Goal: Task Accomplishment & Management: Manage account settings

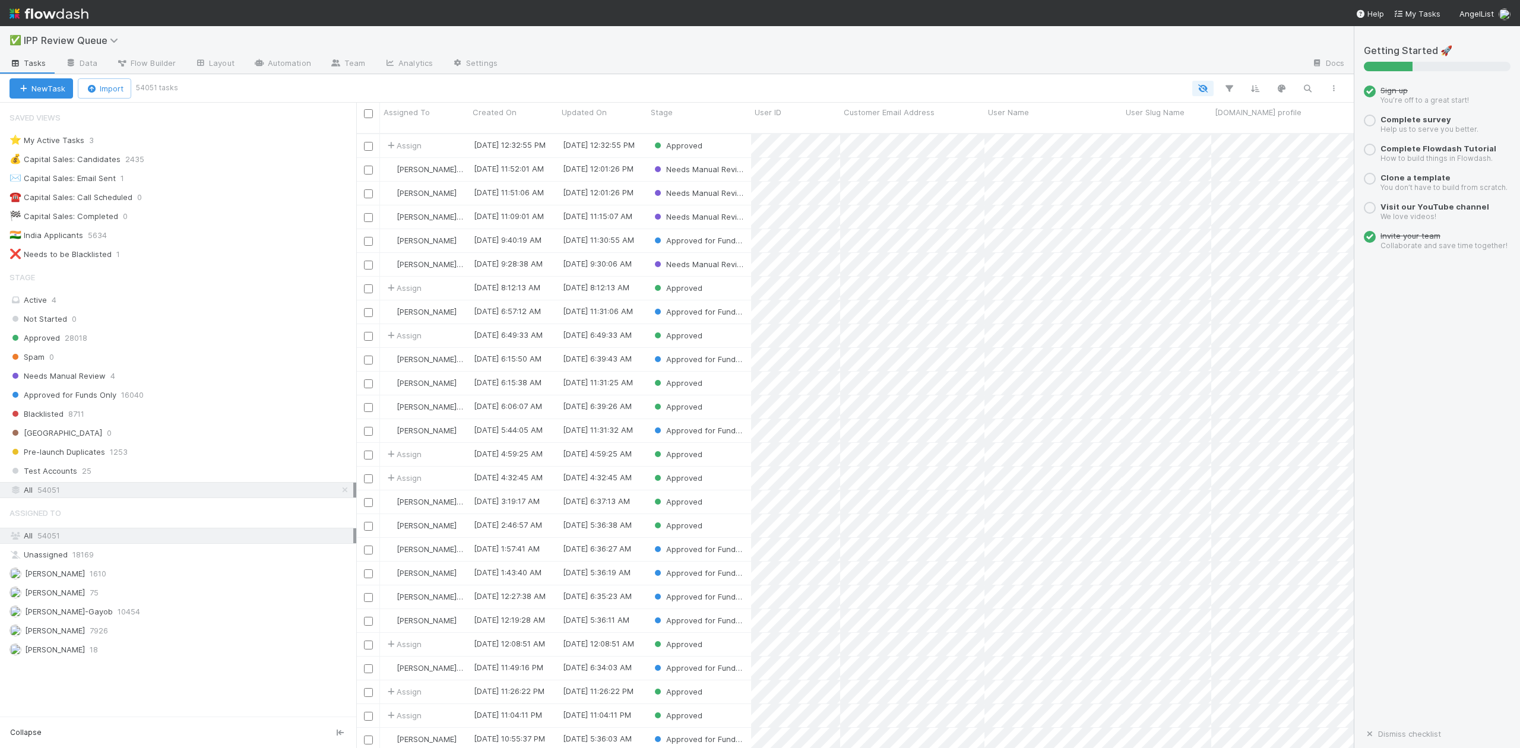
scroll to position [12, 12]
click at [91, 383] on span "Needs Manual Review" at bounding box center [57, 376] width 96 height 15
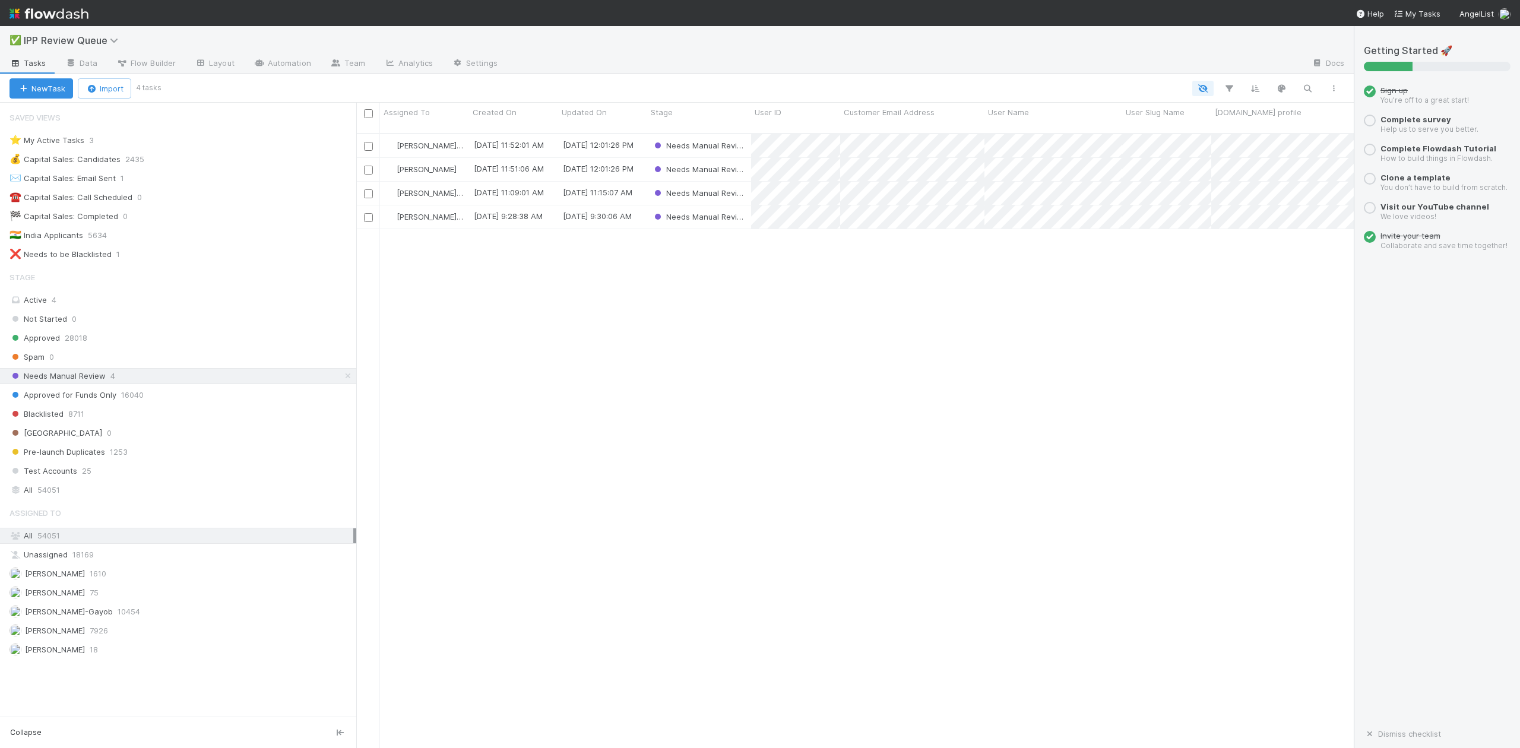
scroll to position [613, 985]
click at [82, 616] on span "[PERSON_NAME]-Gayob" at bounding box center [69, 611] width 88 height 9
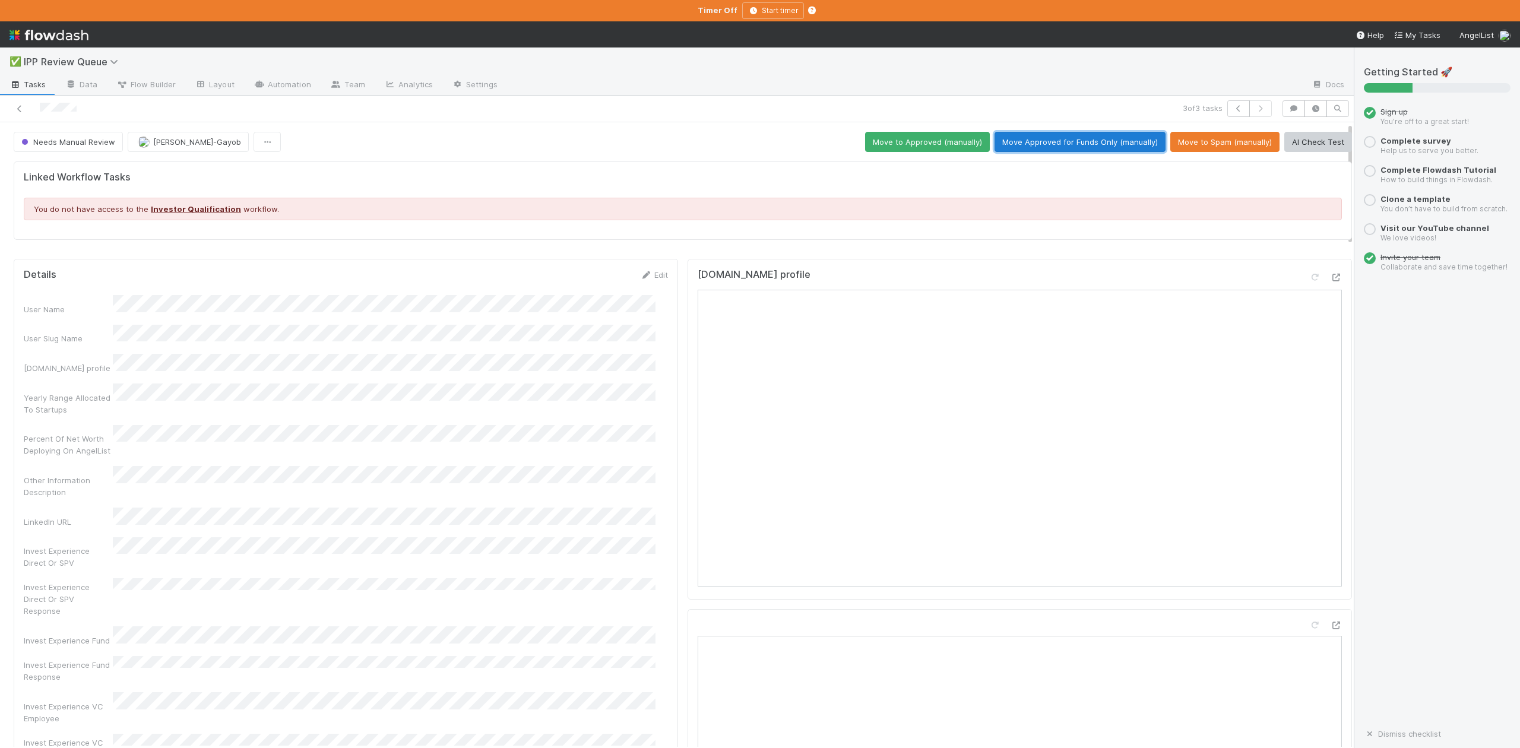
click at [1077, 143] on button "Move Approved for Funds Only (manually)" at bounding box center [1079, 142] width 171 height 20
click at [1232, 108] on icon "button" at bounding box center [1238, 108] width 12 height 7
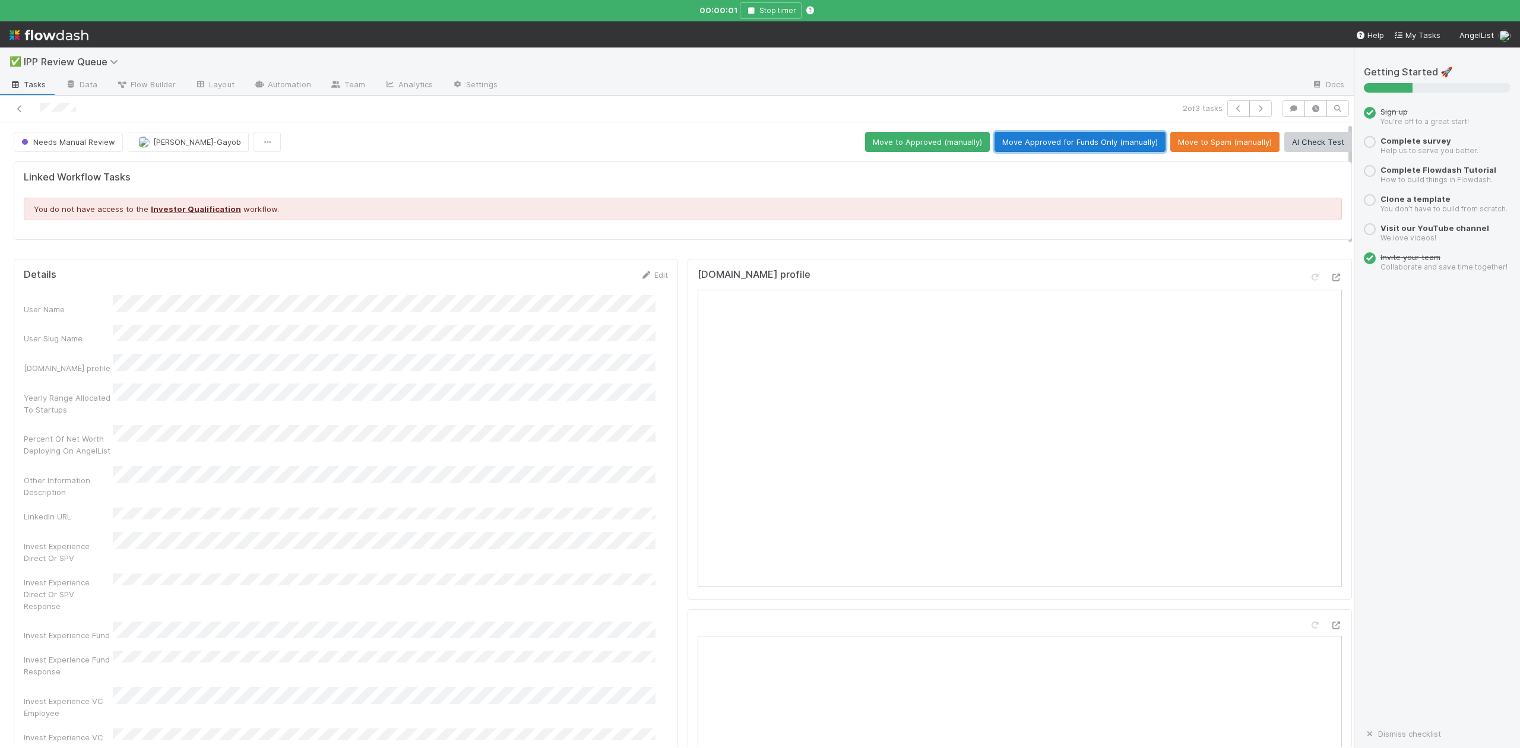
click at [1072, 138] on button "Move Approved for Funds Only (manually)" at bounding box center [1079, 142] width 171 height 20
click at [1232, 110] on icon "button" at bounding box center [1238, 108] width 12 height 7
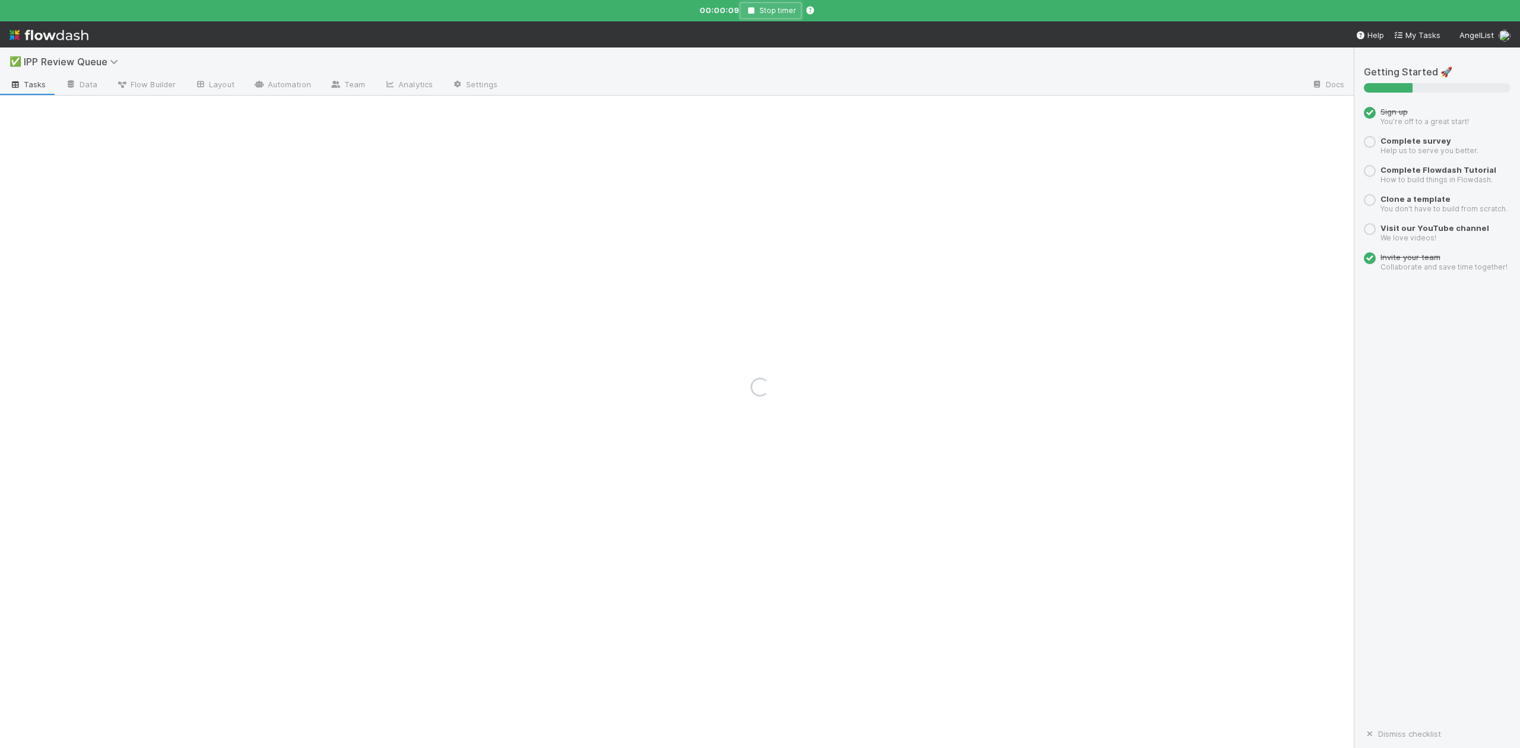
click at [754, 8] on icon "button" at bounding box center [751, 10] width 12 height 7
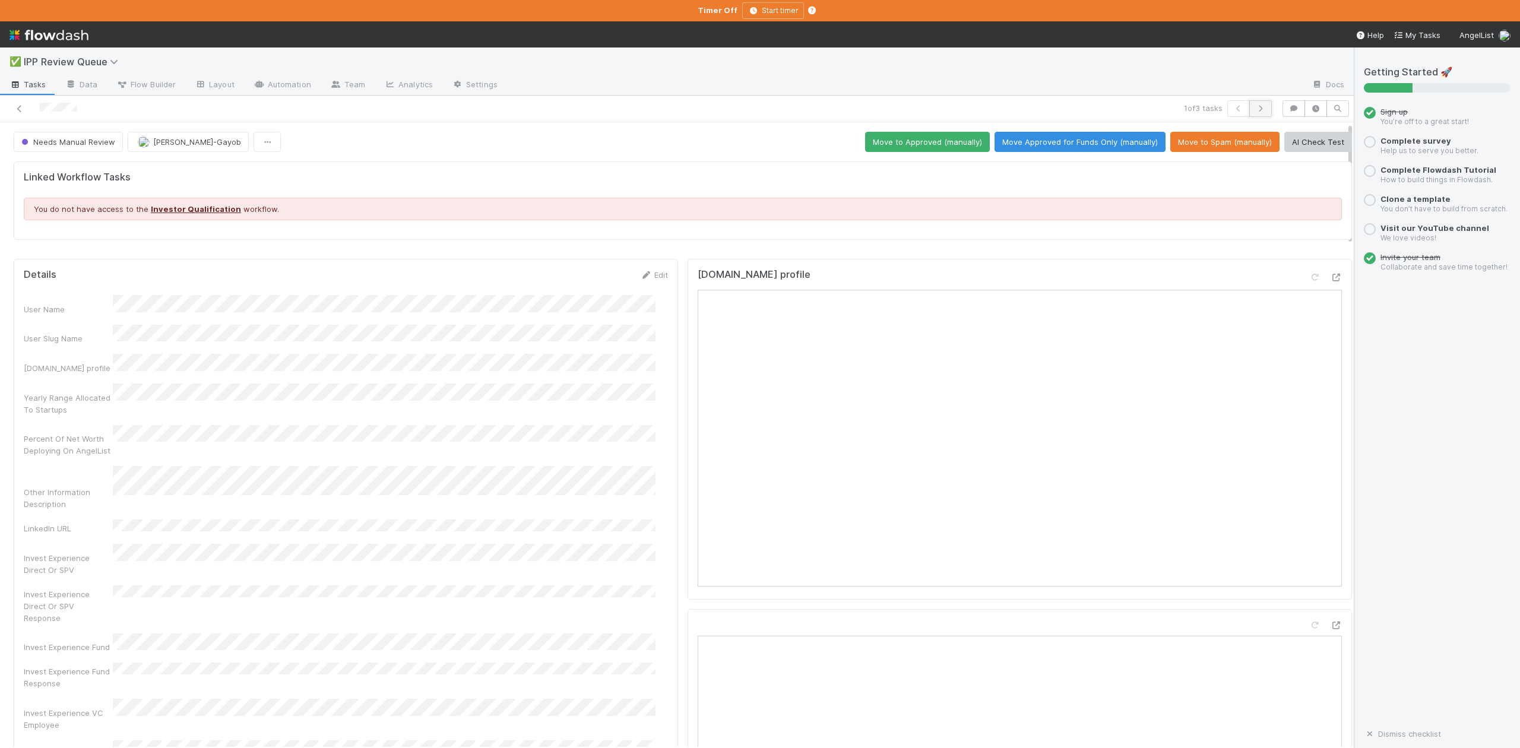
click at [1254, 109] on icon "button" at bounding box center [1260, 108] width 12 height 7
click at [1232, 112] on icon "button" at bounding box center [1238, 108] width 12 height 7
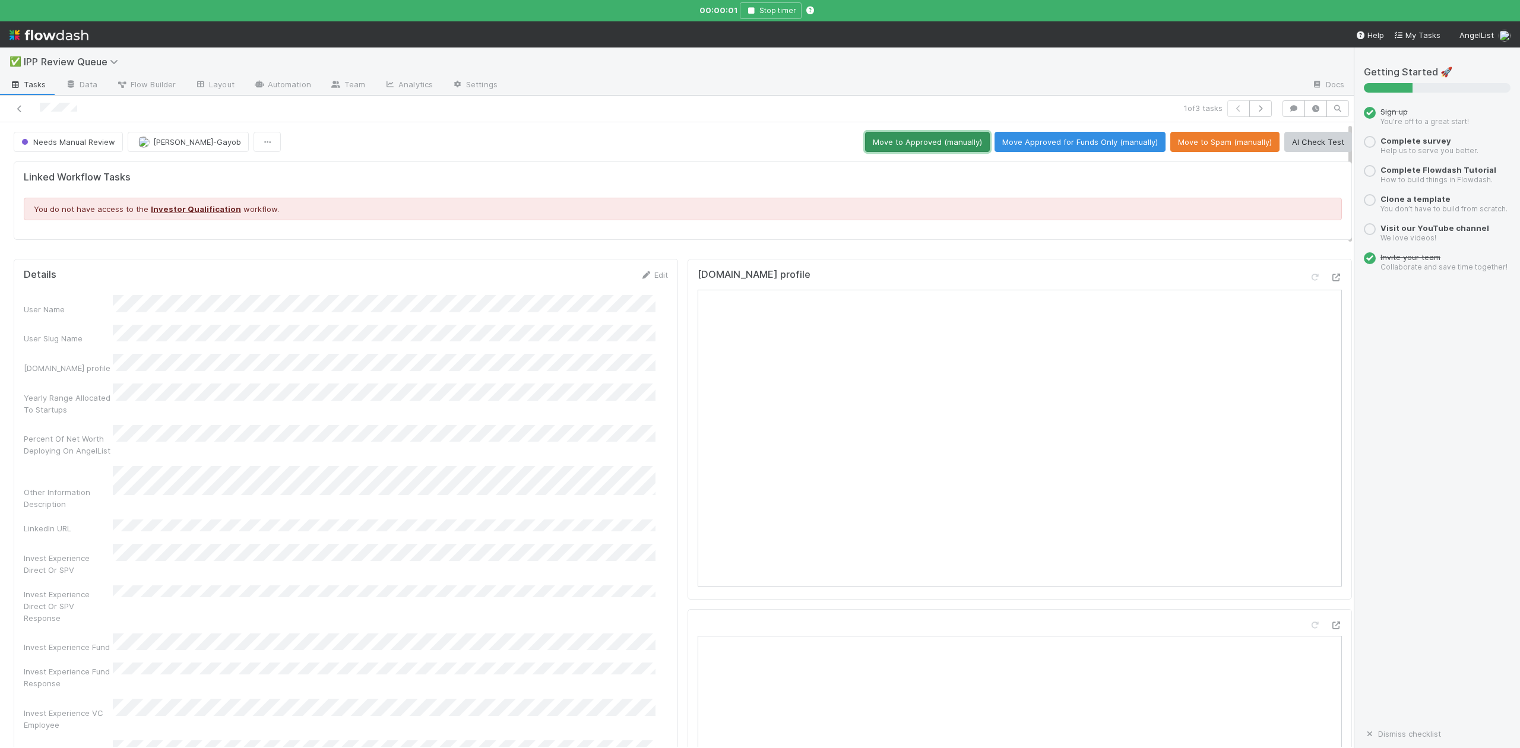
click at [920, 138] on button "Move to Approved (manually)" at bounding box center [927, 142] width 125 height 20
click at [17, 106] on icon at bounding box center [20, 109] width 12 height 8
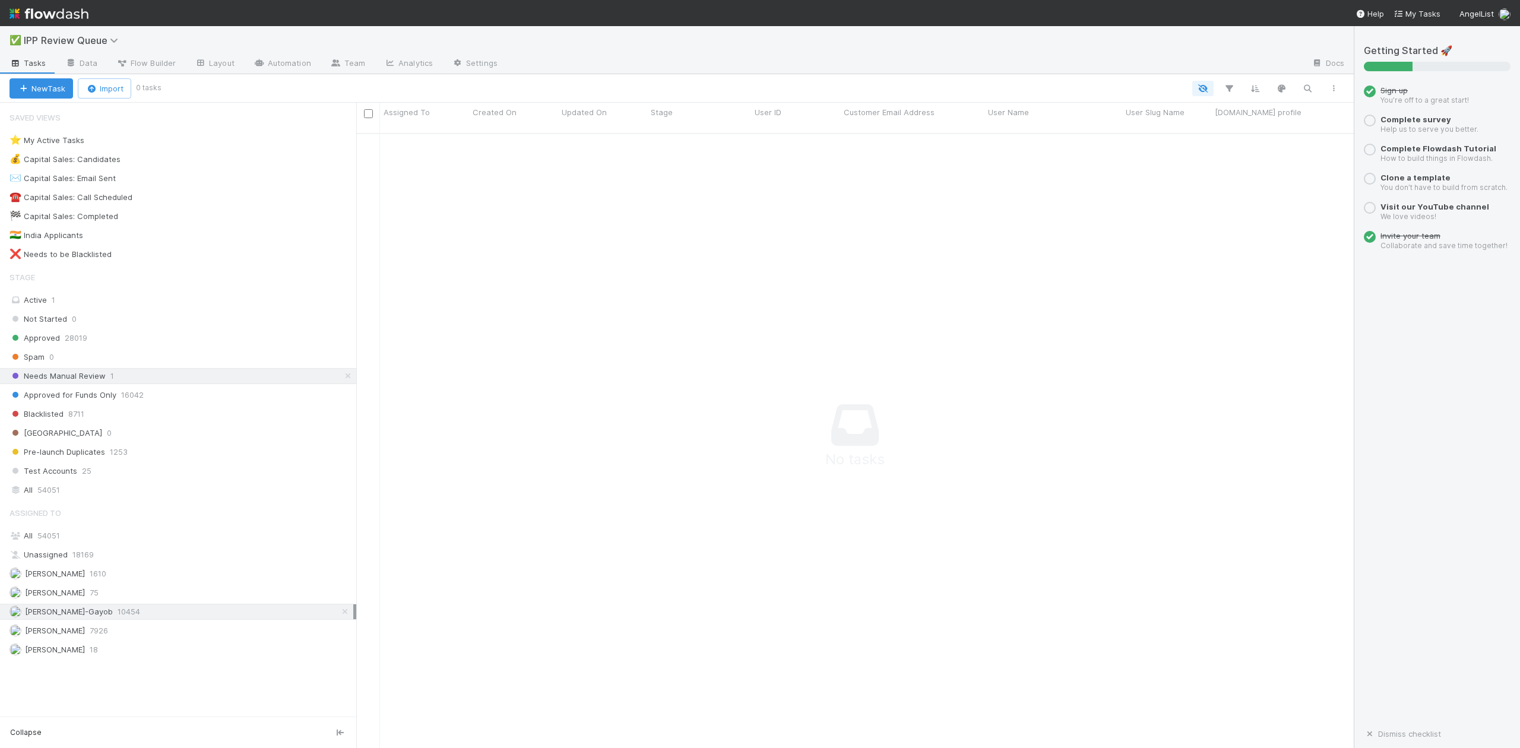
scroll to position [12, 12]
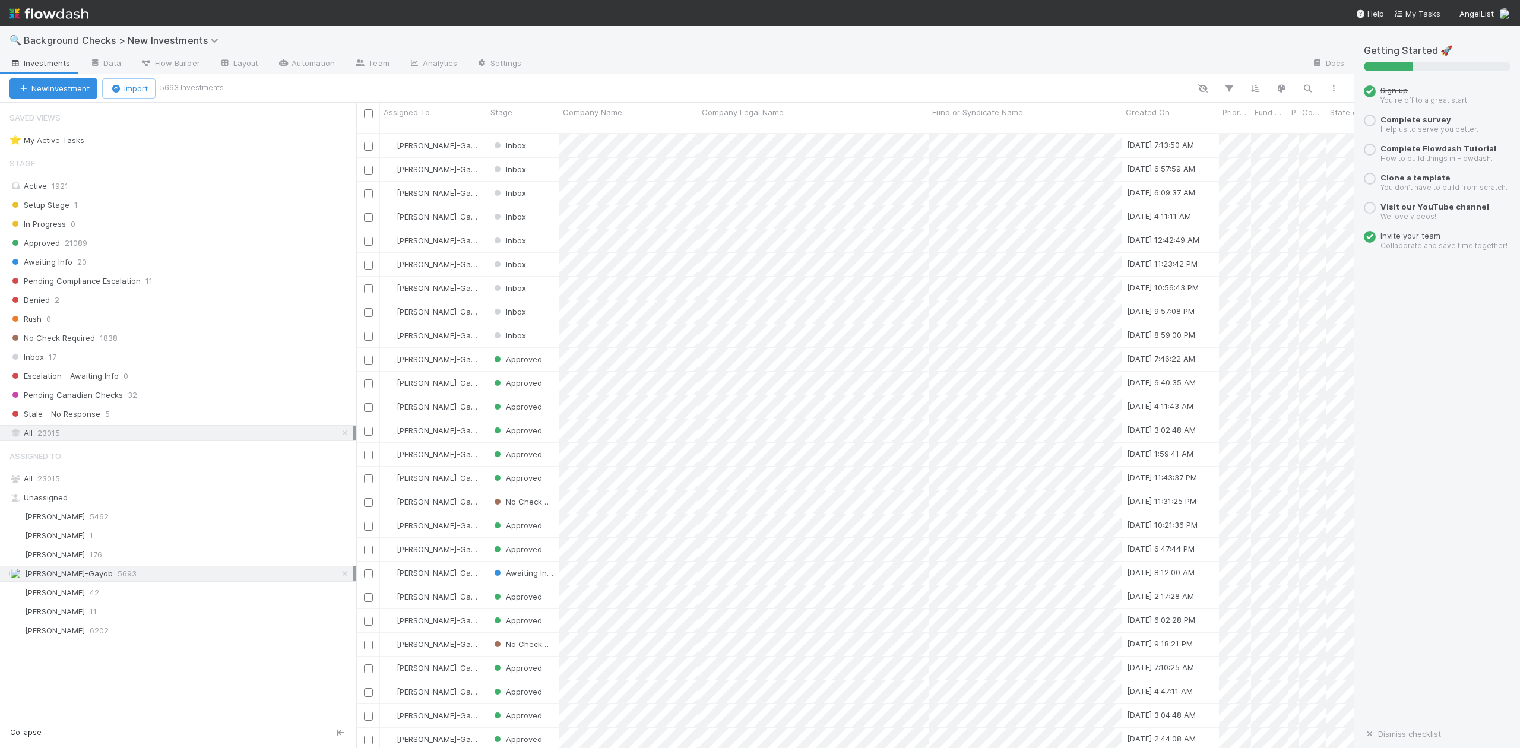
scroll to position [613, 985]
click at [32, 361] on span "Inbox" at bounding box center [26, 357] width 34 height 15
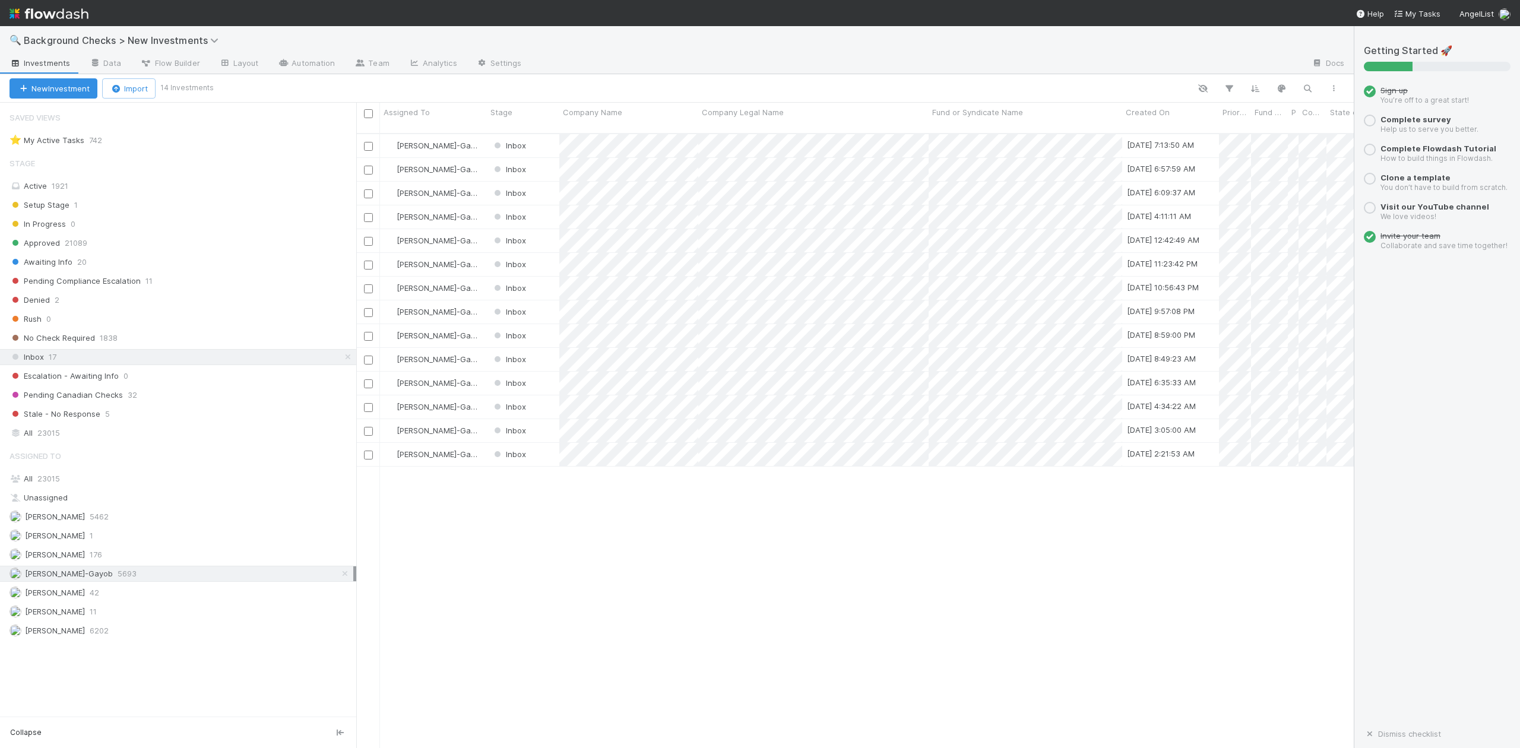
scroll to position [613, 985]
click at [540, 134] on div "Inbox" at bounding box center [523, 145] width 72 height 23
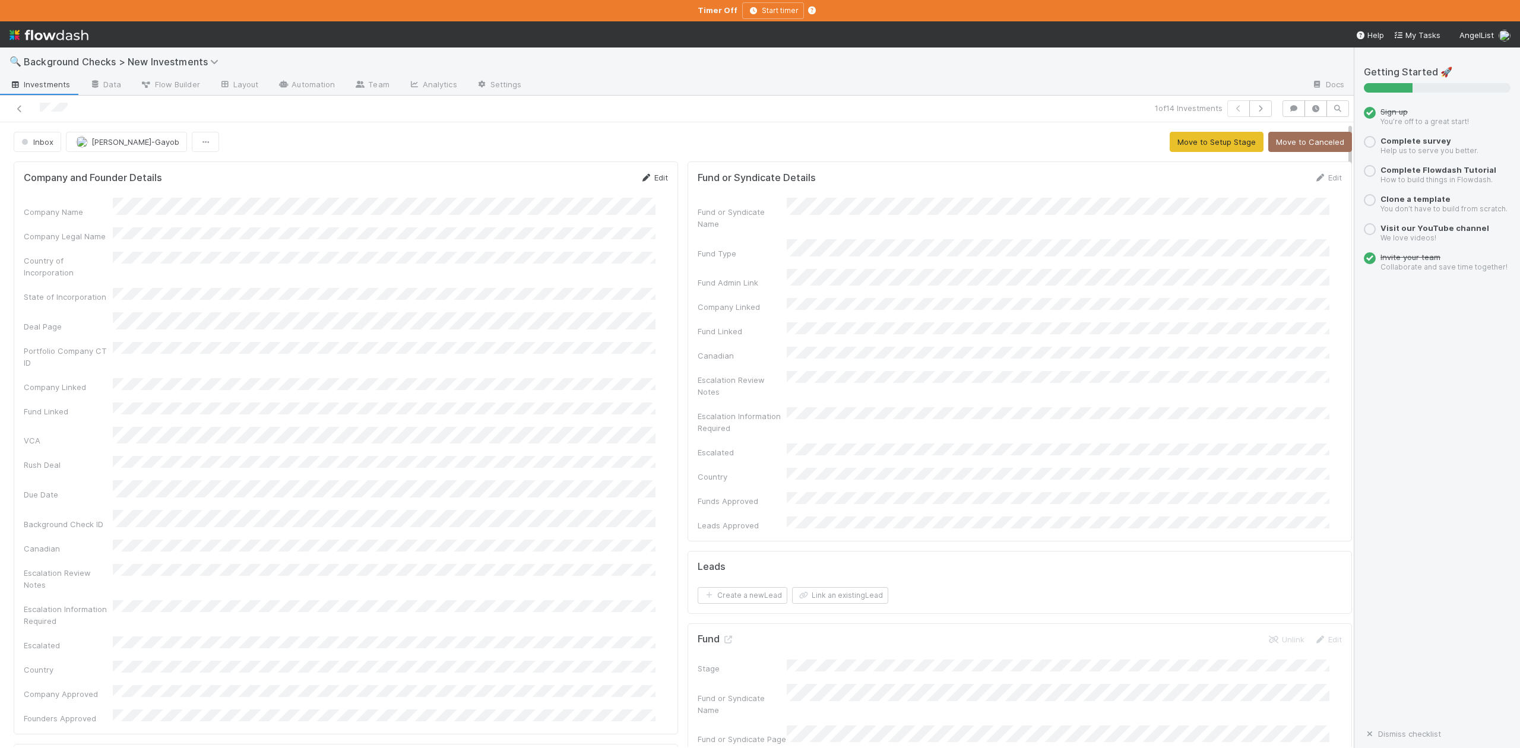
click at [642, 180] on link "Edit" at bounding box center [654, 177] width 28 height 9
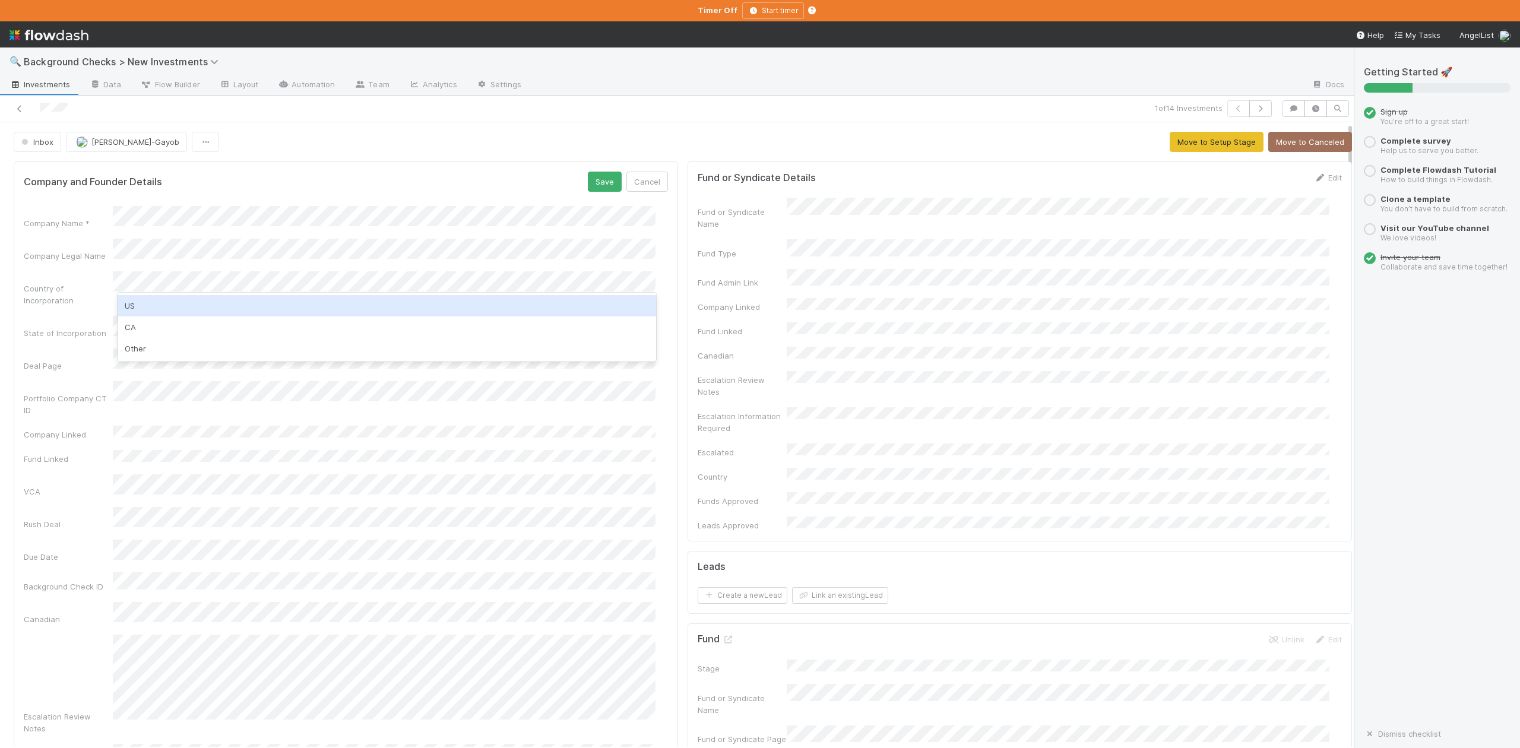
click at [131, 310] on div "US" at bounding box center [387, 305] width 538 height 21
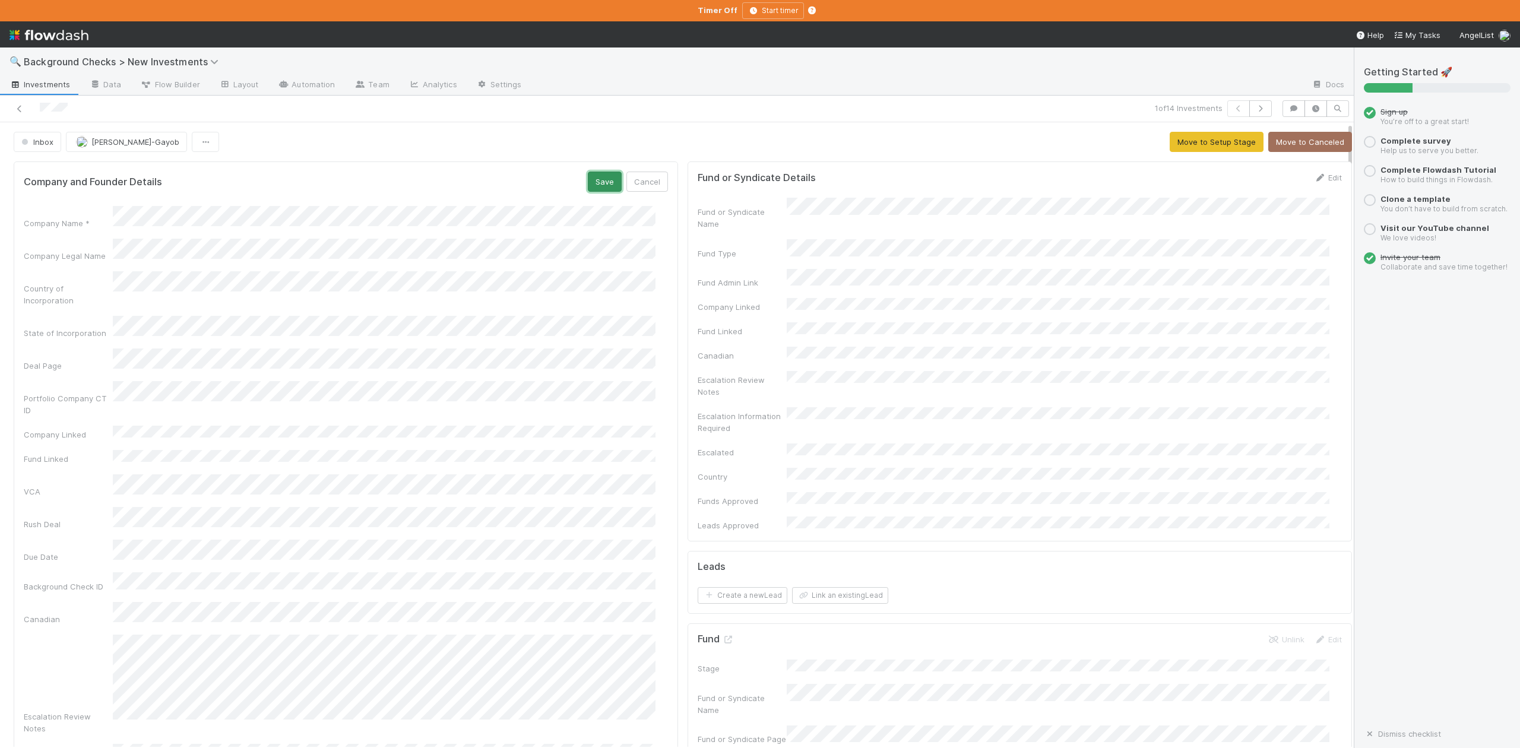
click at [589, 184] on button "Save" at bounding box center [605, 182] width 34 height 20
click at [1204, 143] on button "Move to Setup Stage" at bounding box center [1216, 142] width 94 height 20
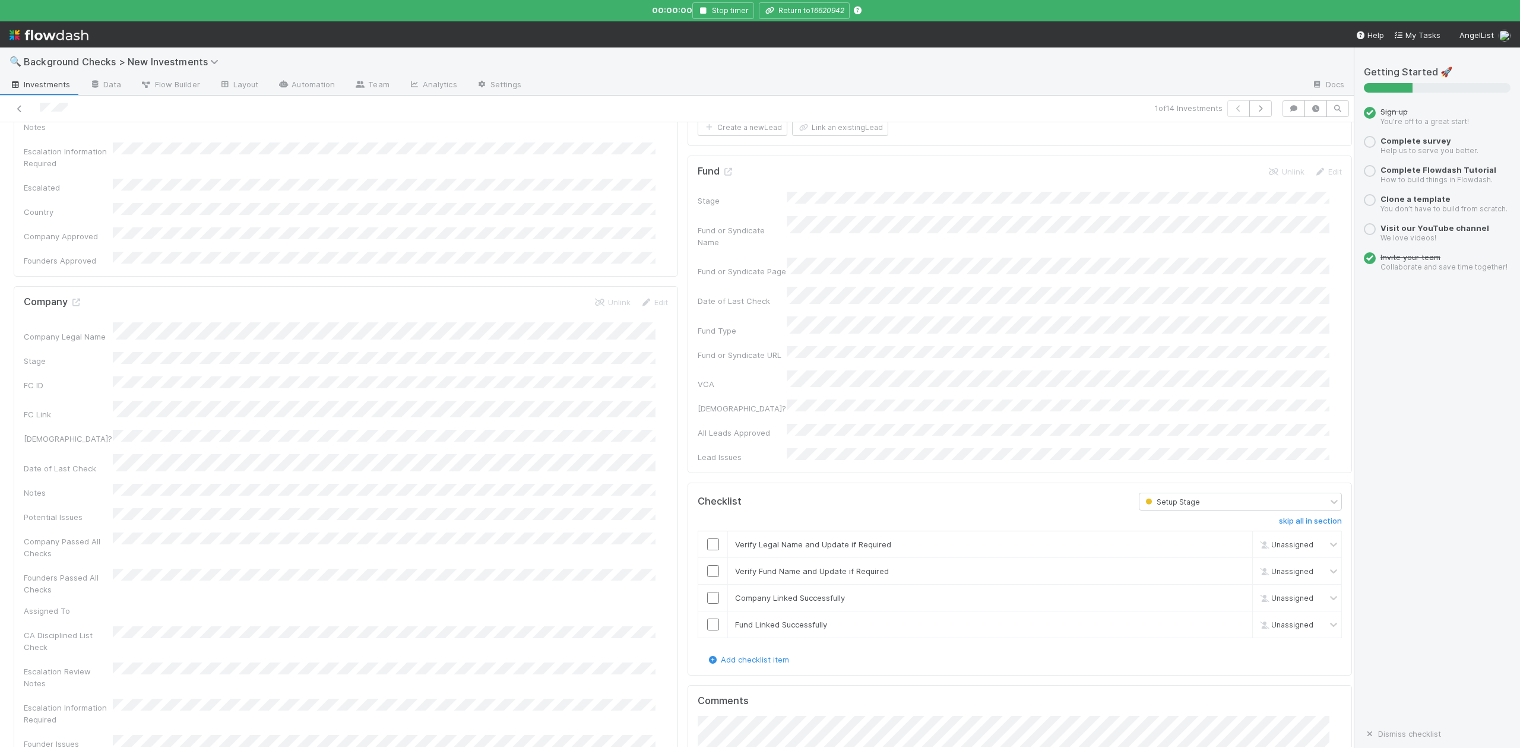
scroll to position [475, 0]
click at [707, 531] on input "checkbox" at bounding box center [713, 537] width 12 height 12
click at [707, 558] on input "checkbox" at bounding box center [713, 564] width 12 height 12
click at [707, 585] on input "checkbox" at bounding box center [713, 591] width 12 height 12
checkbox input "true"
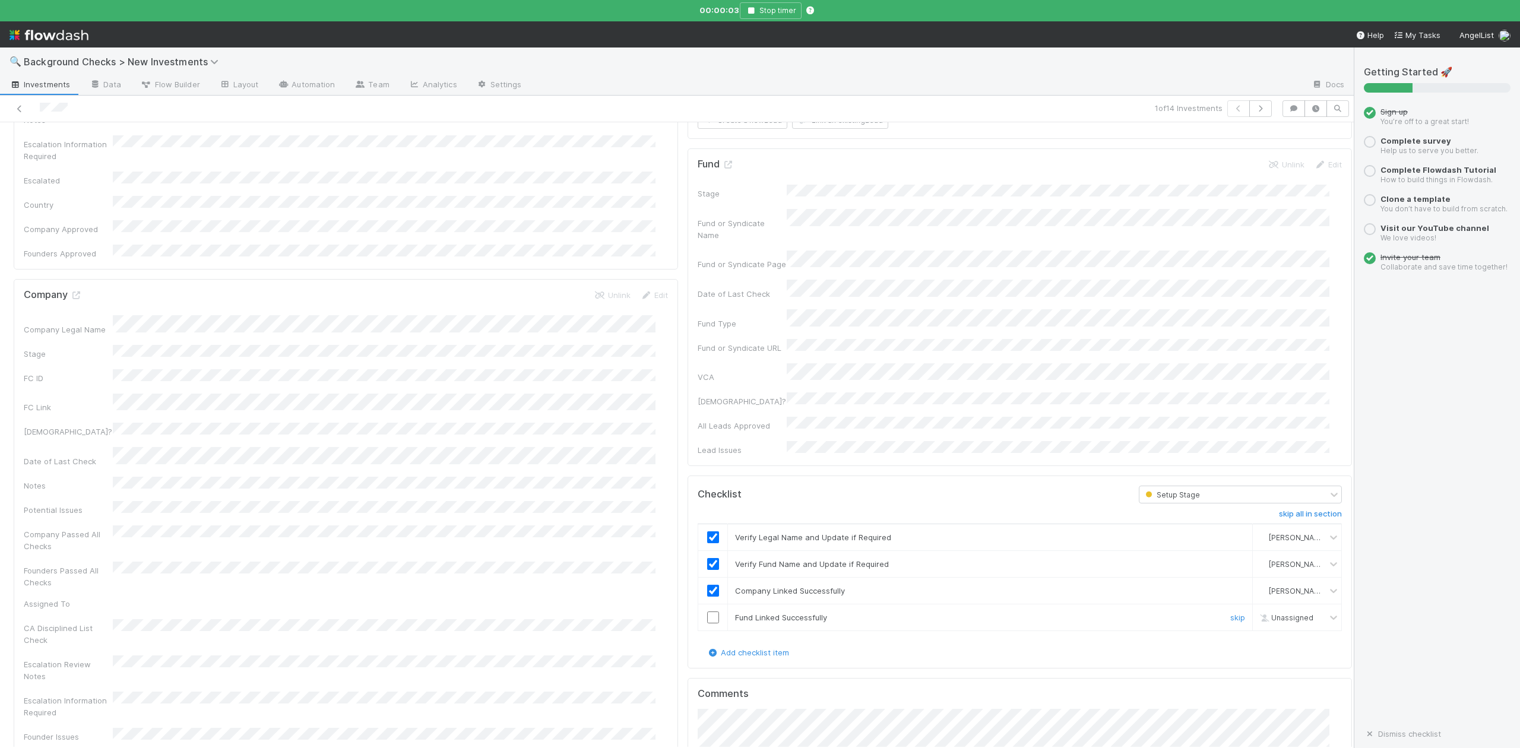
click at [707, 611] on input "checkbox" at bounding box center [713, 617] width 12 height 12
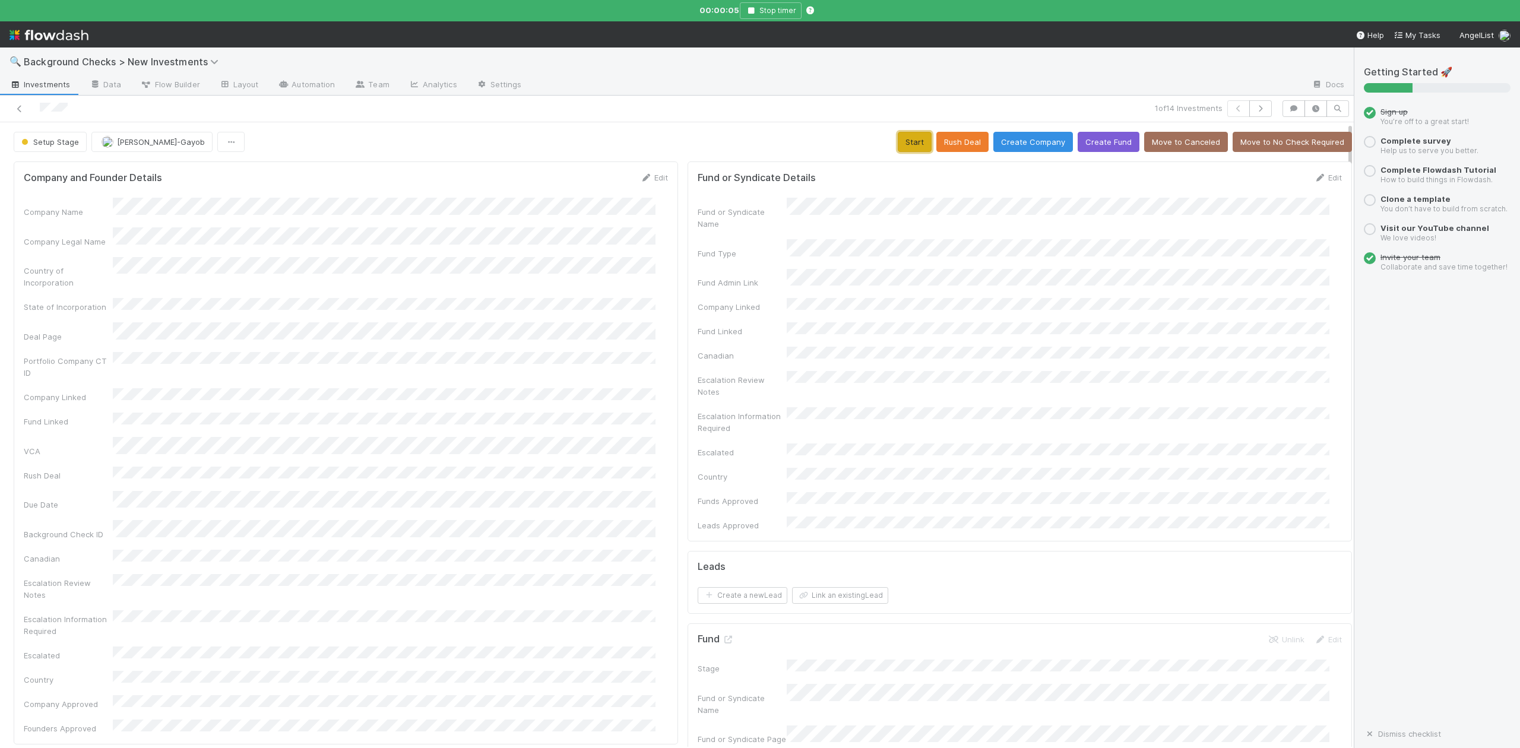
click at [898, 141] on button "Start" at bounding box center [914, 142] width 34 height 20
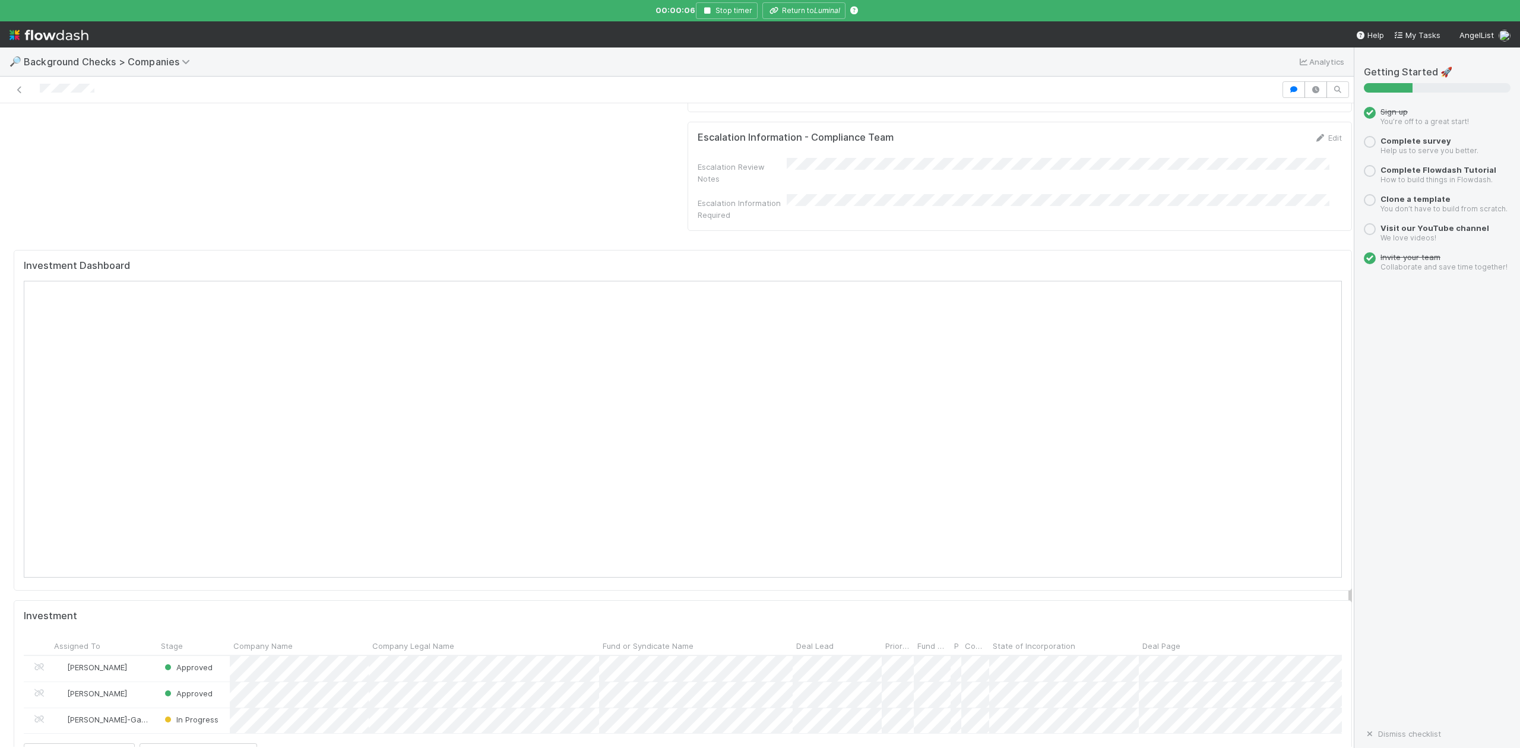
scroll to position [1029, 0]
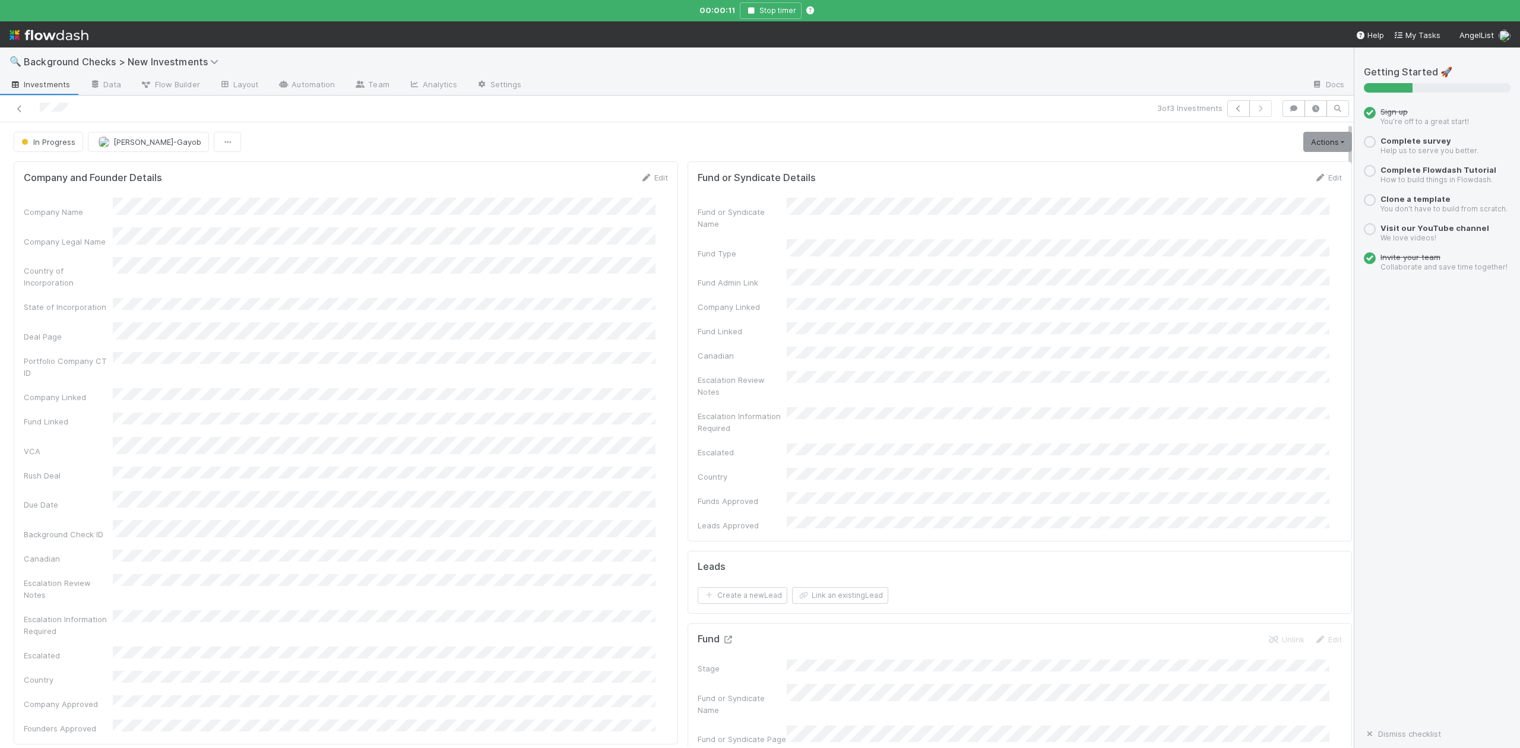
click at [722, 636] on icon at bounding box center [728, 640] width 12 height 8
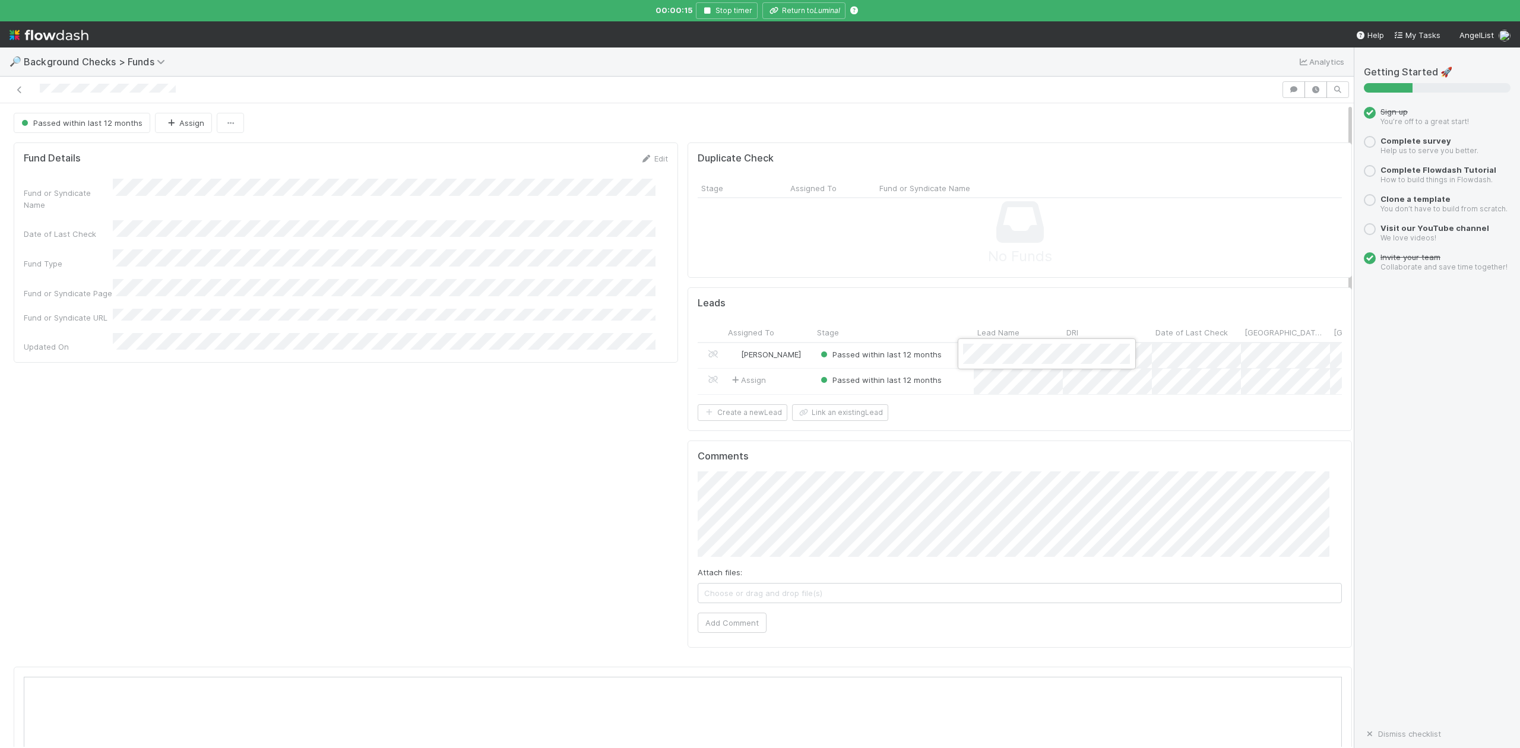
click at [808, 12] on div at bounding box center [760, 374] width 1520 height 748
click at [813, 10] on button "Return to [GEOGRAPHIC_DATA]" at bounding box center [803, 10] width 83 height 17
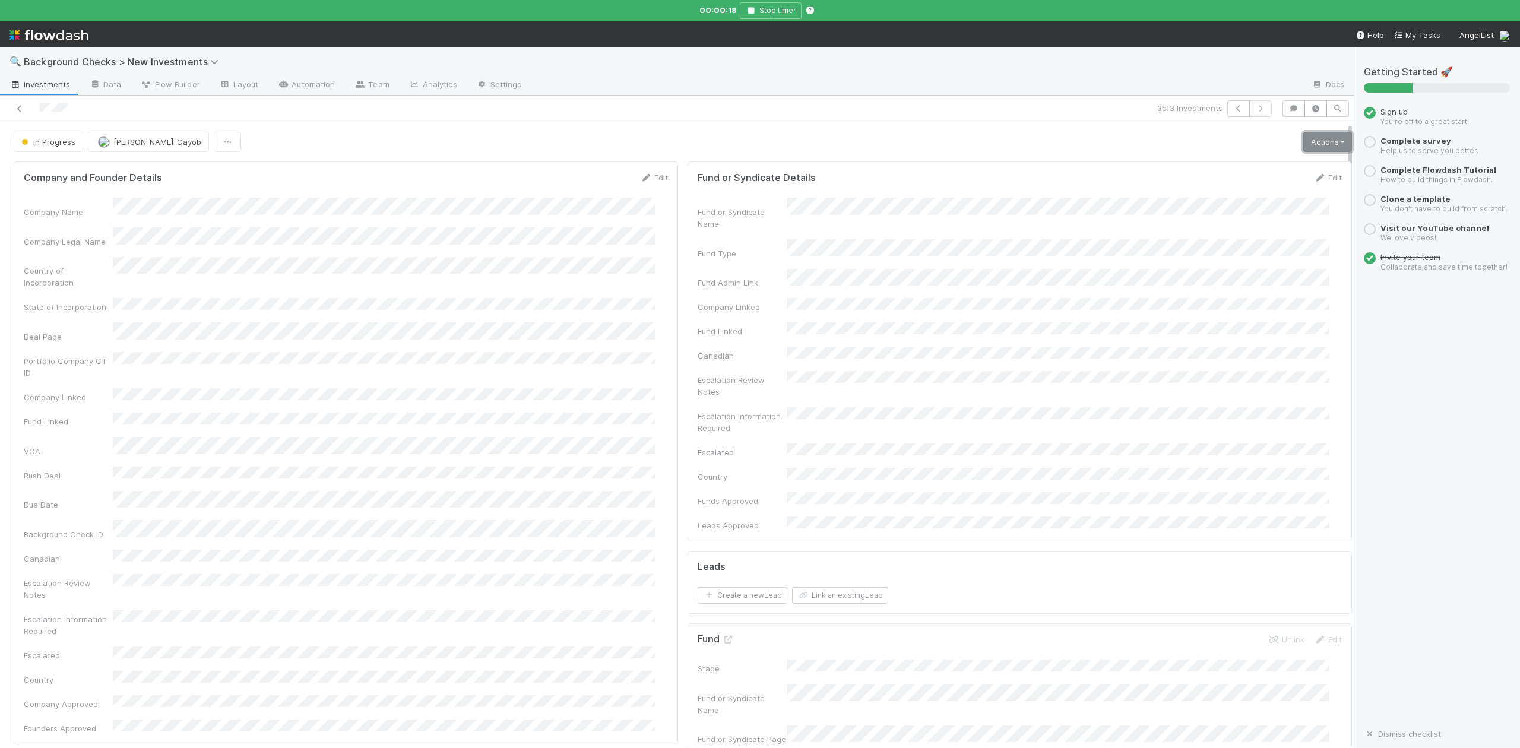
click at [1304, 145] on link "Actions" at bounding box center [1327, 142] width 49 height 20
click at [1220, 169] on button "Finish" at bounding box center [1286, 166] width 132 height 17
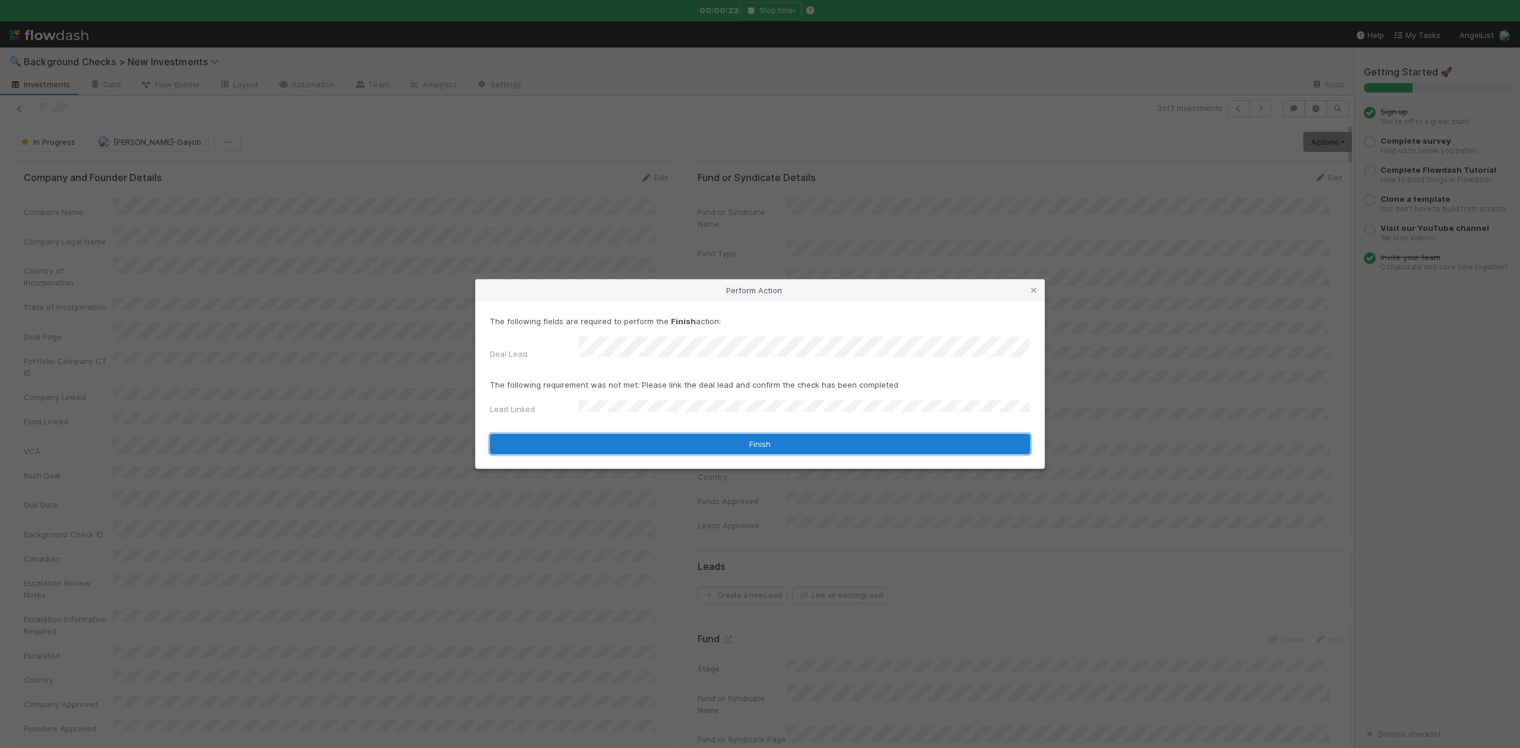
click at [607, 444] on button "Finish" at bounding box center [760, 444] width 540 height 20
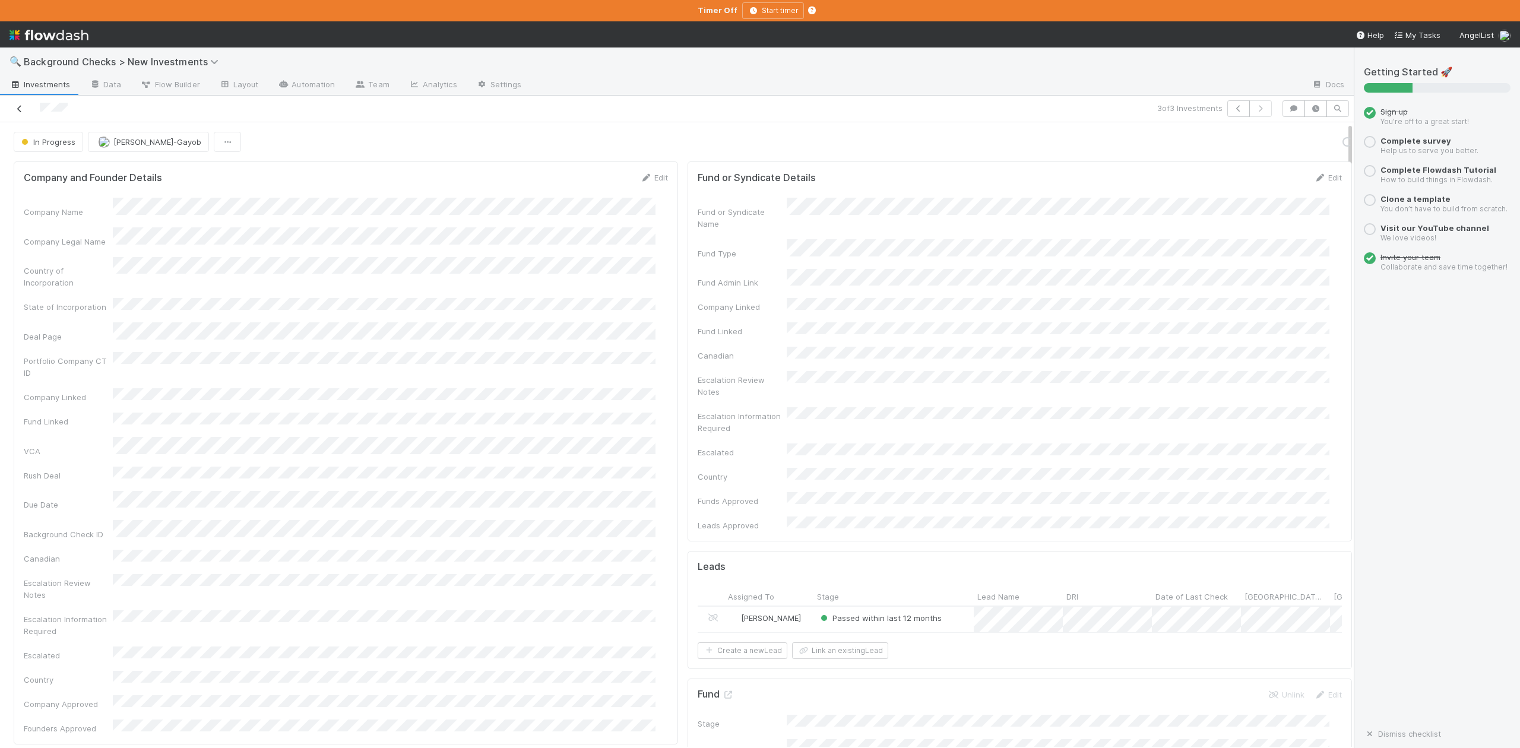
click at [18, 106] on icon at bounding box center [20, 109] width 12 height 8
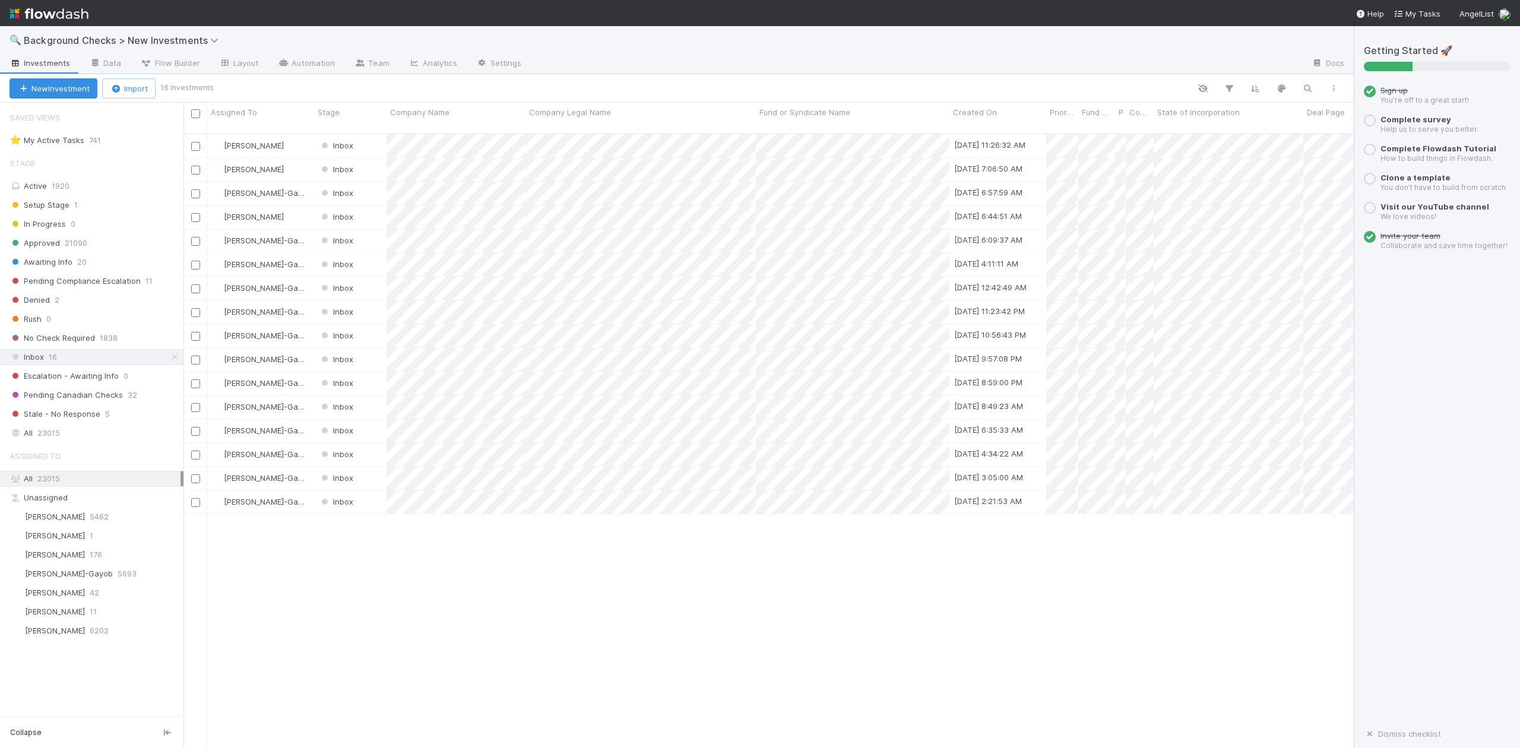
scroll to position [613, 1159]
click at [62, 579] on div at bounding box center [760, 374] width 1520 height 748
click at [72, 578] on span "[PERSON_NAME]-Gayob" at bounding box center [69, 573] width 88 height 9
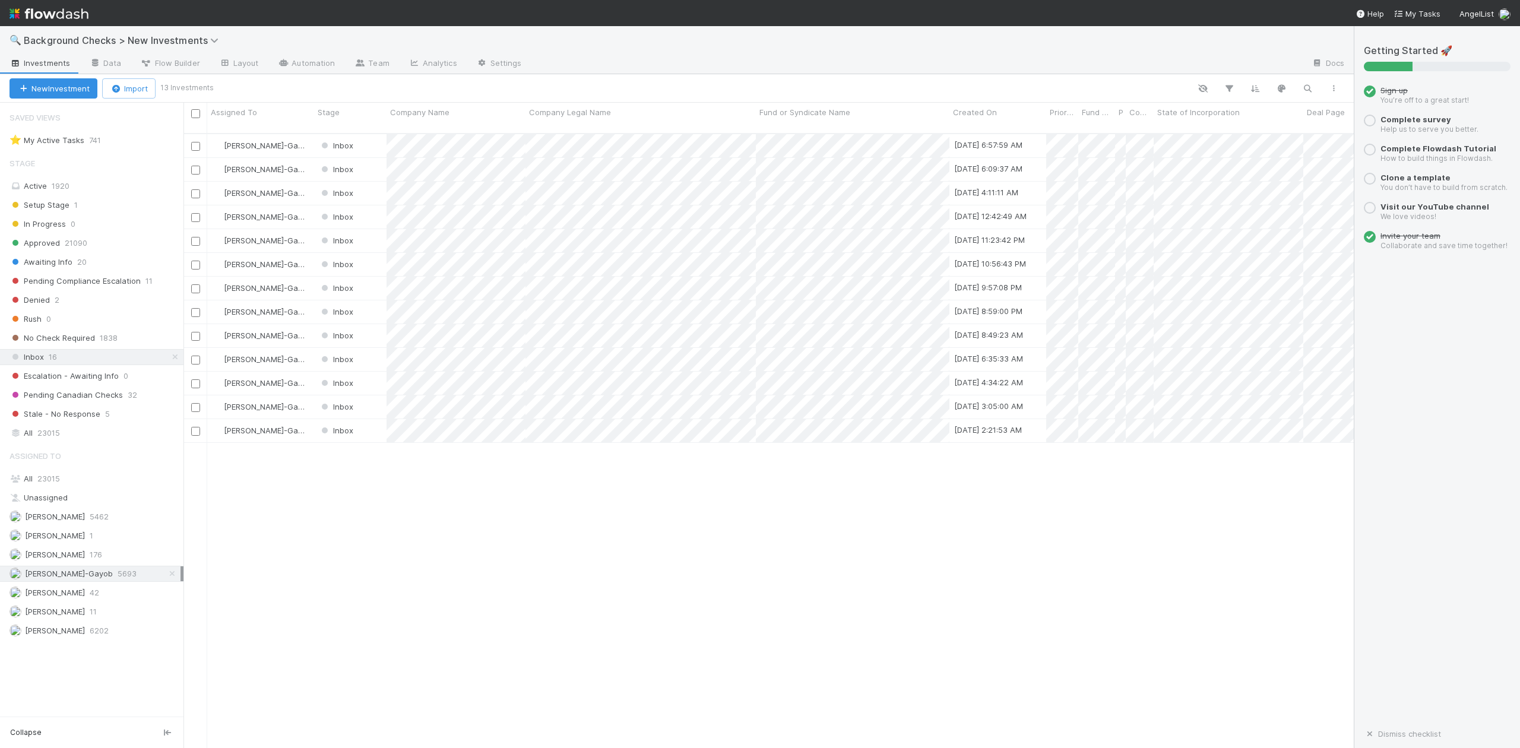
scroll to position [613, 1159]
drag, startPoint x: 485, startPoint y: 213, endPoint x: 483, endPoint y: 147, distance: 65.3
click at [485, 213] on div at bounding box center [760, 374] width 1520 height 748
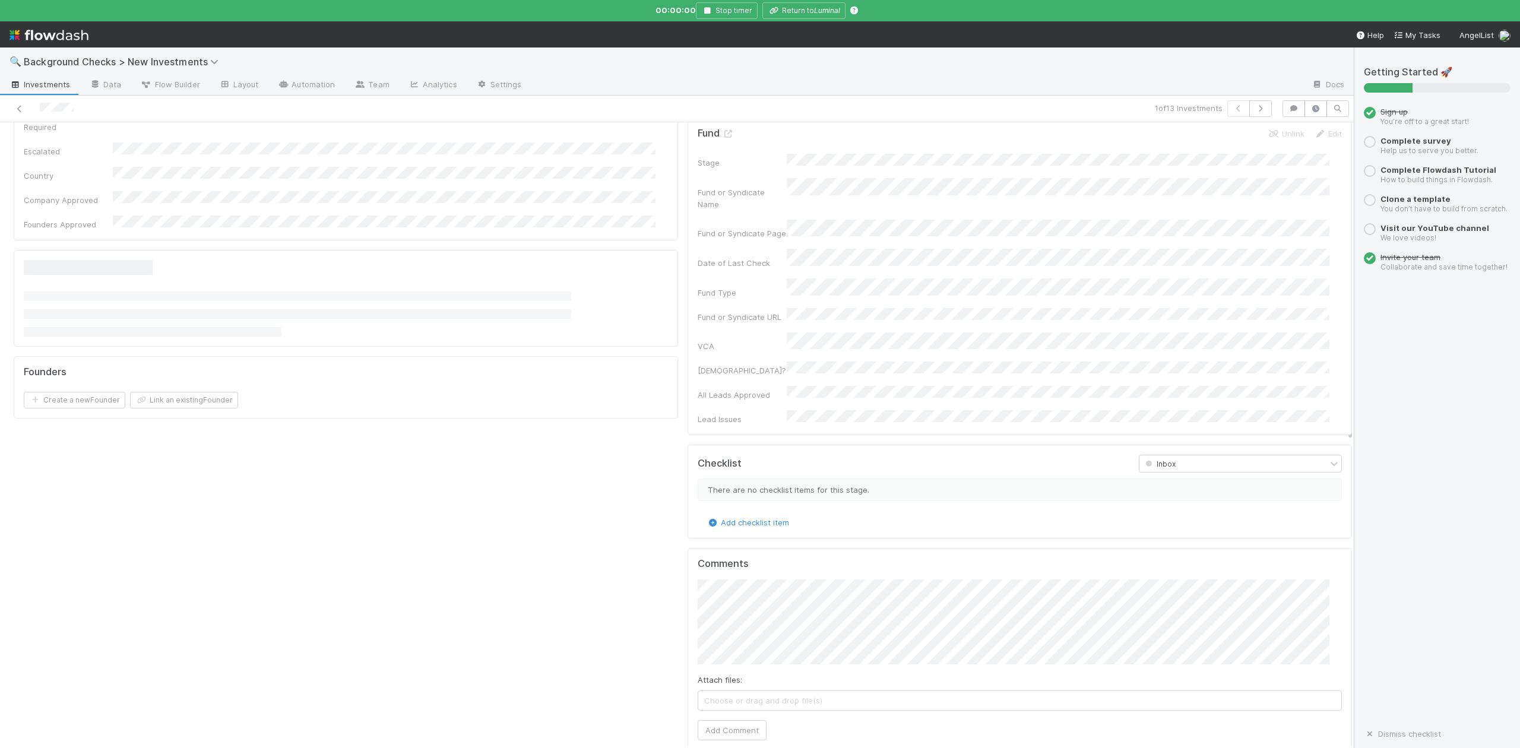
scroll to position [633, 0]
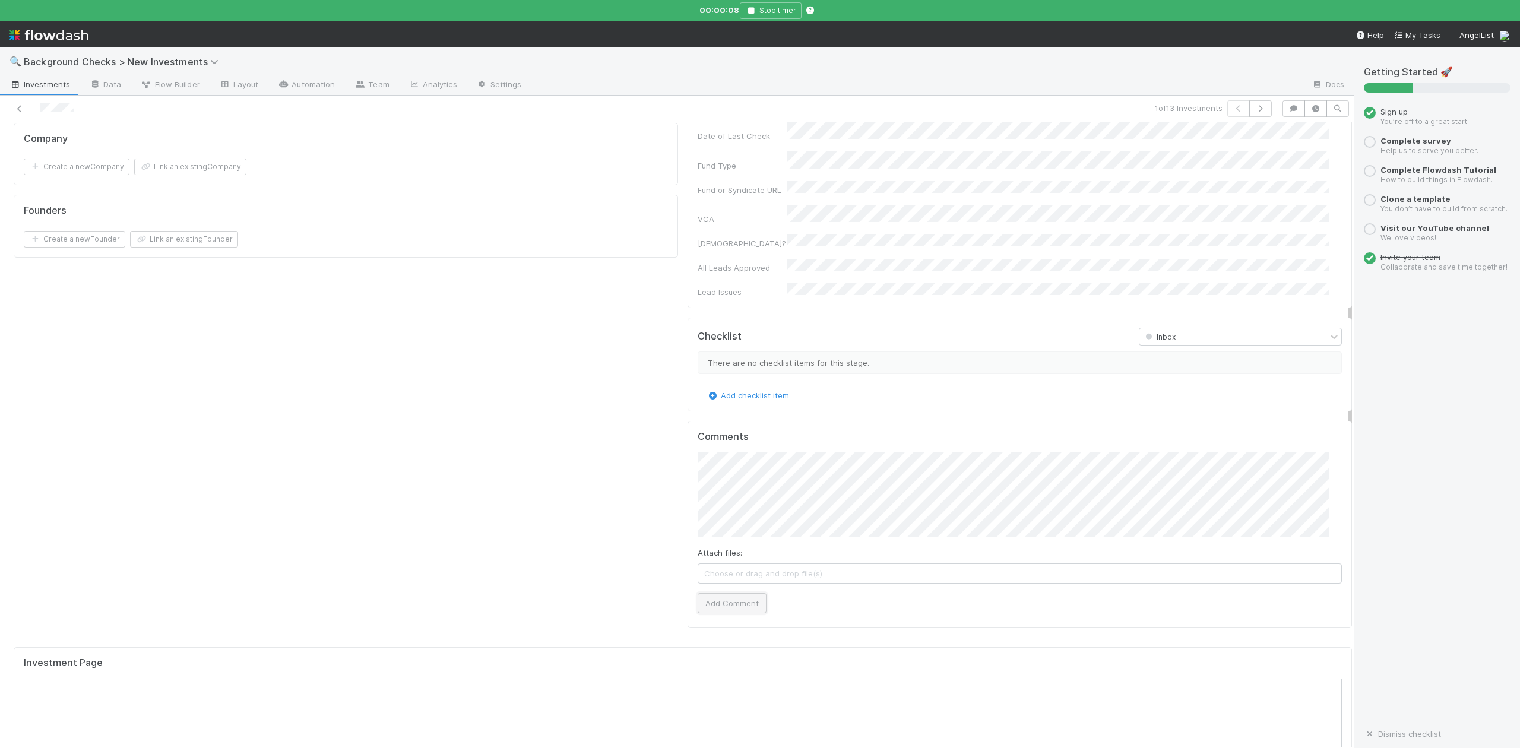
click at [720, 593] on button "Add Comment" at bounding box center [731, 603] width 69 height 20
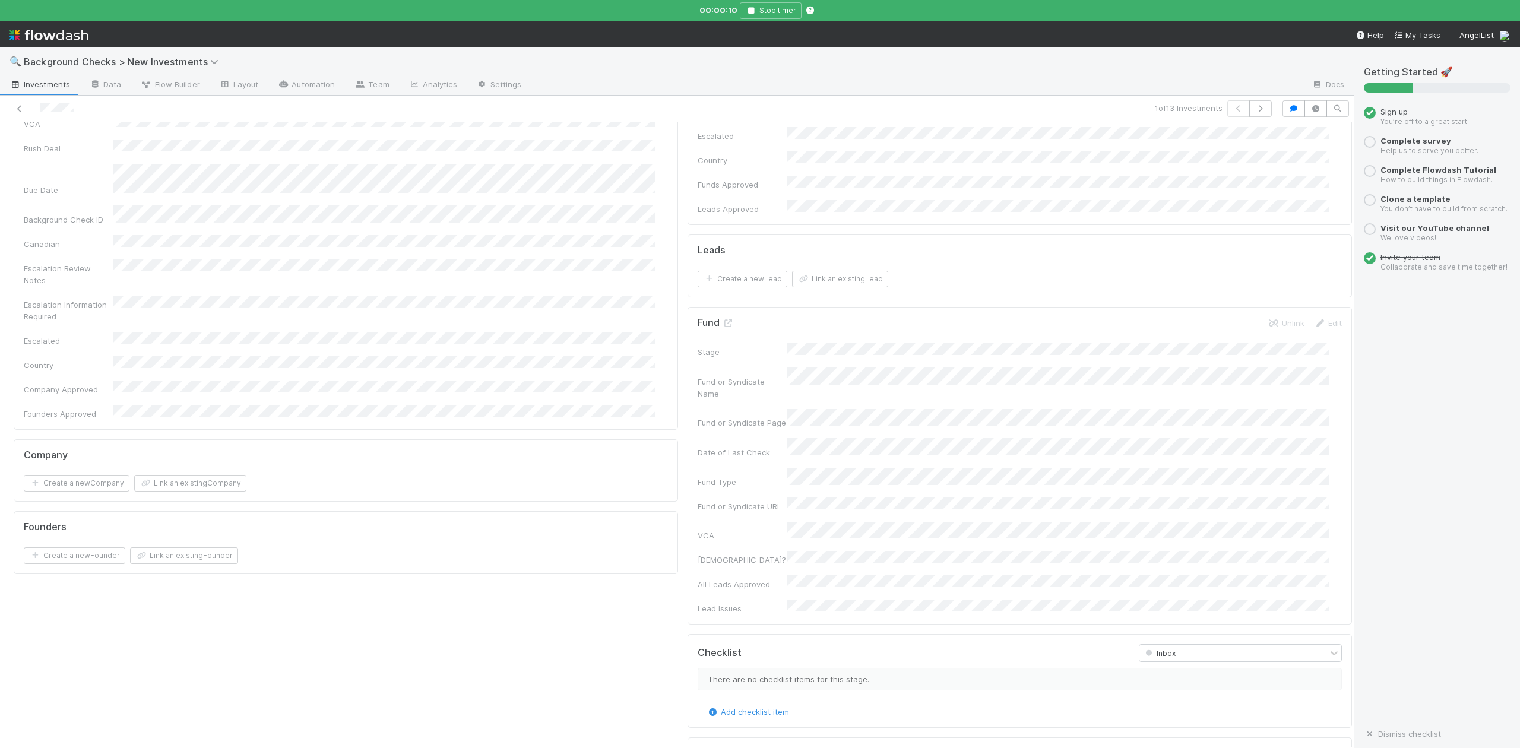
scroll to position [0, 0]
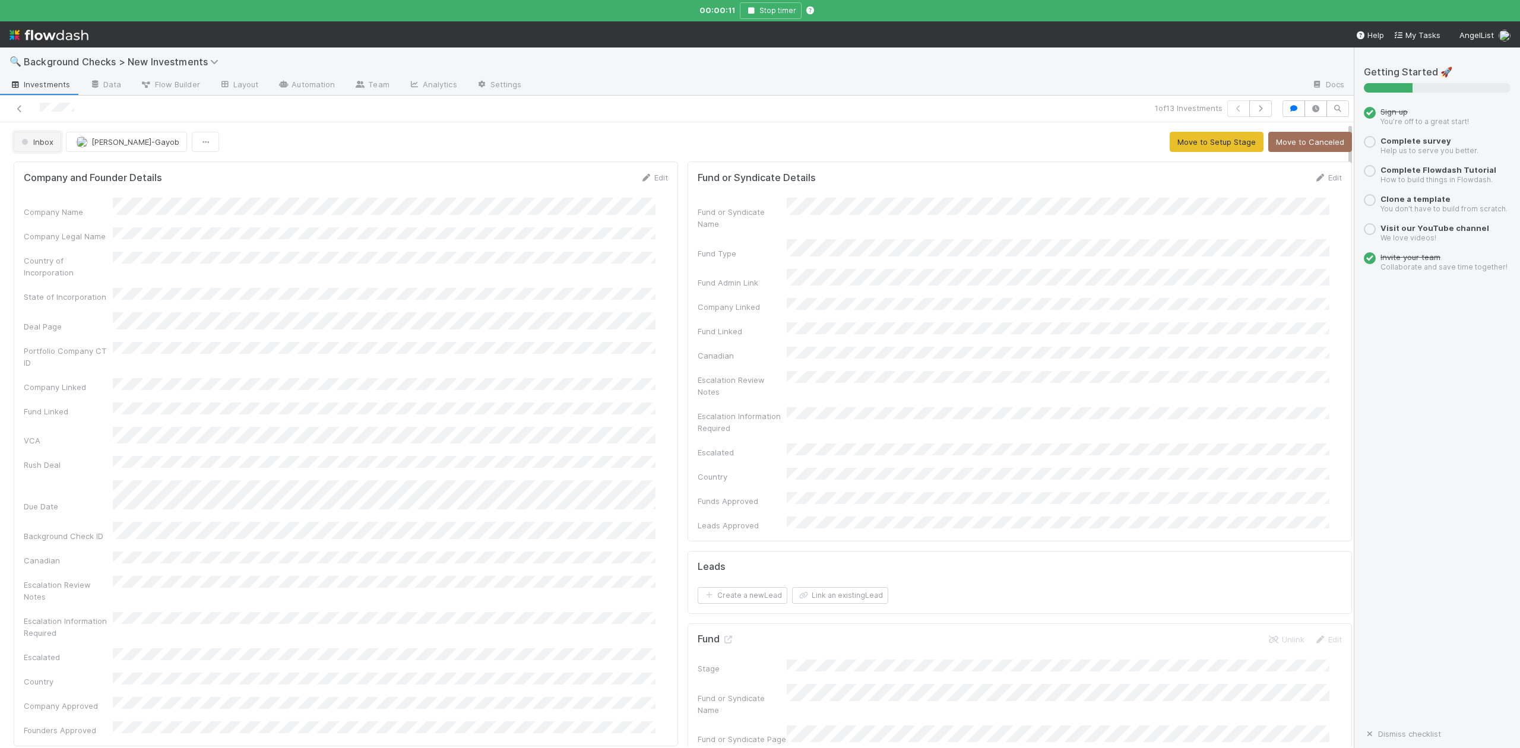
click at [34, 141] on span "Inbox" at bounding box center [36, 141] width 34 height 9
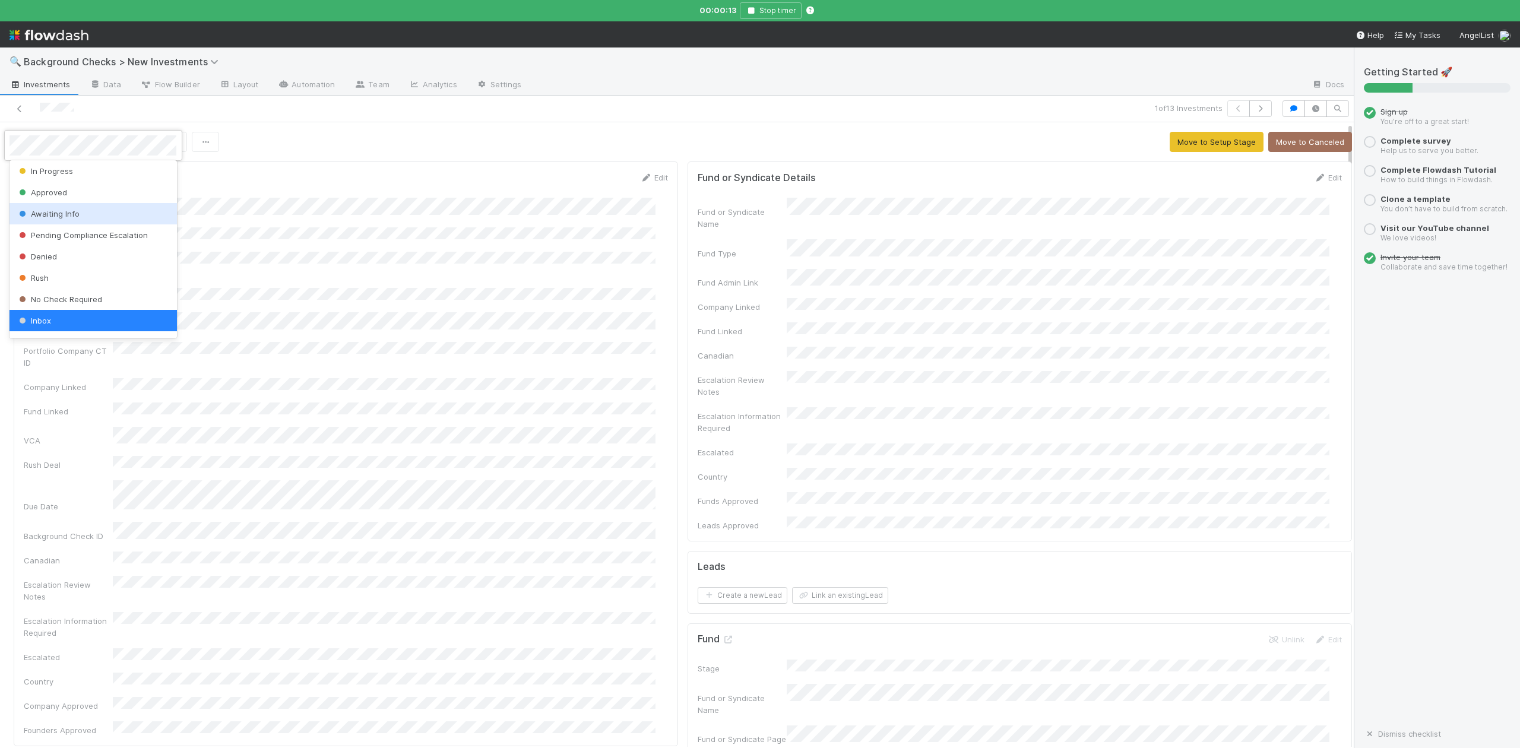
click at [62, 214] on span "Awaiting Info" at bounding box center [48, 213] width 63 height 9
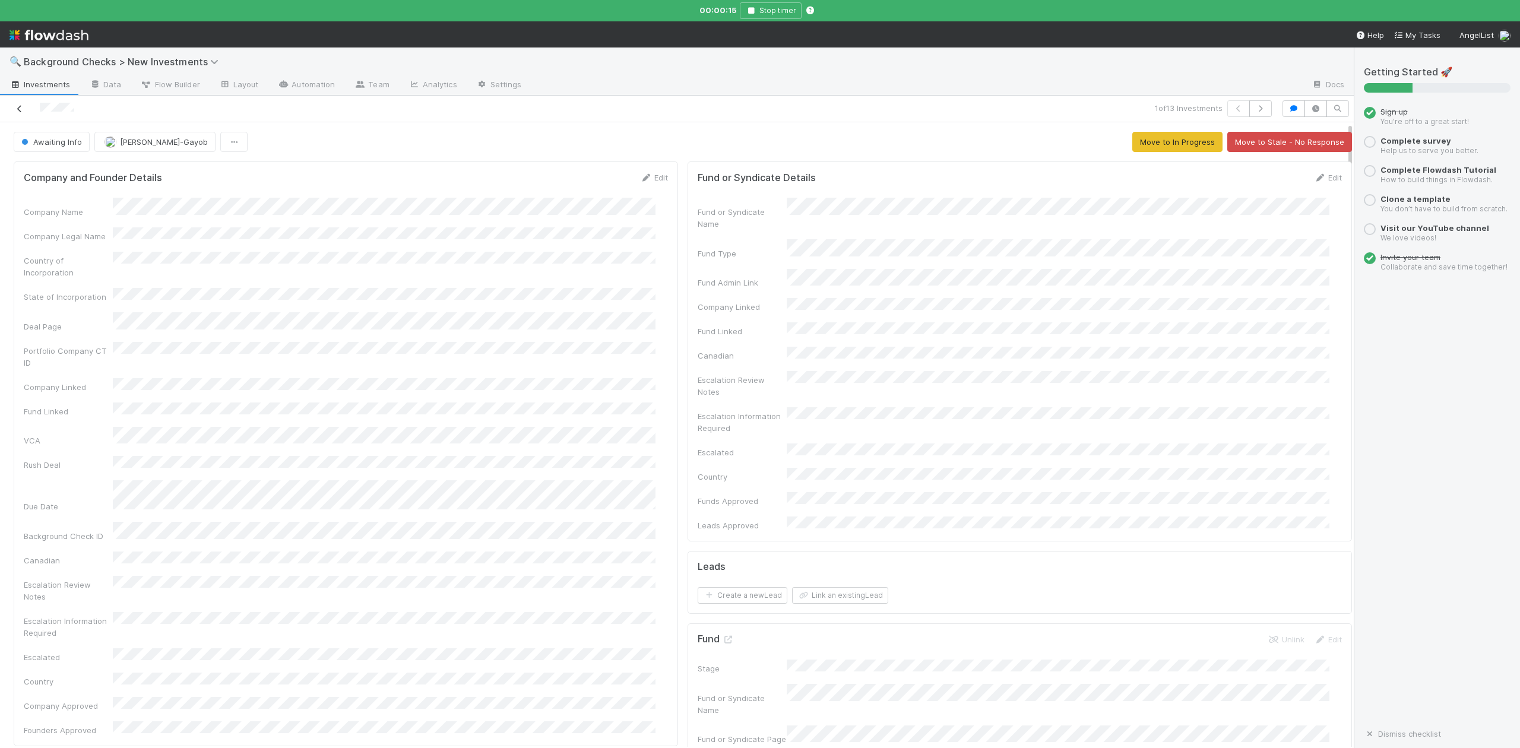
click at [18, 108] on icon at bounding box center [20, 109] width 12 height 8
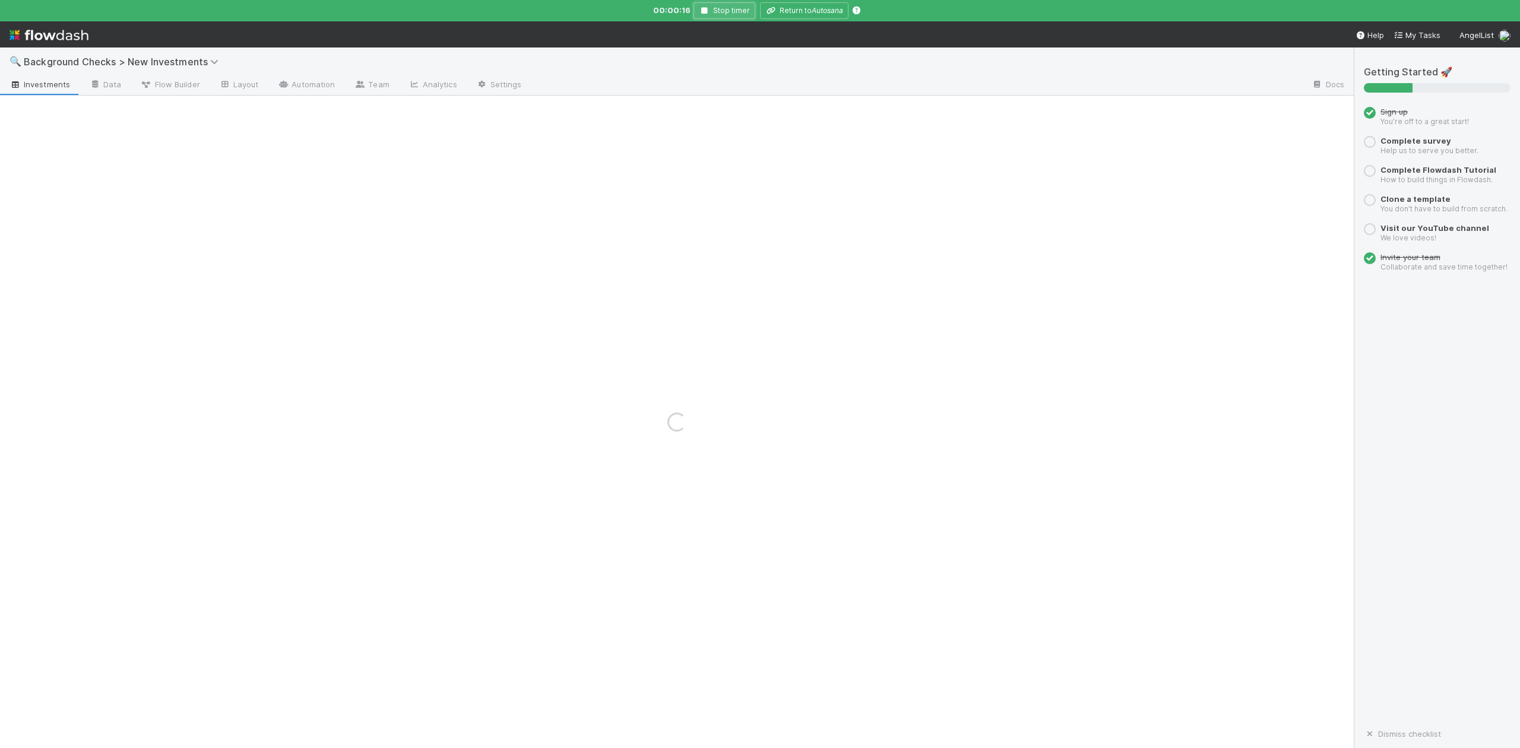
click at [711, 9] on button "Stop timer" at bounding box center [724, 10] width 62 height 17
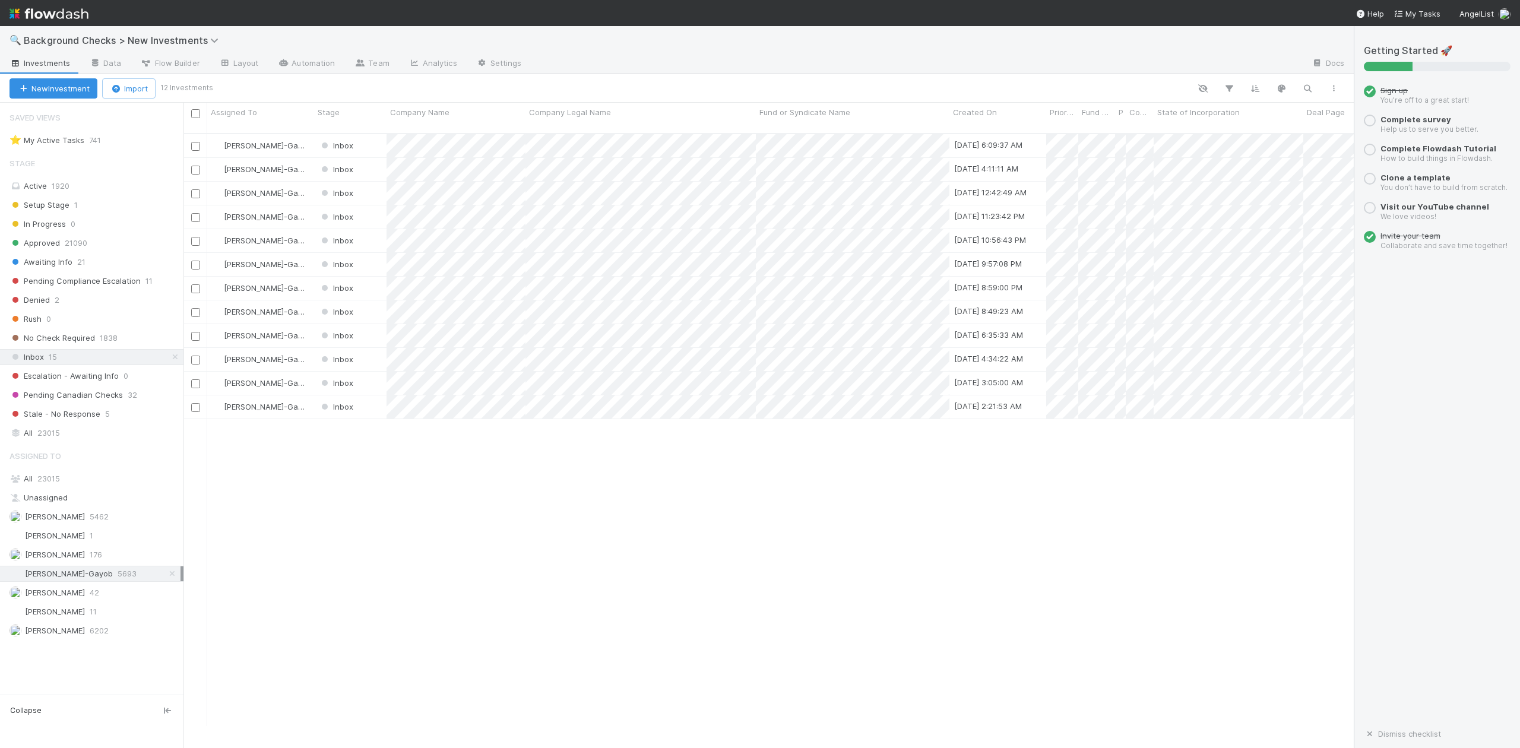
scroll to position [590, 1159]
click at [407, 397] on div at bounding box center [760, 374] width 1520 height 748
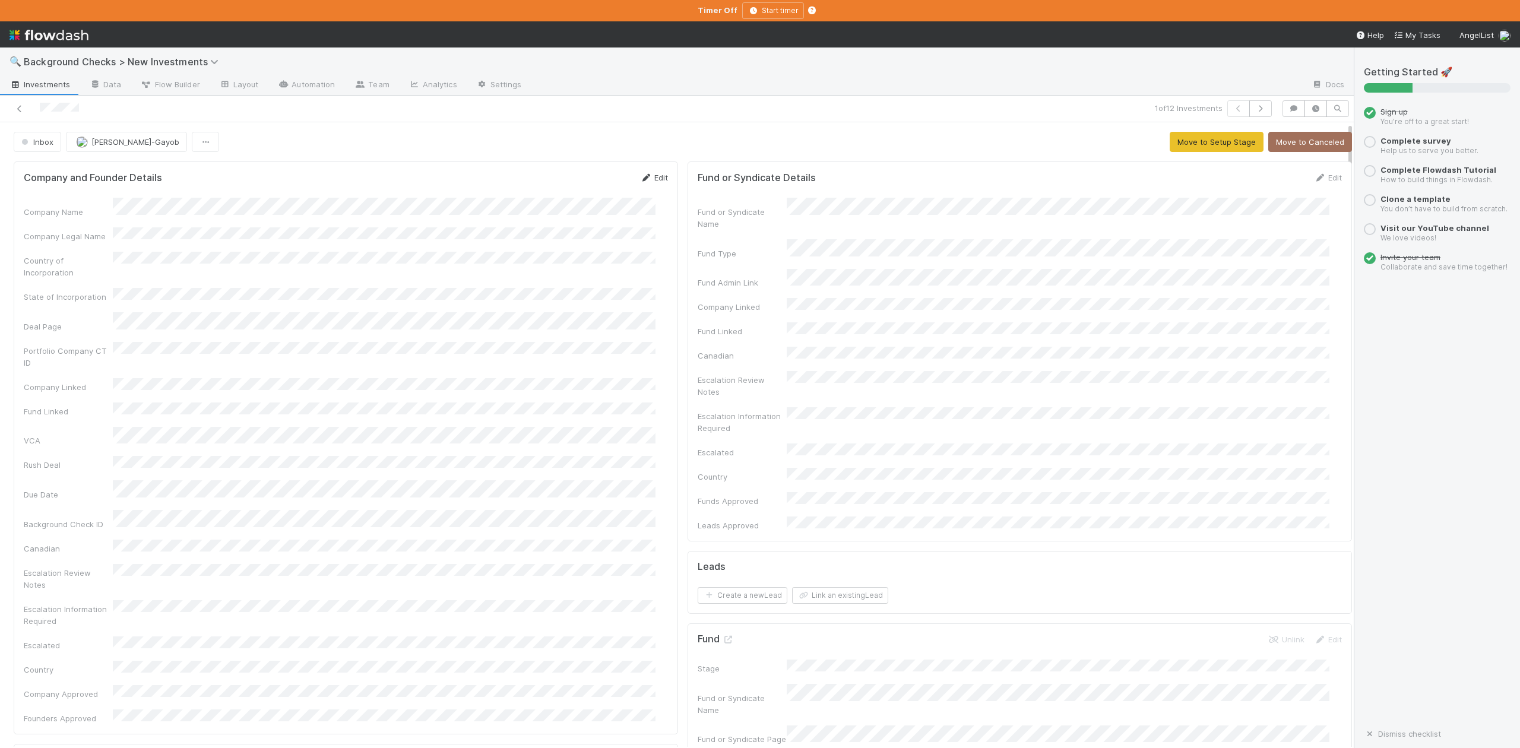
click at [648, 182] on link "Edit" at bounding box center [654, 177] width 28 height 9
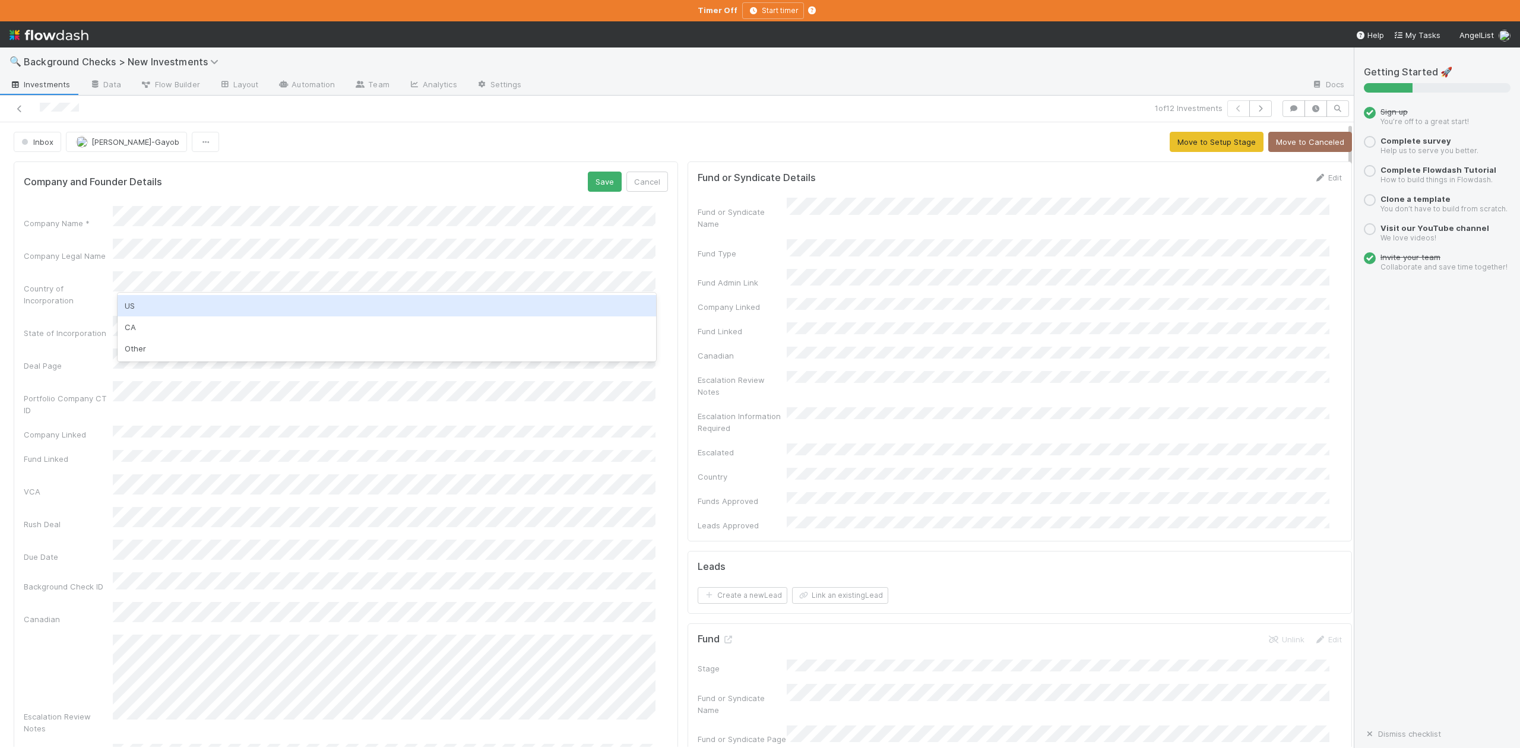
click at [132, 307] on div "US" at bounding box center [387, 305] width 538 height 21
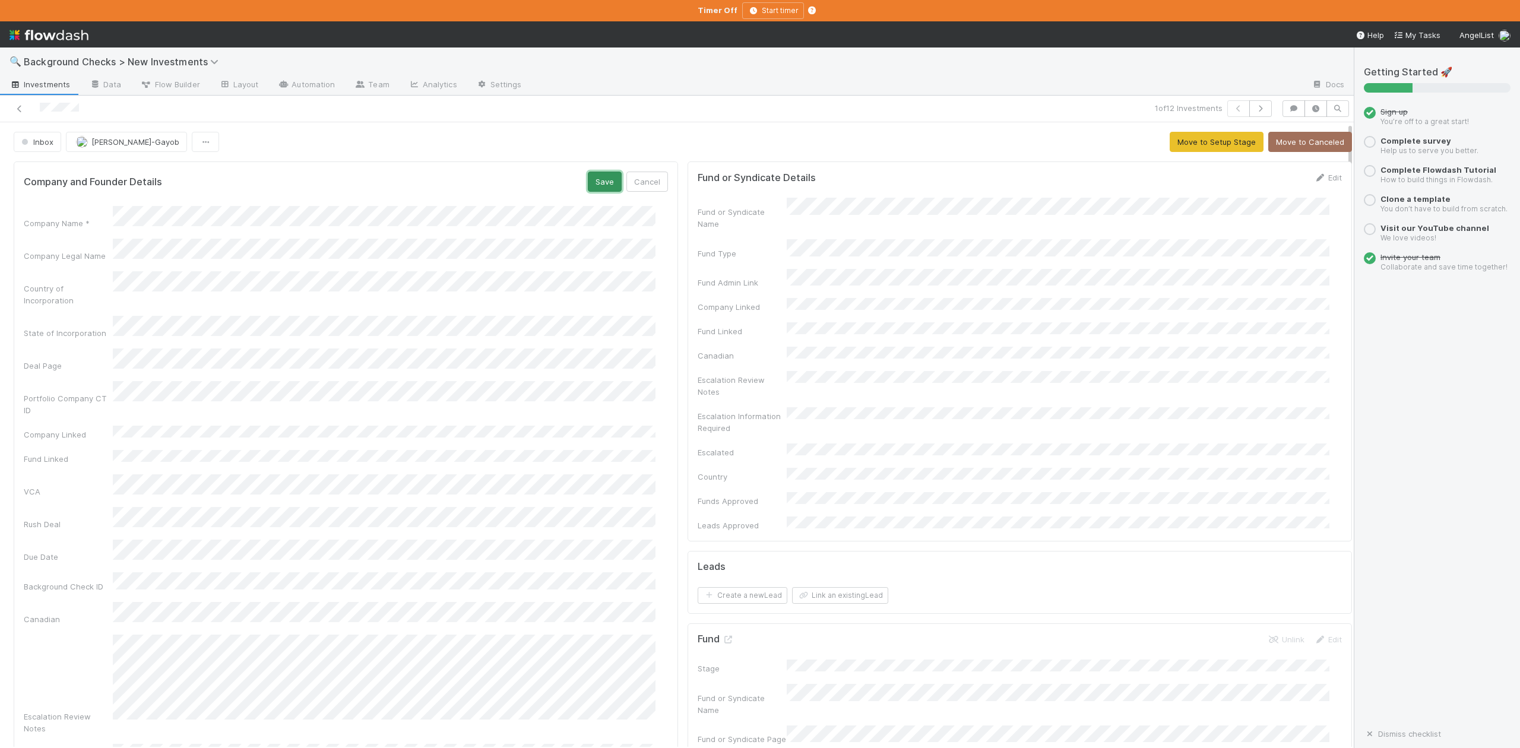
click at [594, 183] on button "Save" at bounding box center [605, 182] width 34 height 20
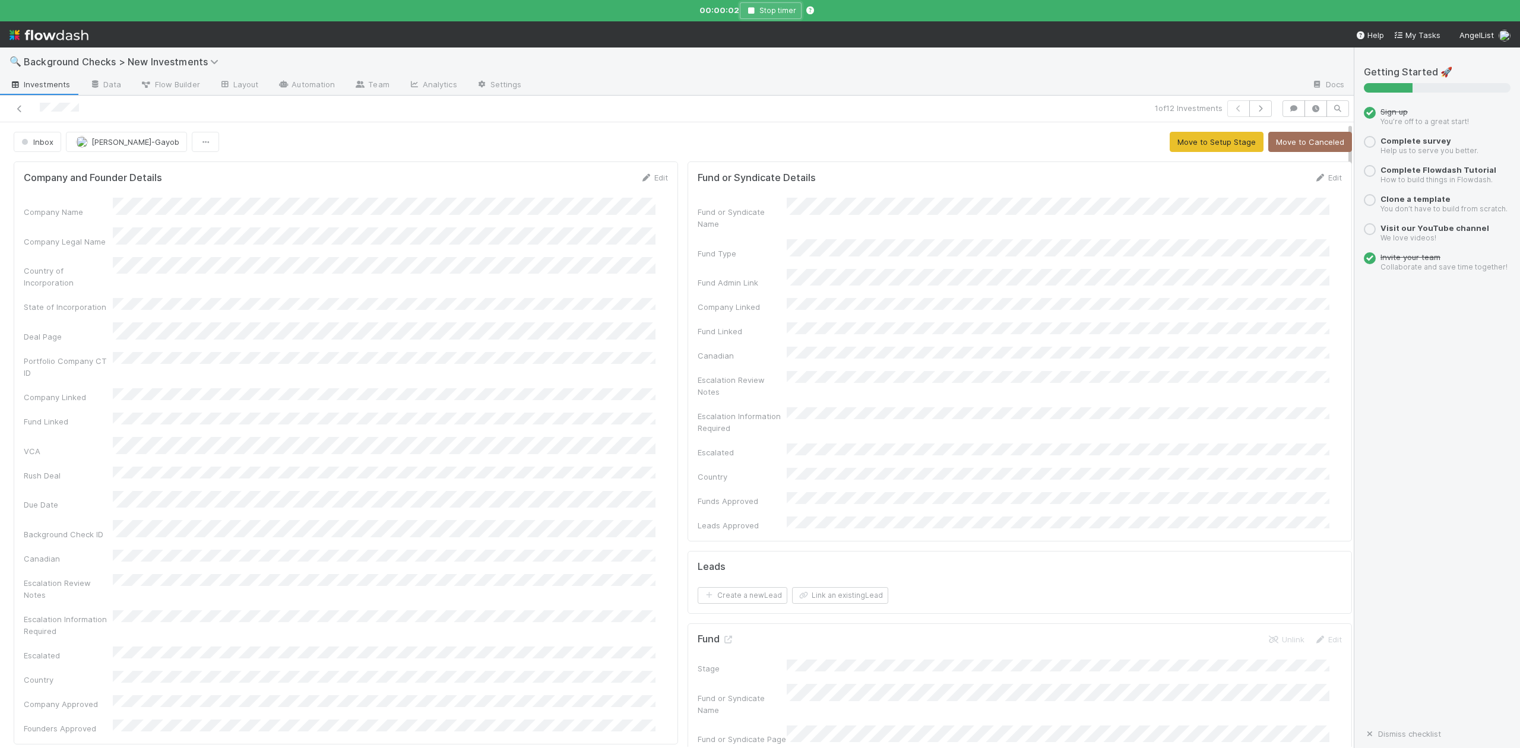
click at [753, 8] on icon "button" at bounding box center [751, 10] width 12 height 7
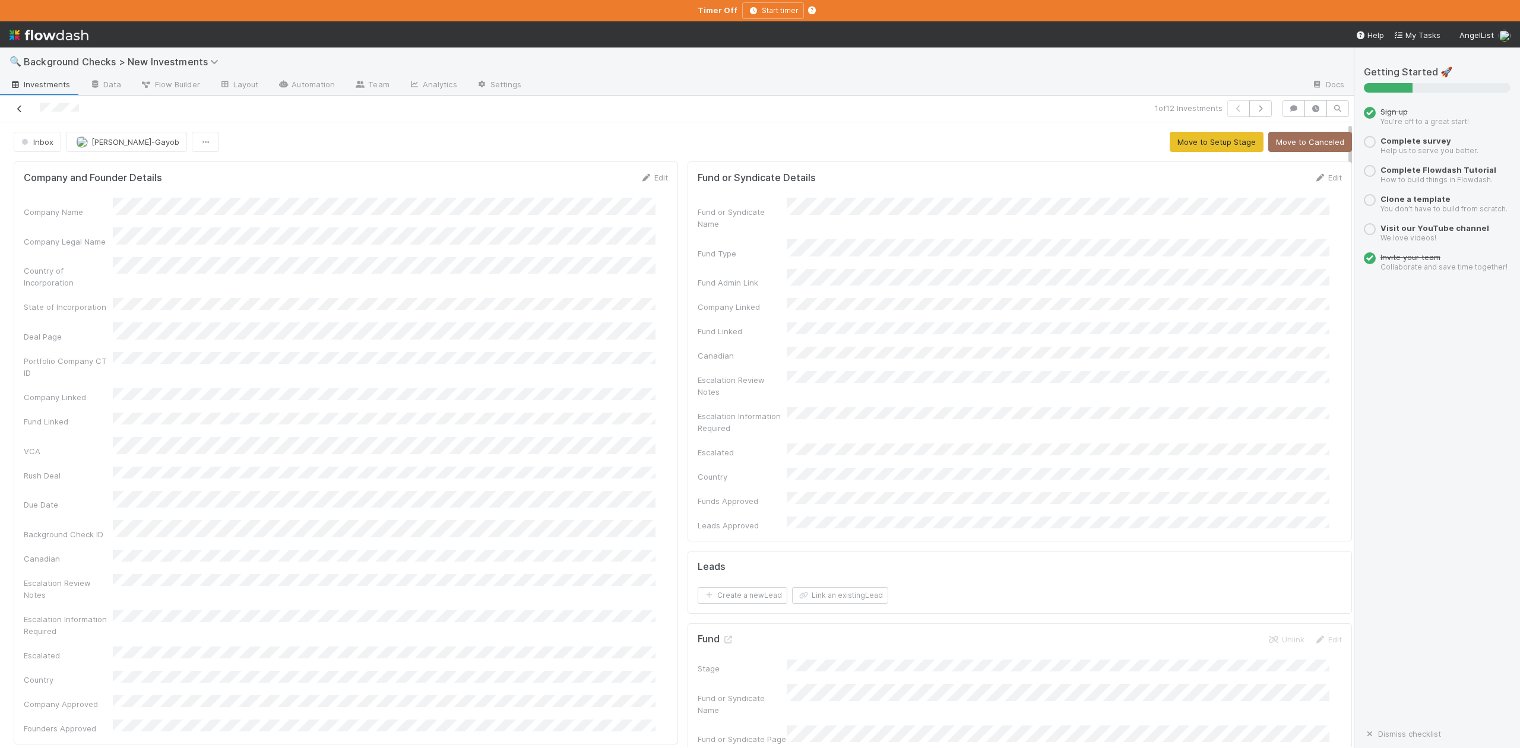
click at [19, 110] on icon at bounding box center [20, 109] width 12 height 8
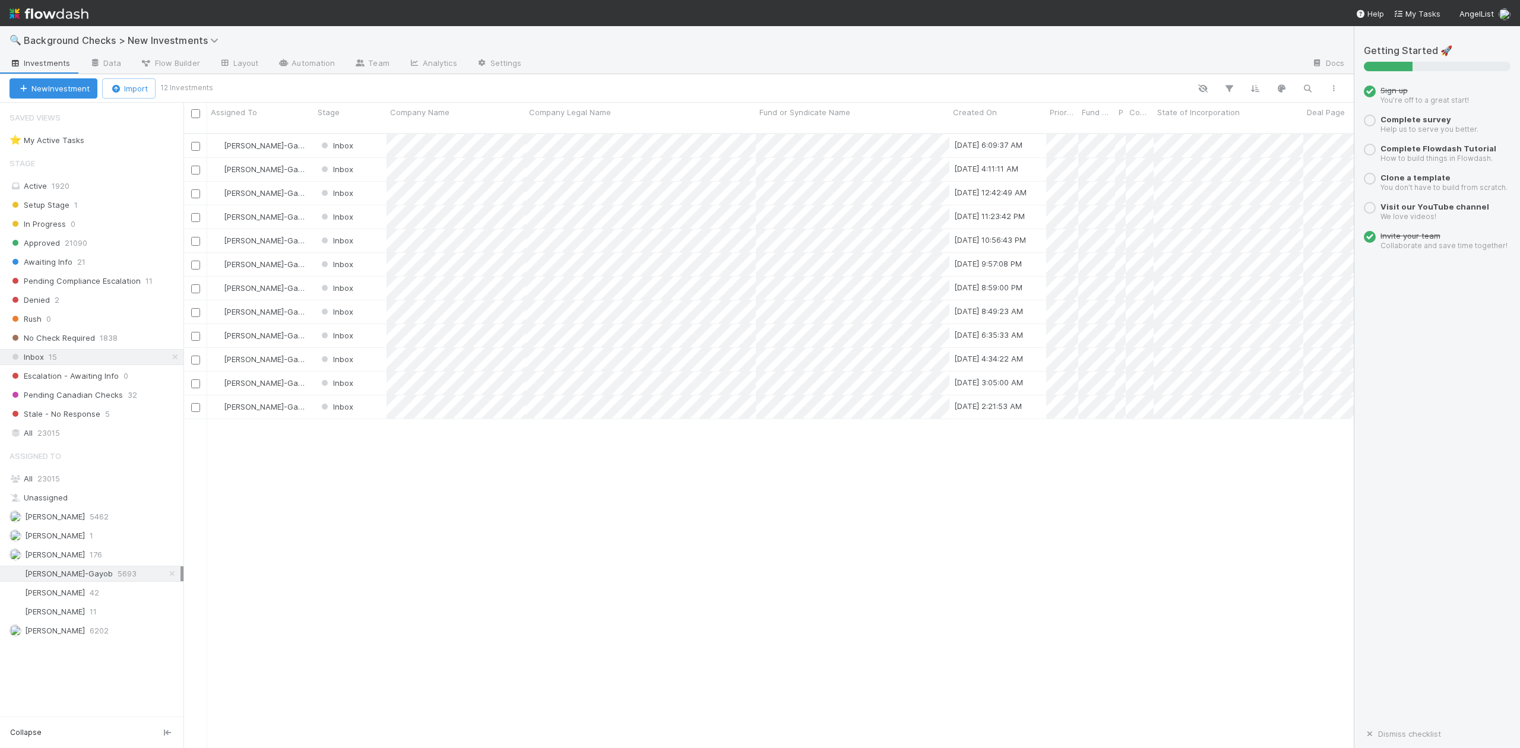
scroll to position [613, 1159]
click at [499, 240] on div at bounding box center [760, 374] width 1520 height 748
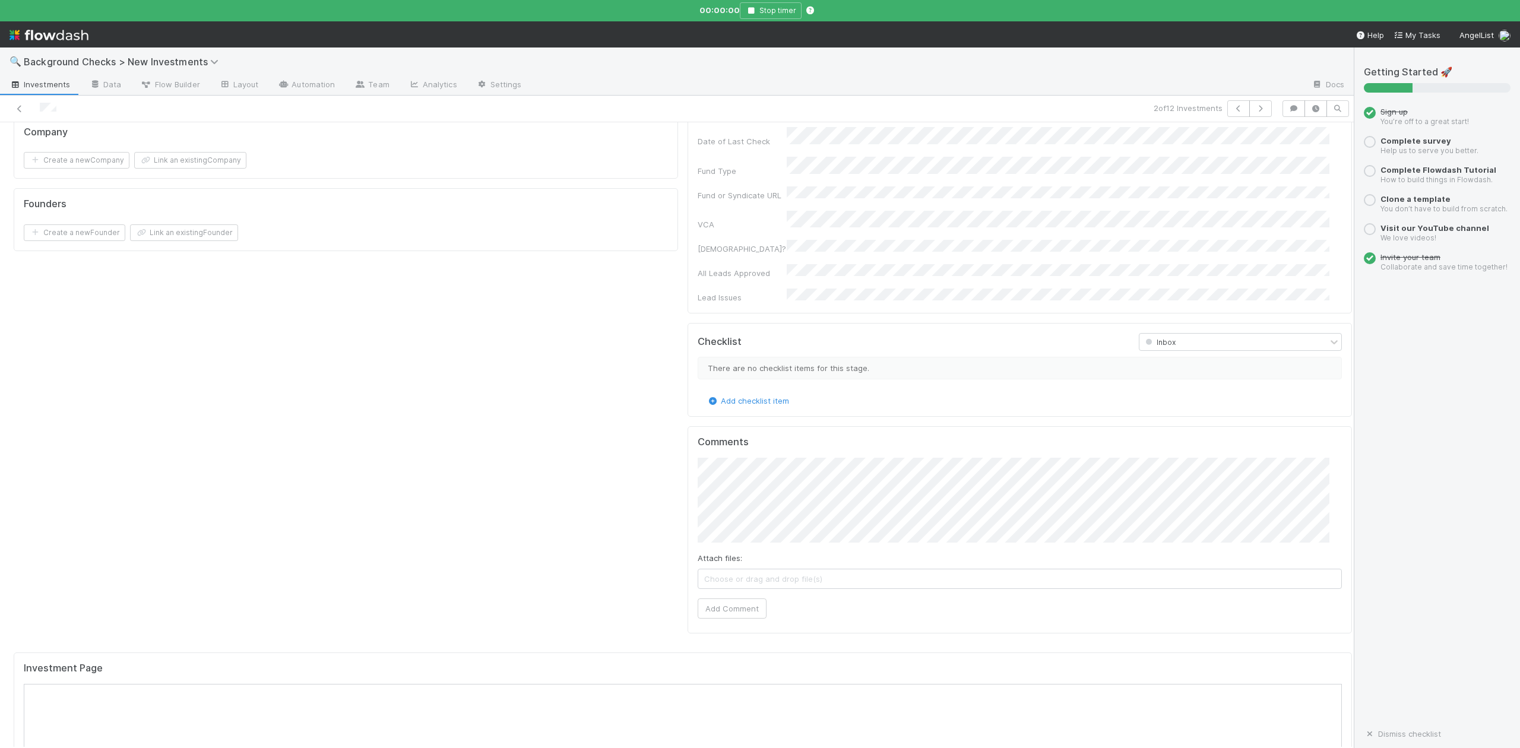
scroll to position [633, 0]
click at [718, 593] on button "Add Comment" at bounding box center [731, 603] width 69 height 20
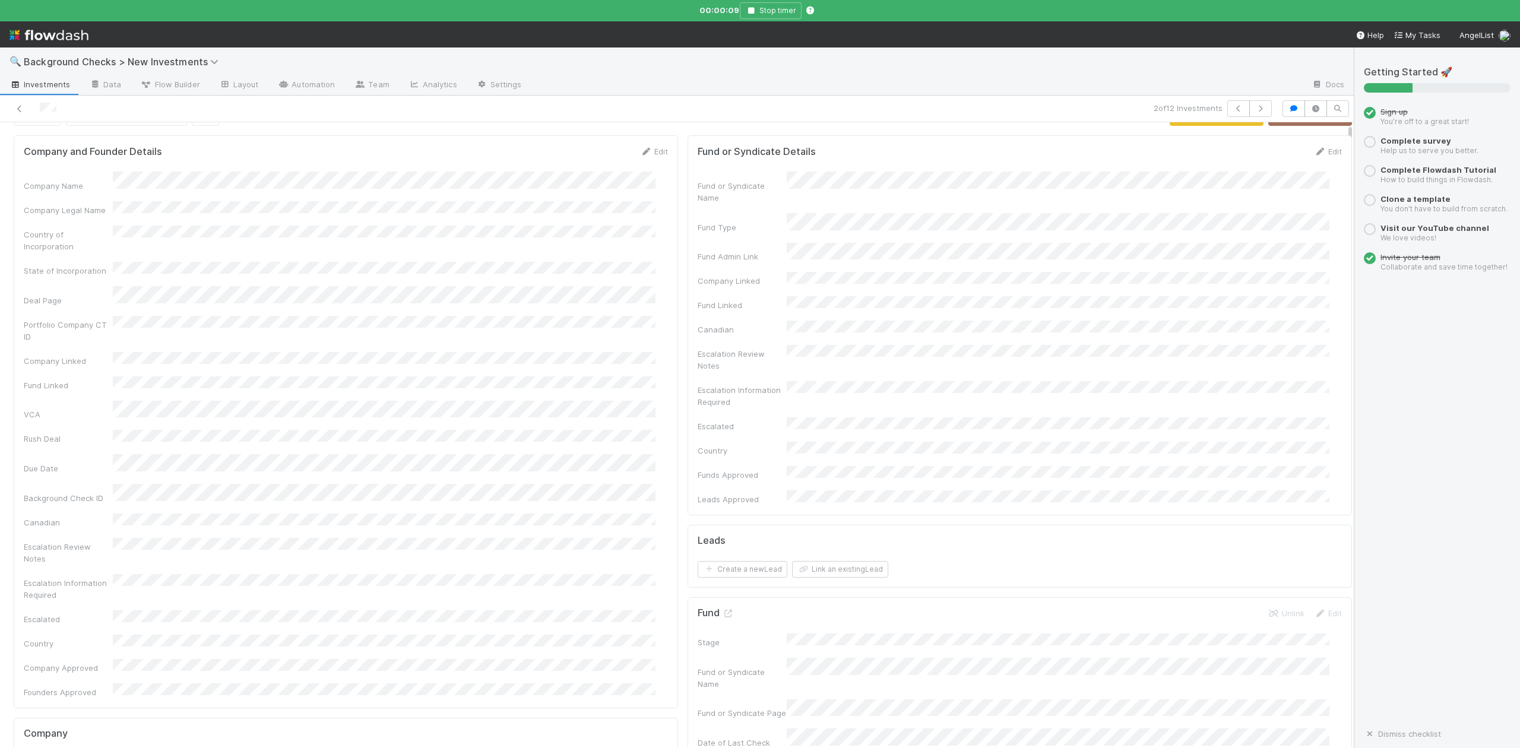
scroll to position [0, 0]
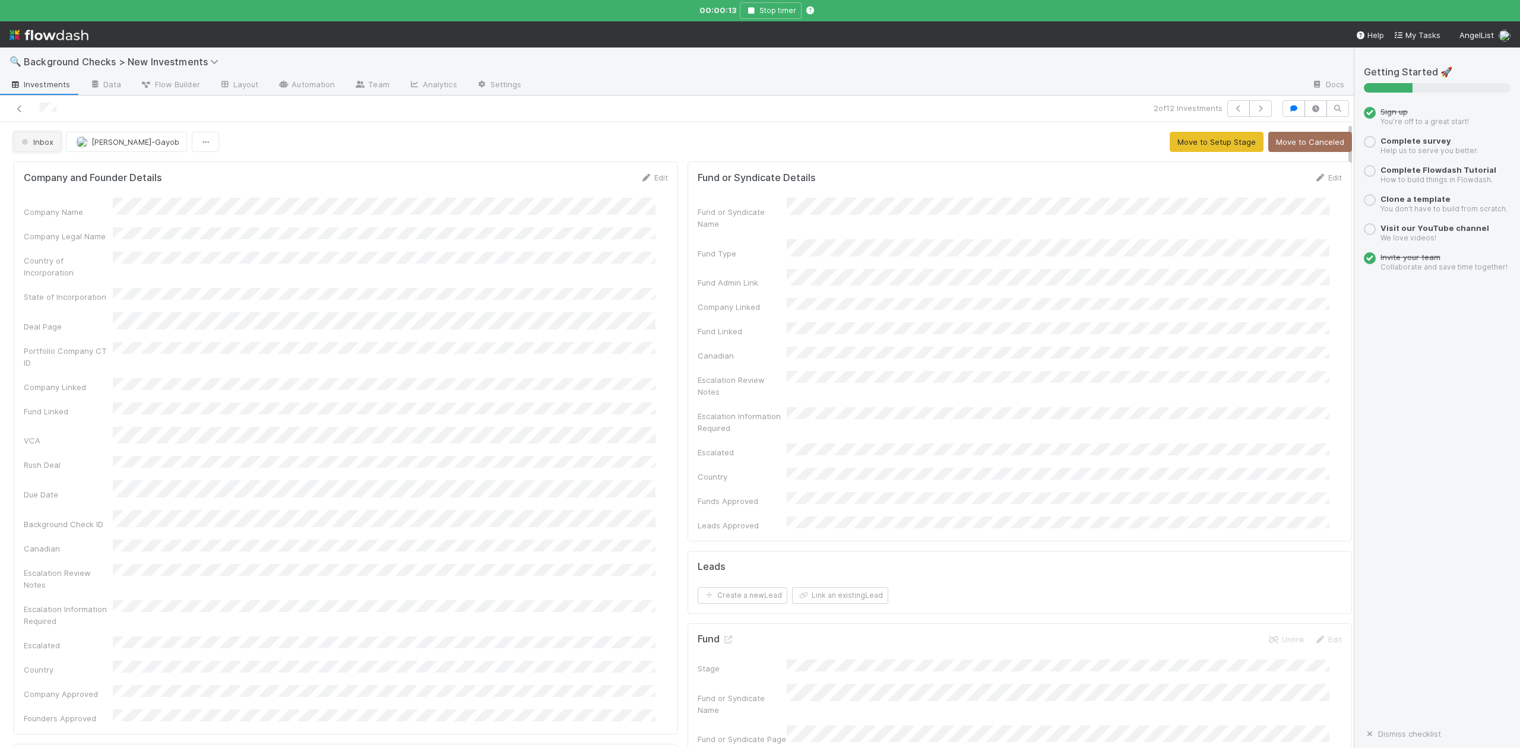
click at [41, 145] on span "Inbox" at bounding box center [36, 141] width 34 height 9
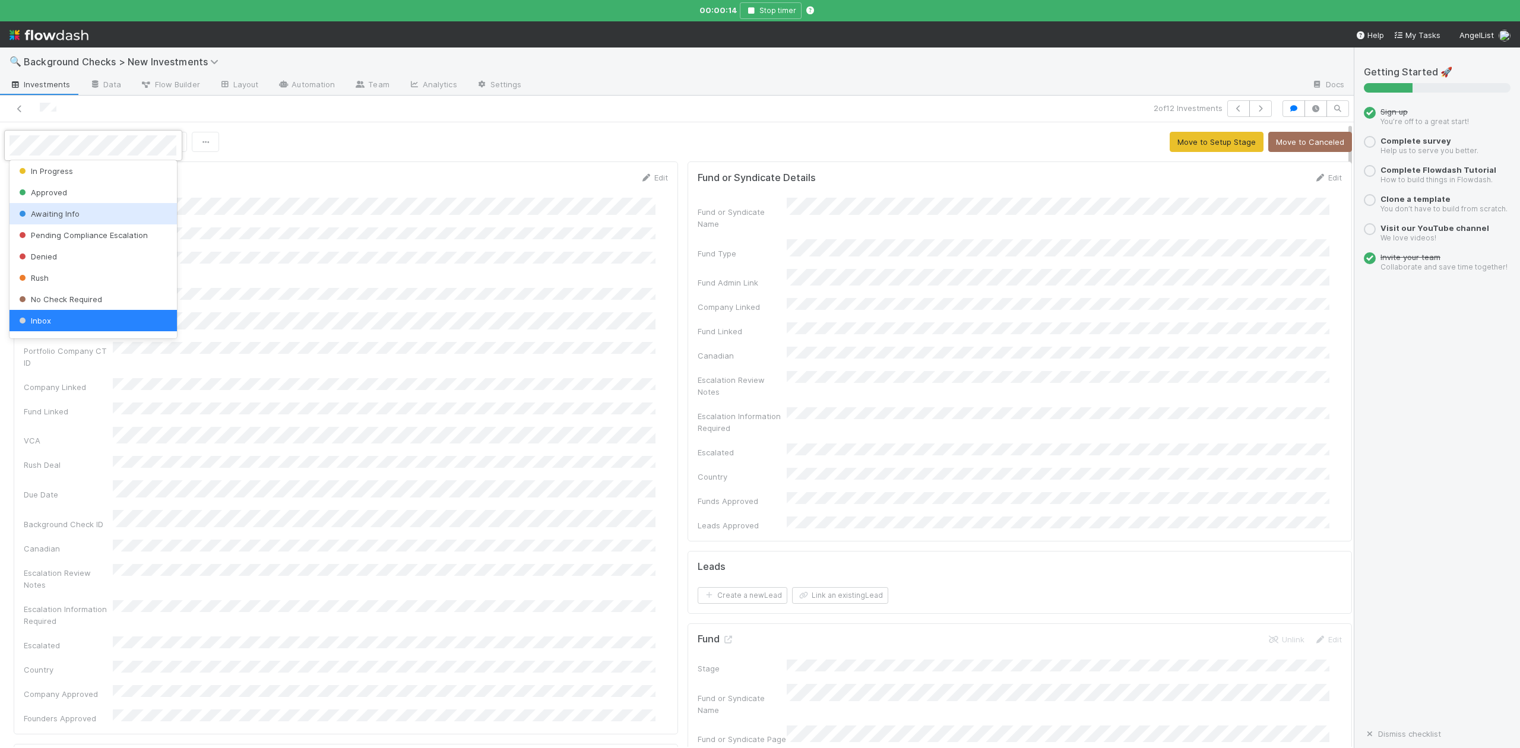
click at [55, 212] on span "Awaiting Info" at bounding box center [48, 213] width 63 height 9
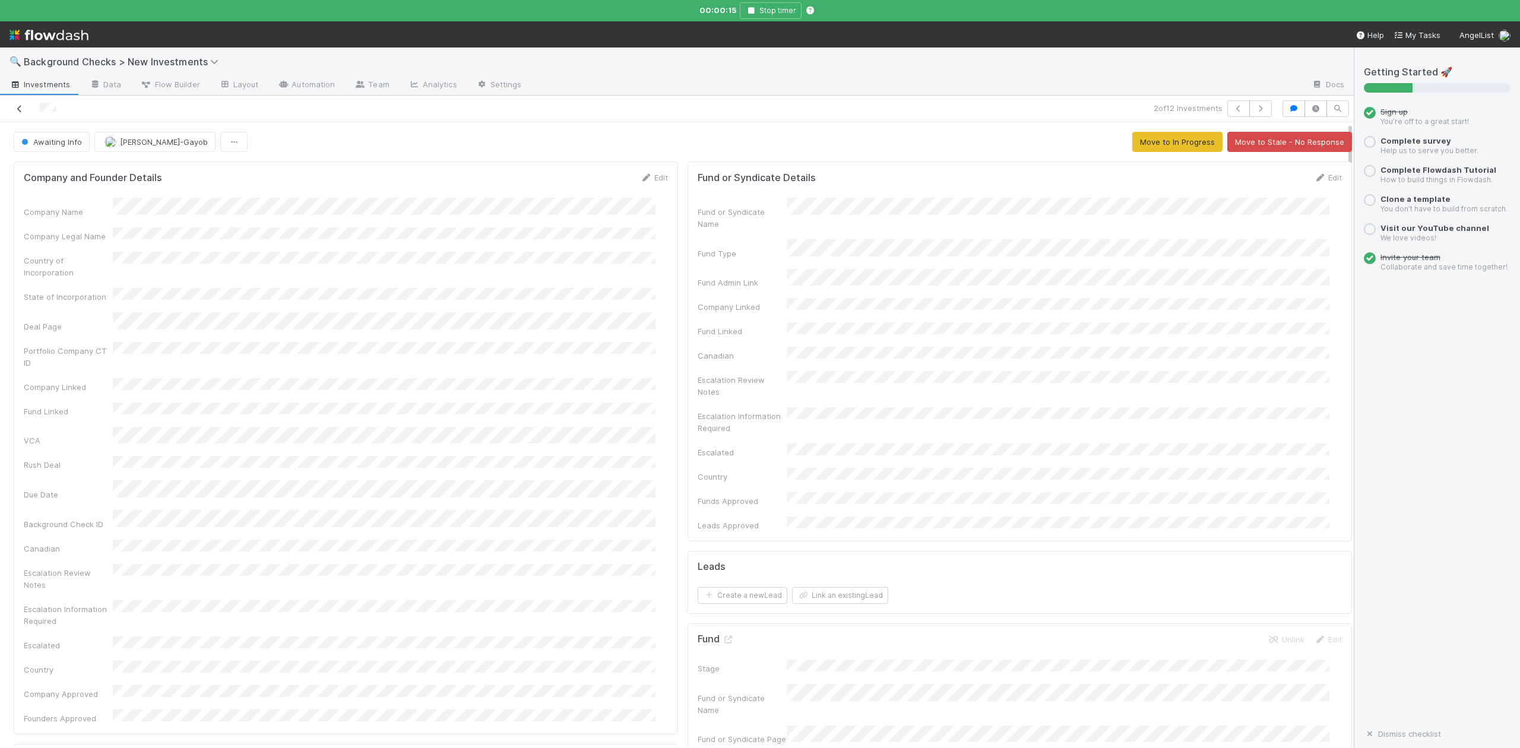
click at [17, 112] on icon at bounding box center [20, 109] width 12 height 8
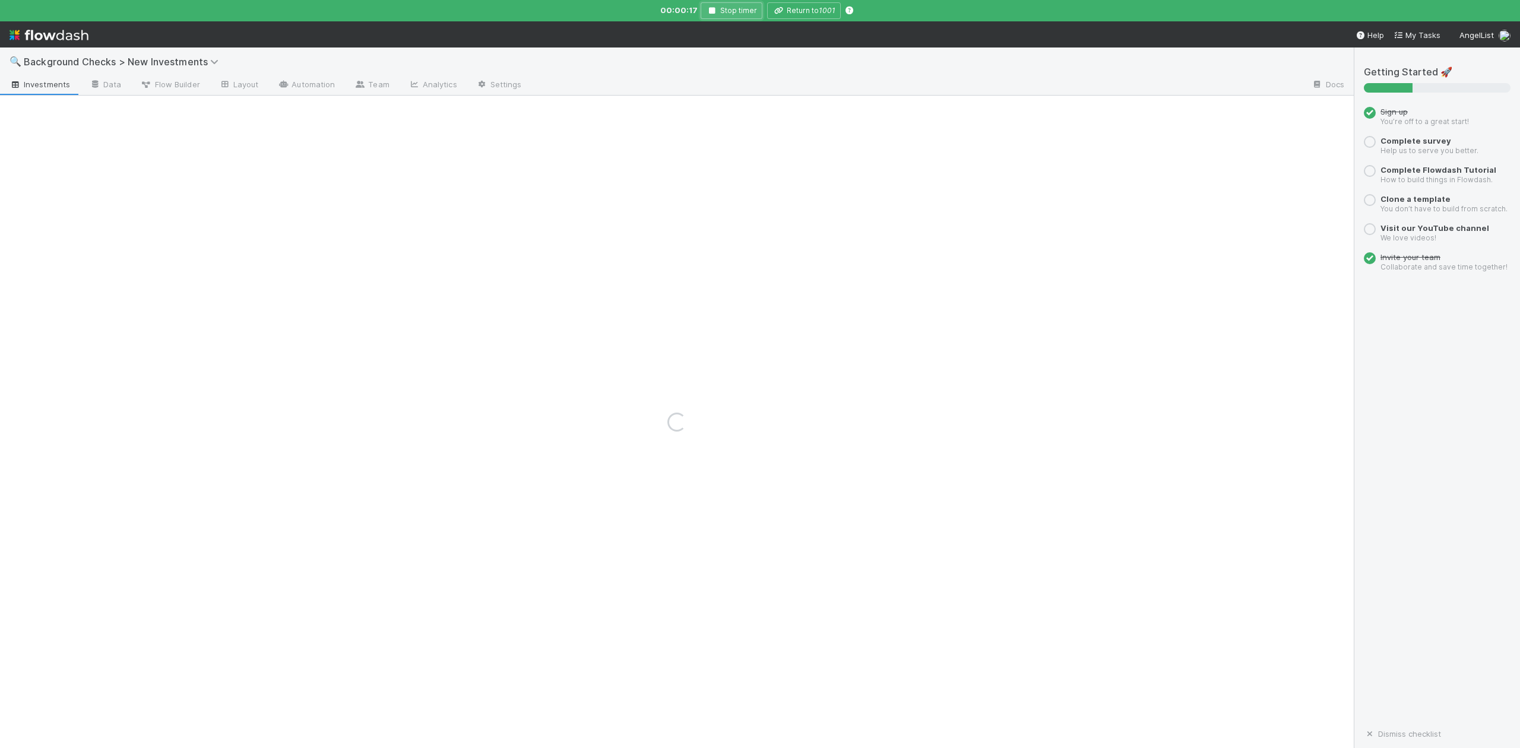
click at [711, 13] on icon "button" at bounding box center [712, 10] width 12 height 7
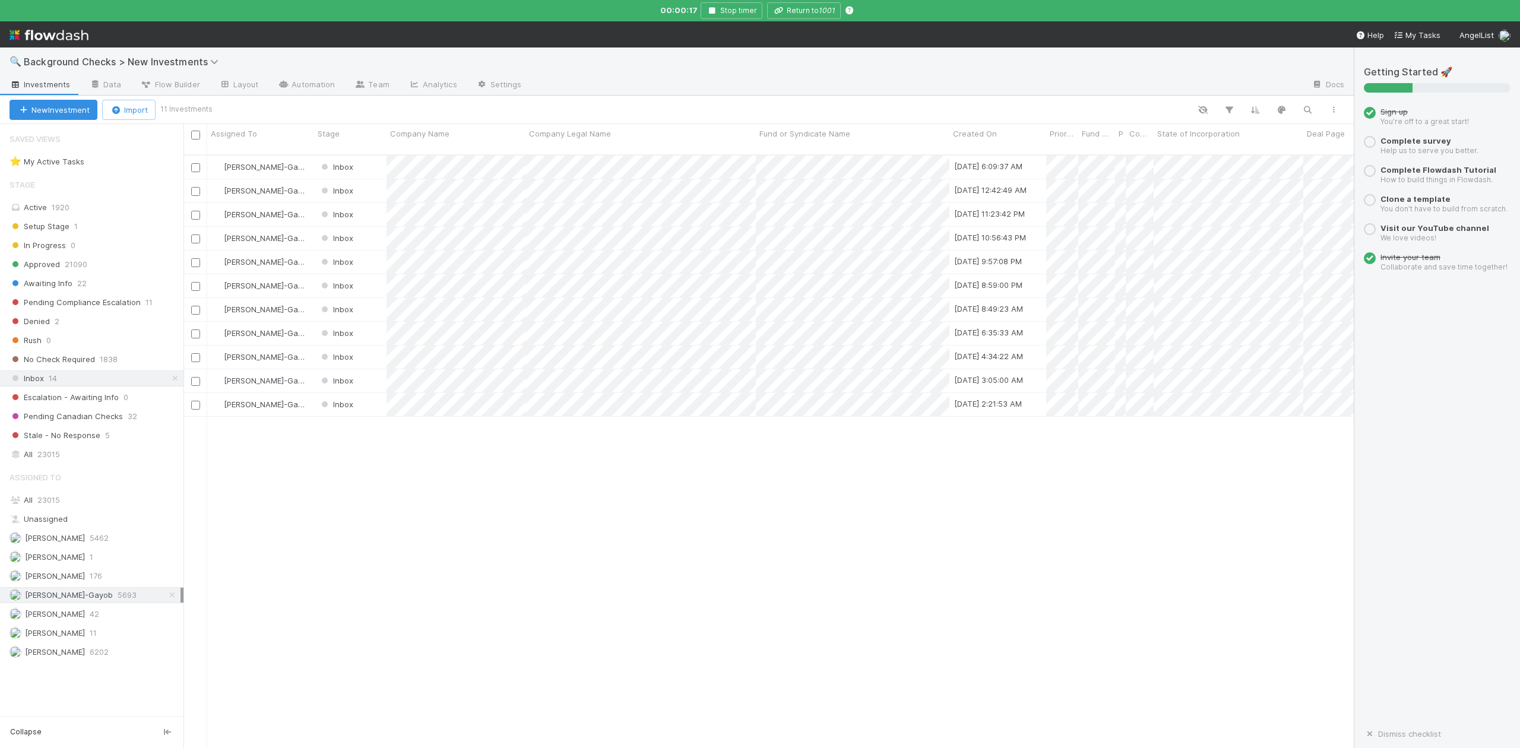
scroll to position [590, 1159]
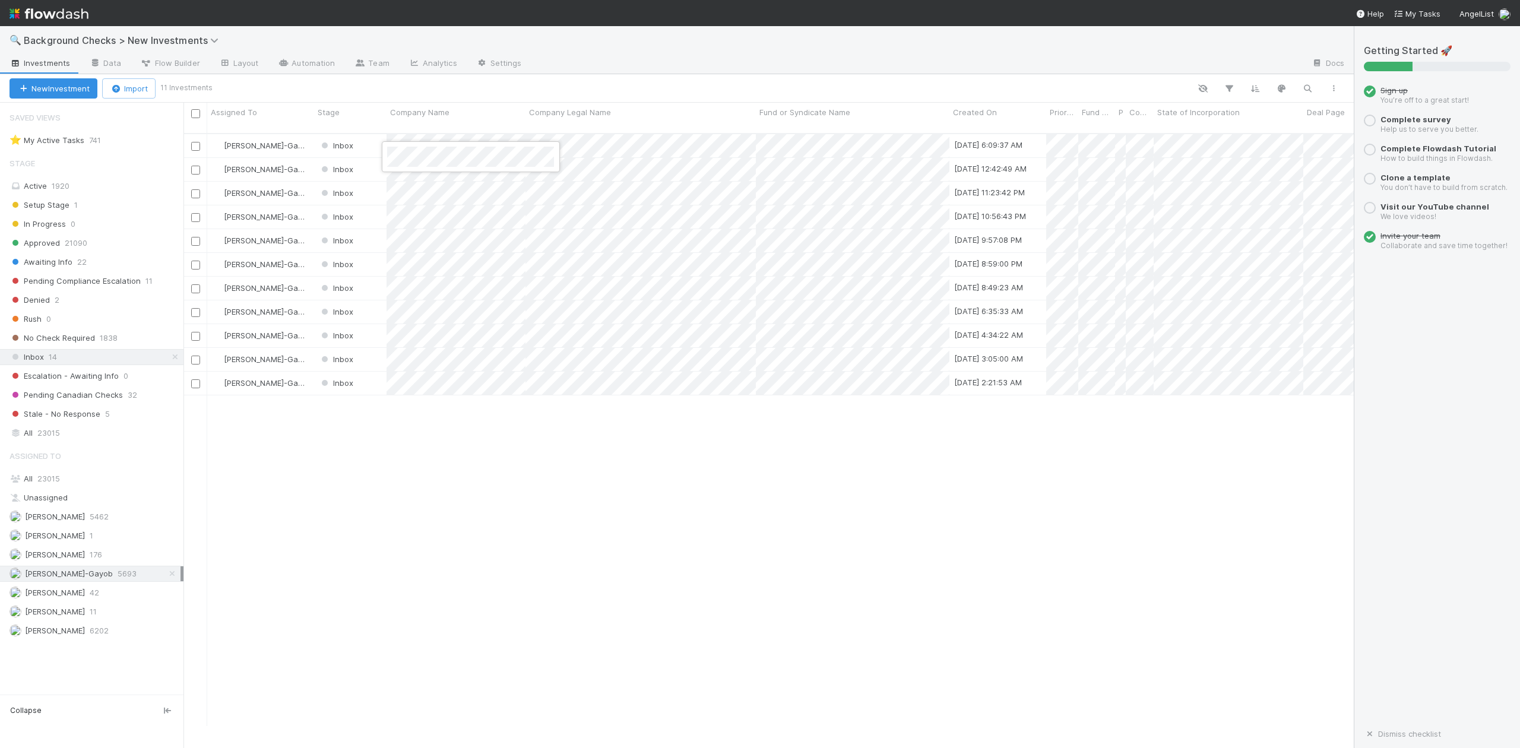
click at [487, 482] on div at bounding box center [760, 374] width 1520 height 748
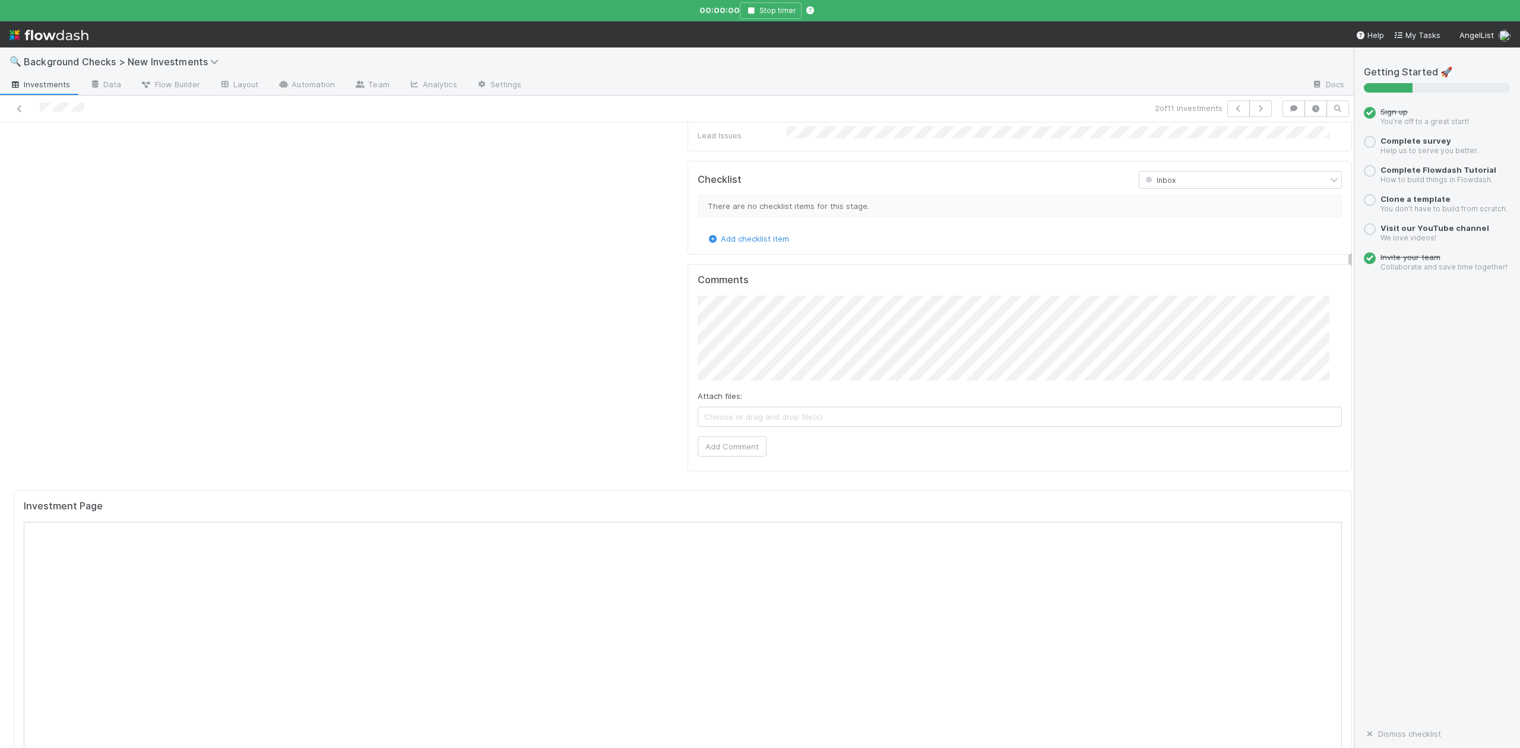
scroll to position [791, 0]
click at [713, 435] on button "Add Comment" at bounding box center [731, 445] width 69 height 20
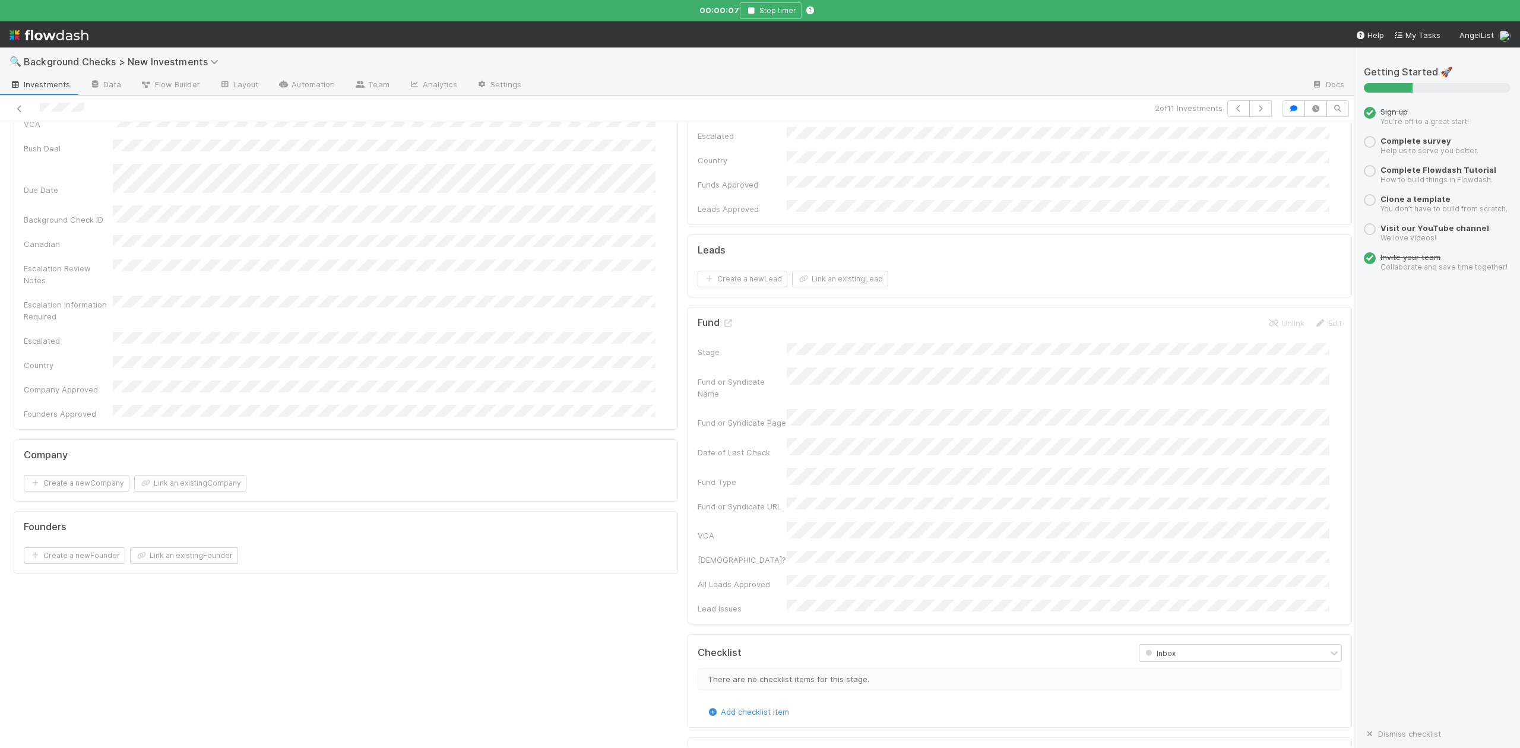
scroll to position [0, 0]
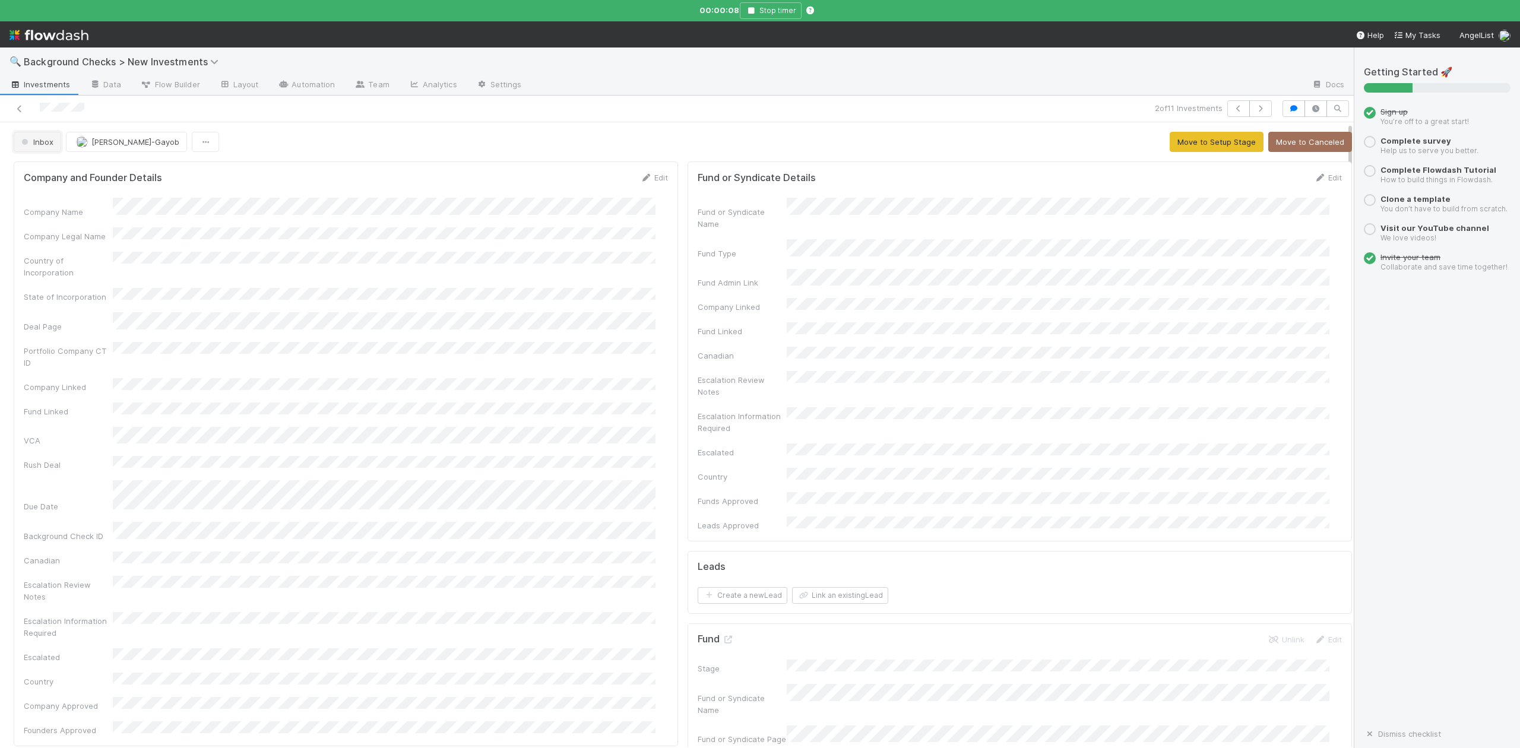
click at [47, 143] on span "Inbox" at bounding box center [36, 141] width 34 height 9
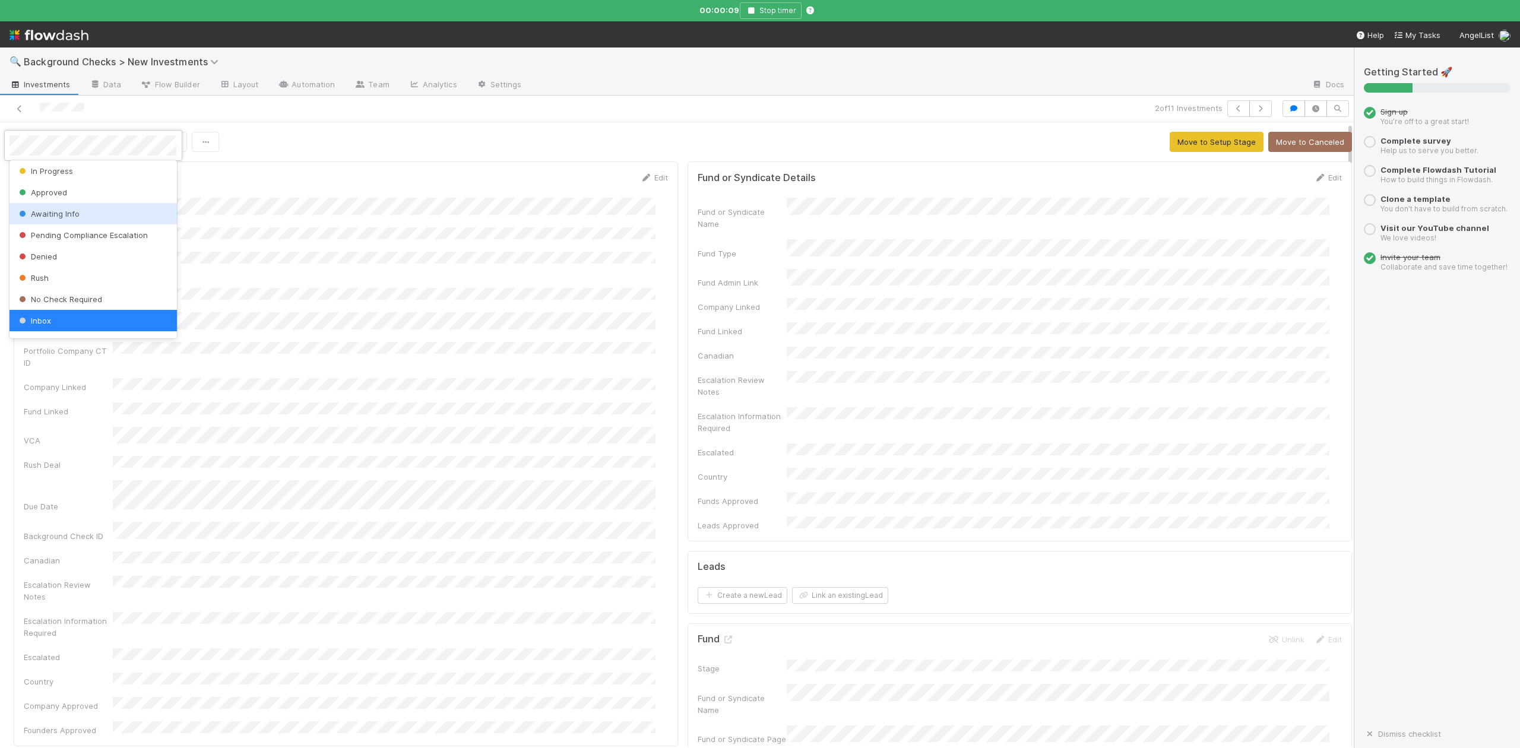
click at [62, 217] on span "Awaiting Info" at bounding box center [48, 213] width 63 height 9
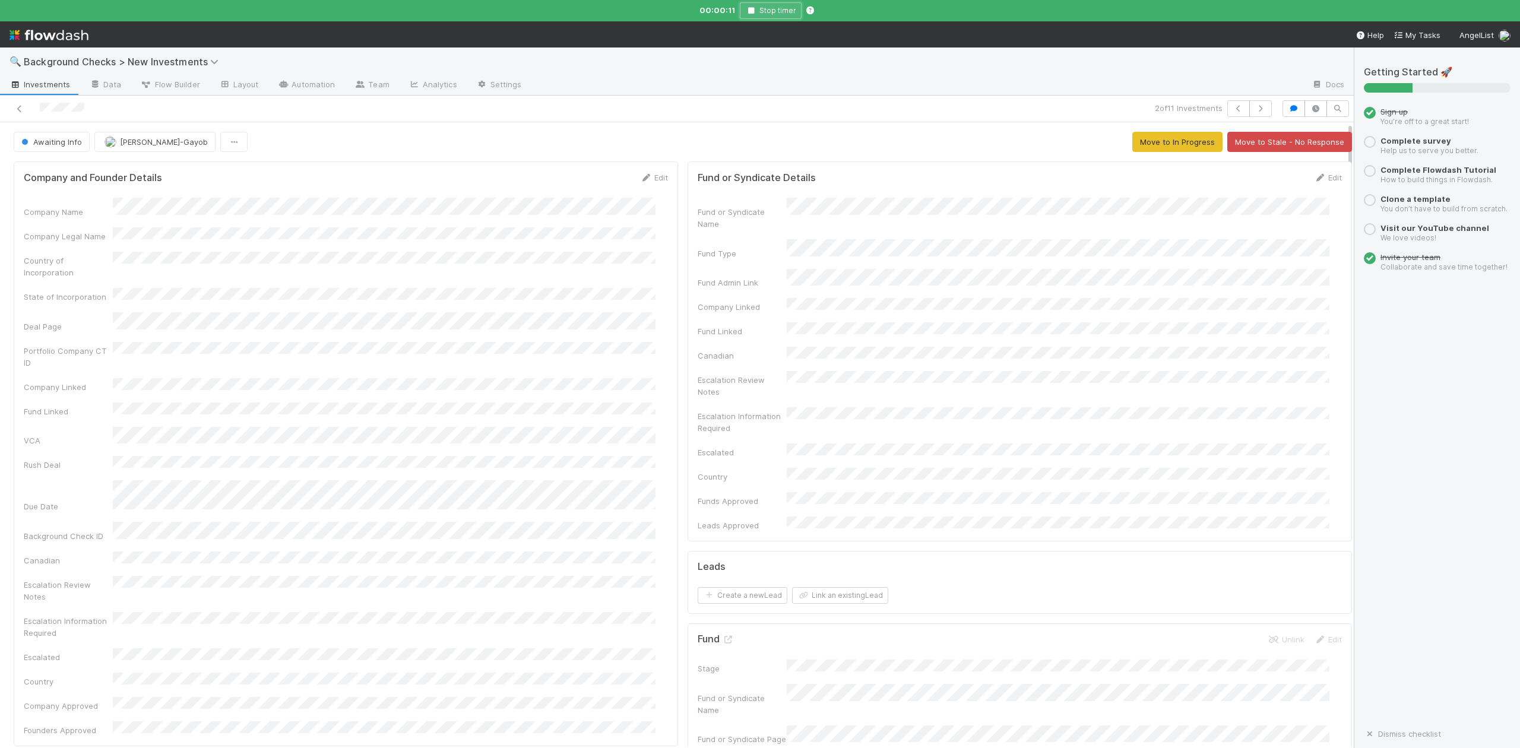
click at [750, 8] on icon "button" at bounding box center [751, 10] width 12 height 7
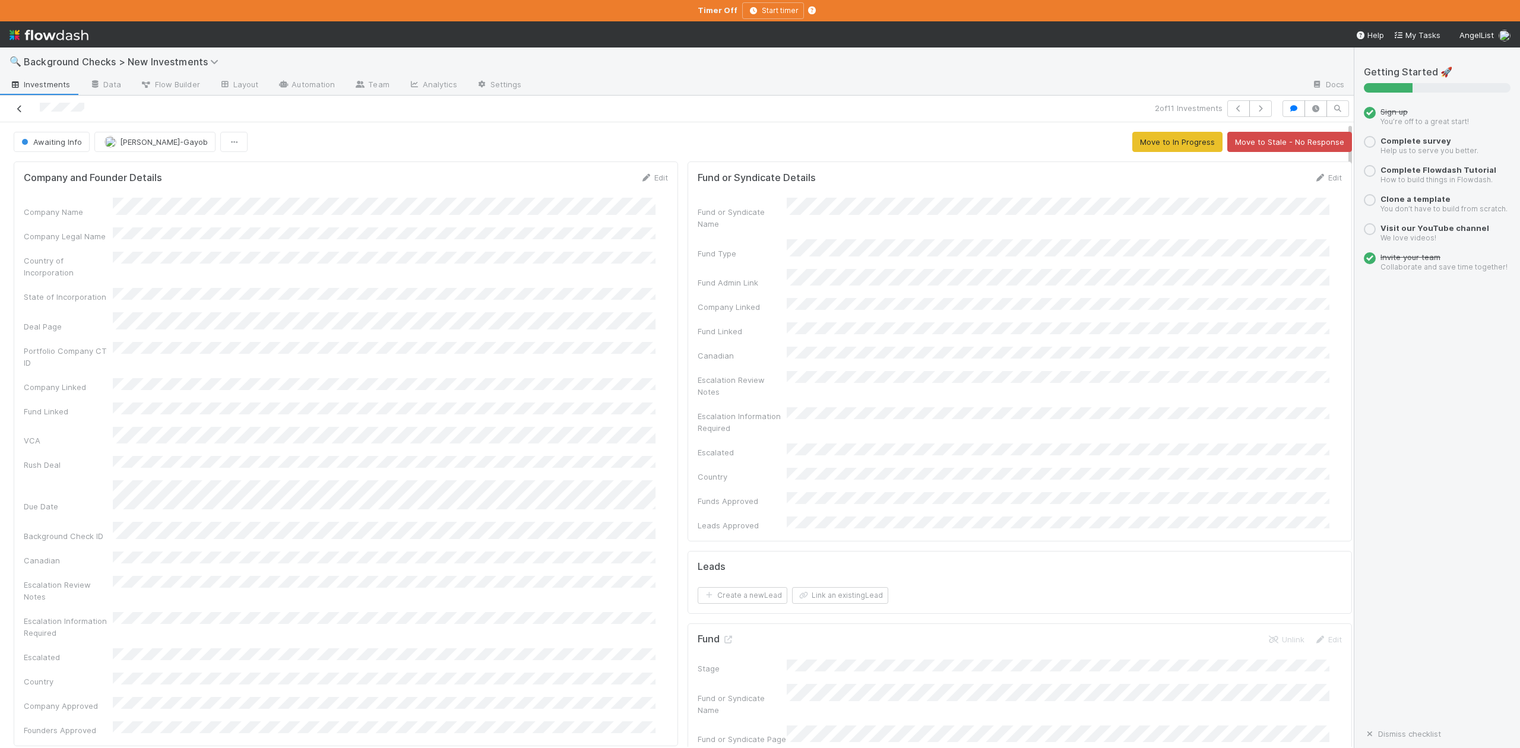
click at [20, 110] on icon at bounding box center [20, 109] width 12 height 8
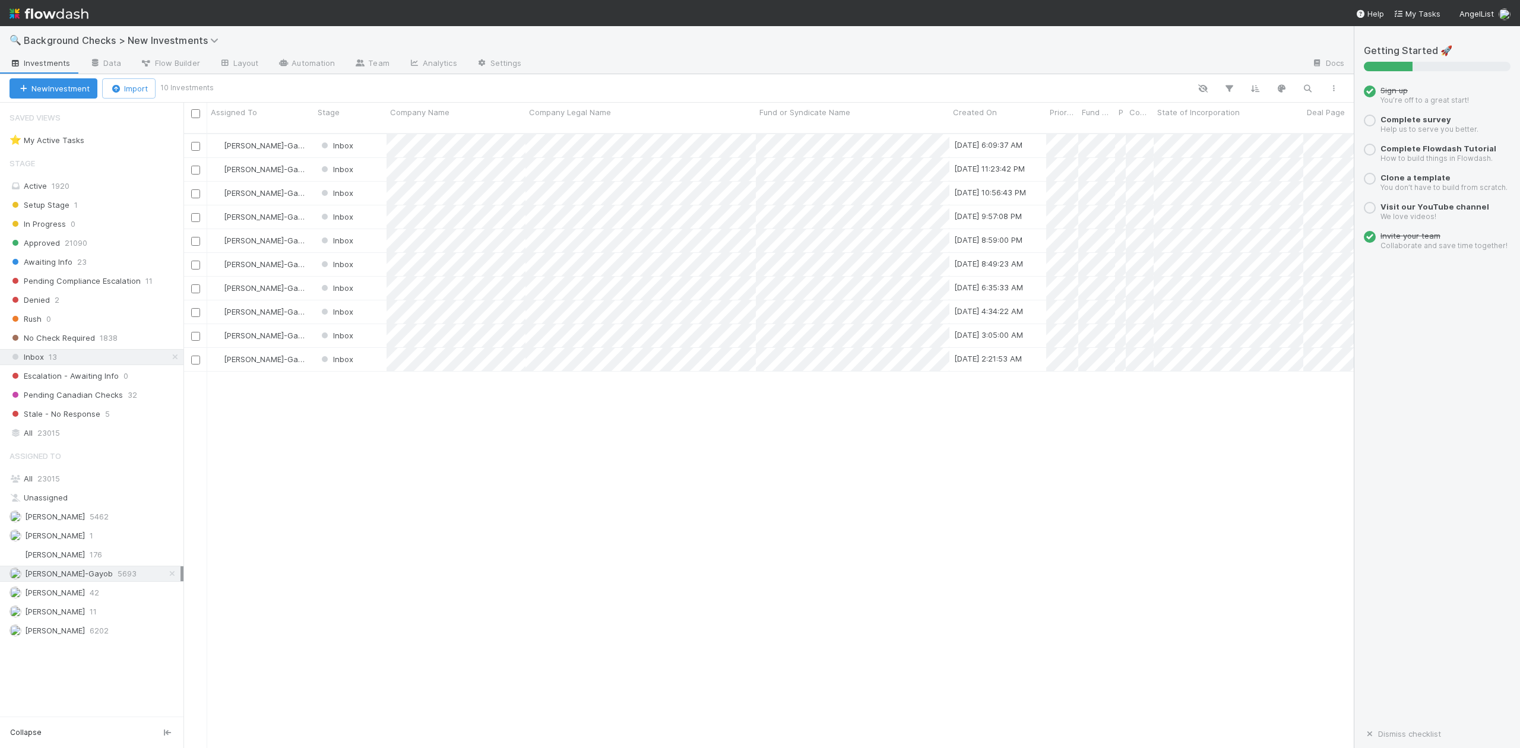
scroll to position [613, 1159]
click at [371, 160] on div at bounding box center [760, 374] width 1520 height 748
click at [371, 160] on div "Inbox" at bounding box center [350, 169] width 72 height 23
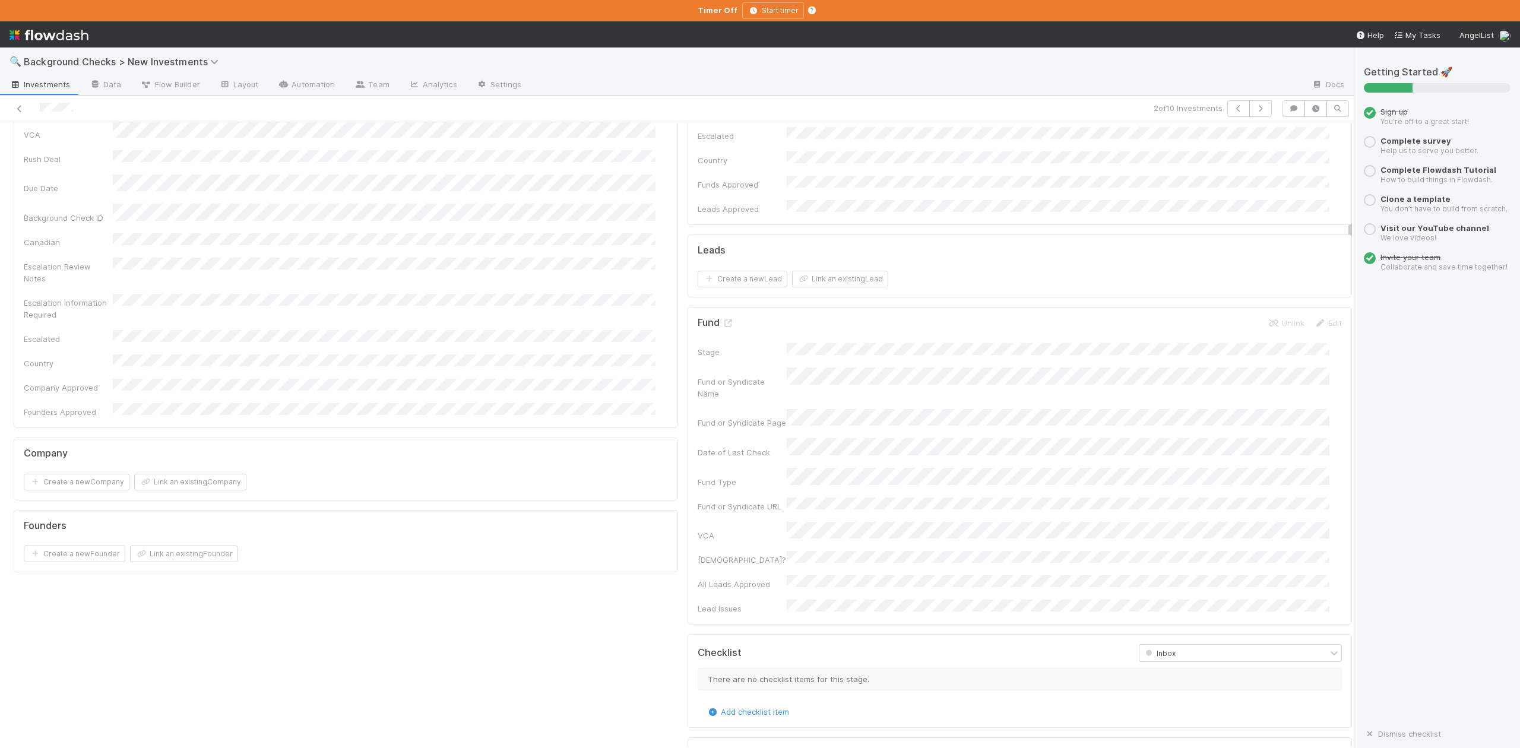
scroll to position [475, 0]
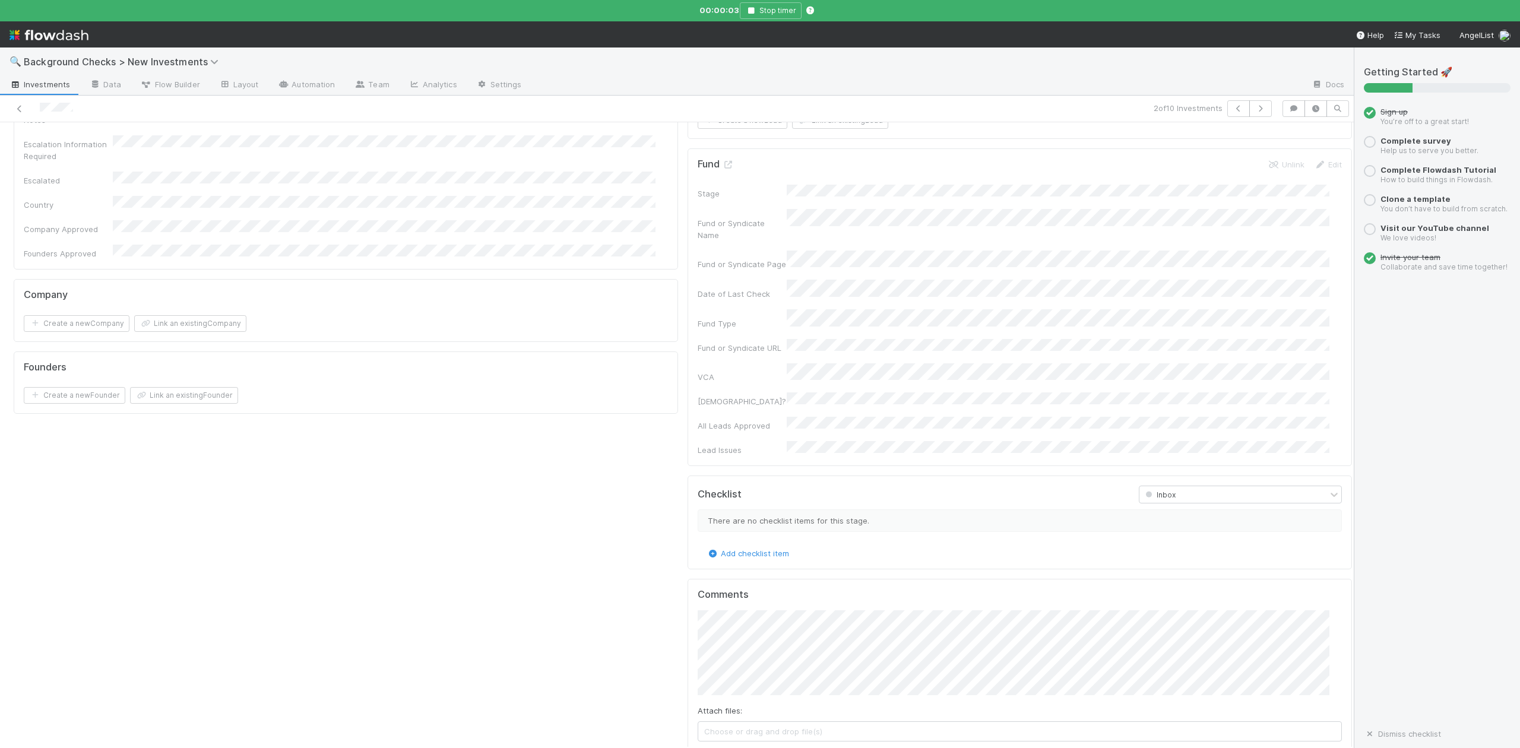
click at [744, 747] on button "Add Comment" at bounding box center [731, 761] width 69 height 20
click at [1267, 557] on icon at bounding box center [1273, 561] width 12 height 8
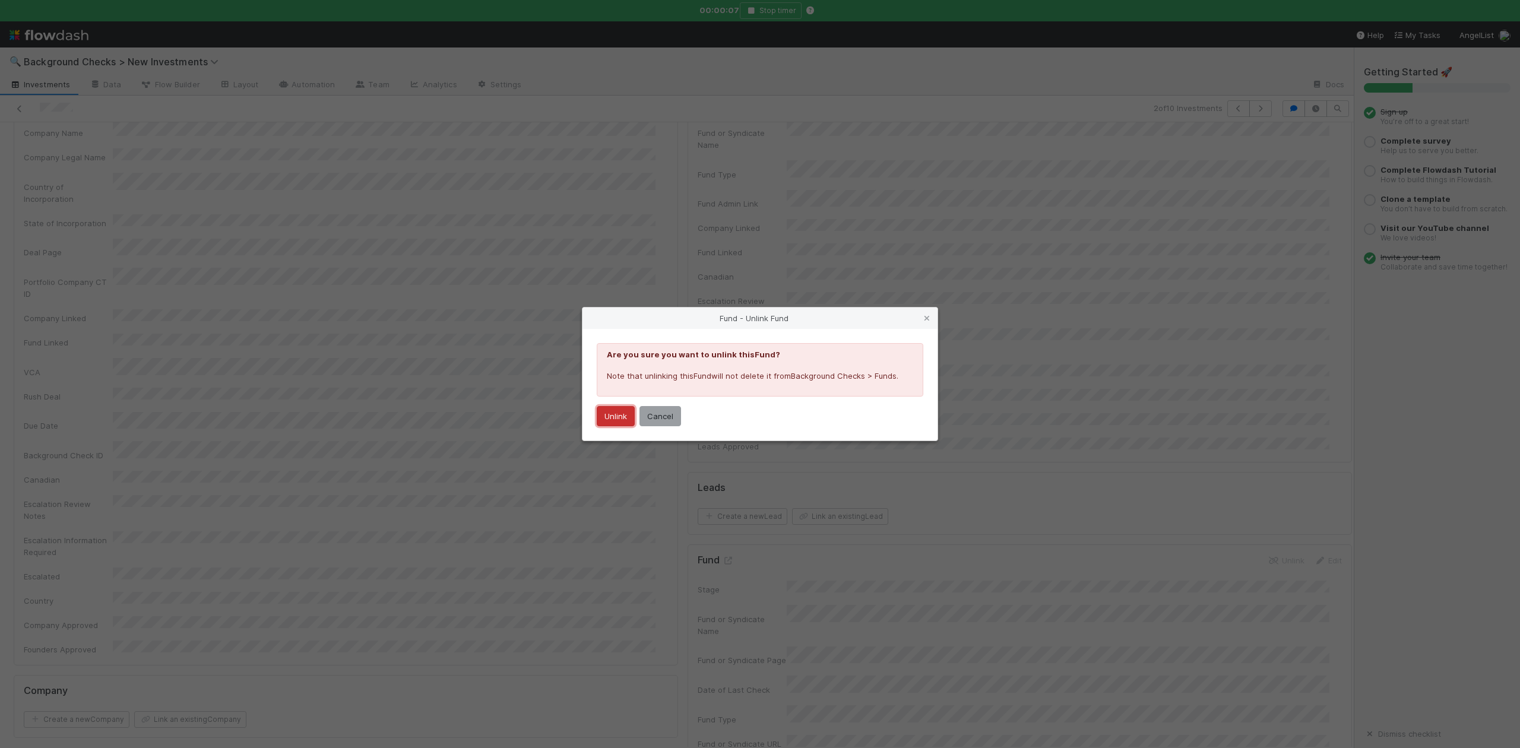
click at [610, 411] on button "Unlink" at bounding box center [616, 416] width 38 height 20
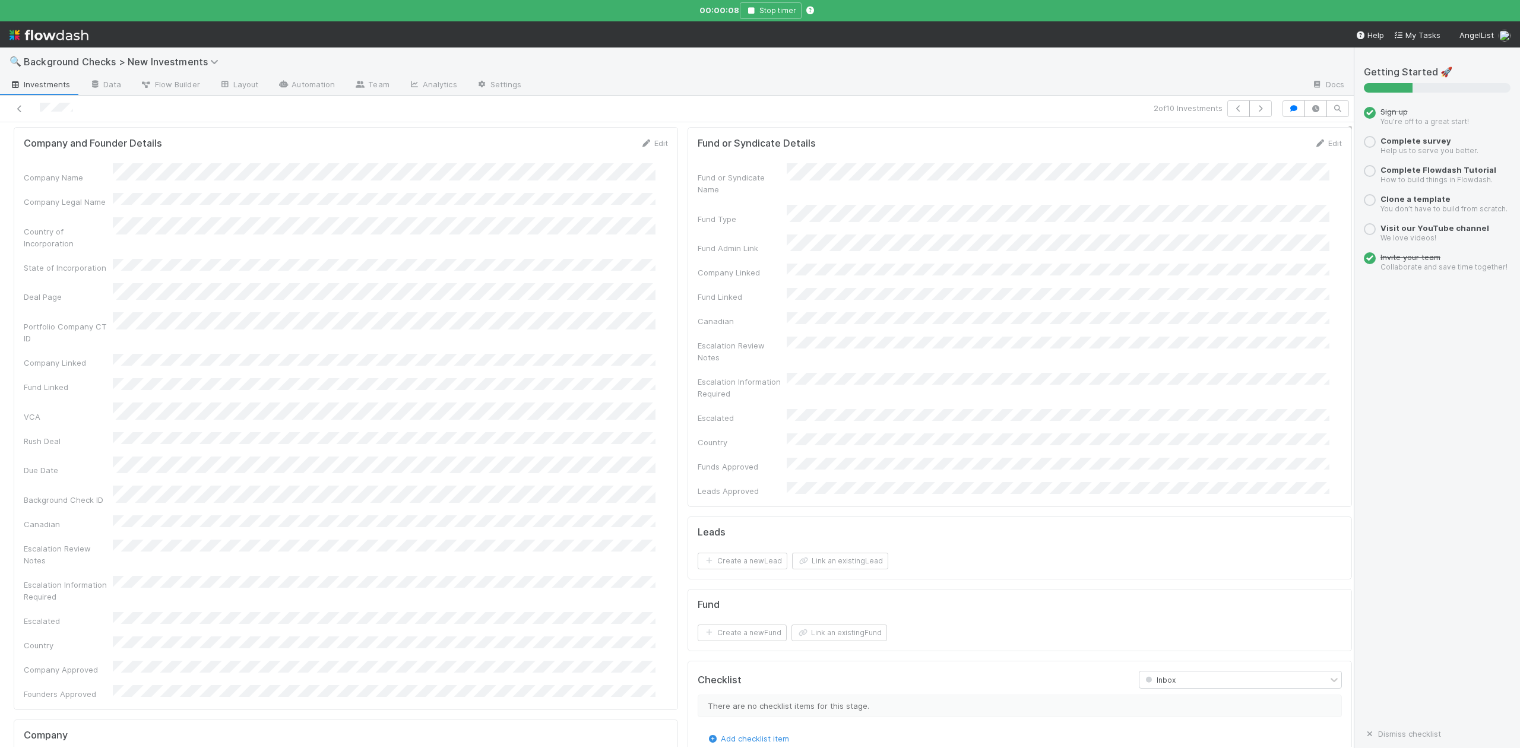
scroll to position [0, 0]
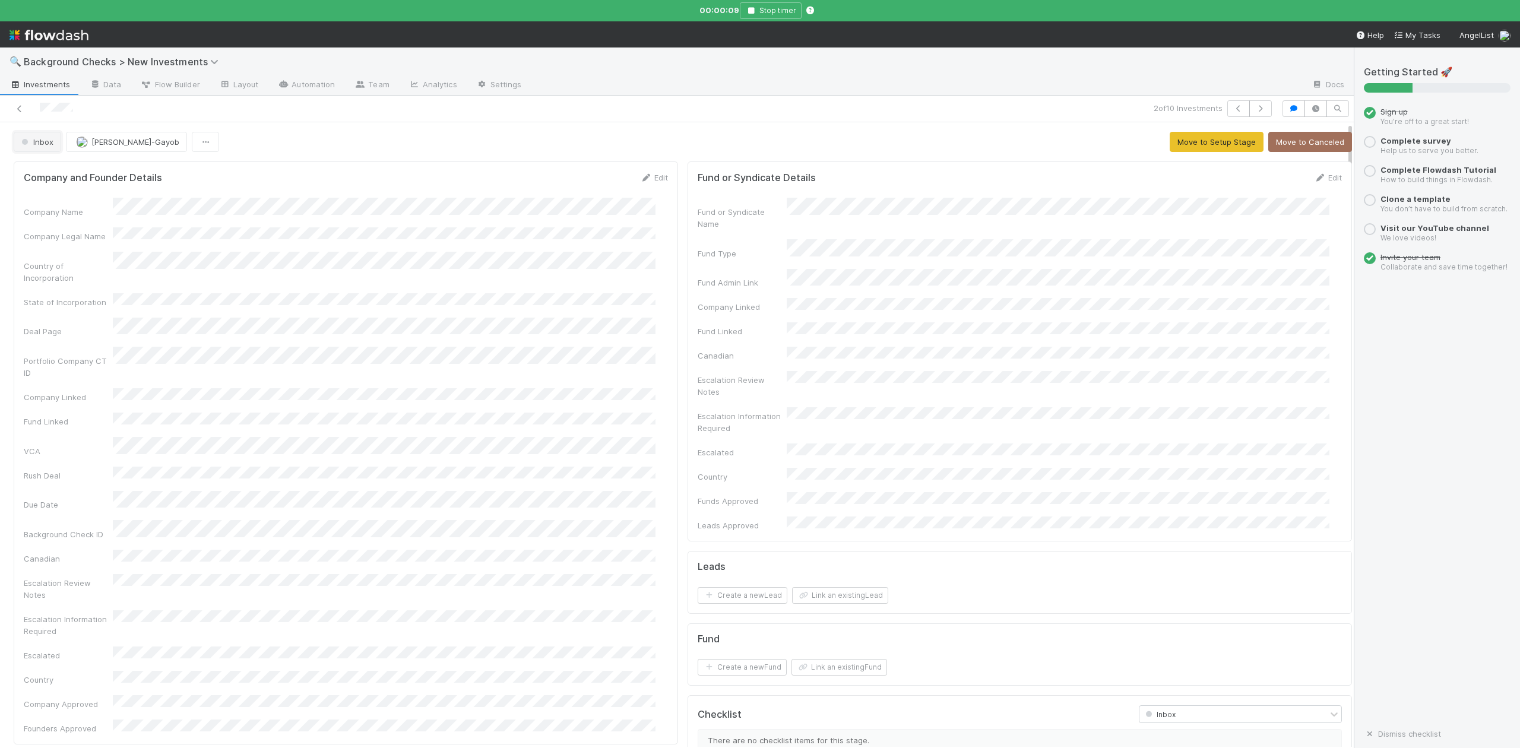
click at [36, 152] on button "Inbox" at bounding box center [37, 142] width 47 height 20
click at [65, 295] on span "No Check Required" at bounding box center [59, 298] width 85 height 9
click at [18, 115] on div at bounding box center [324, 108] width 638 height 17
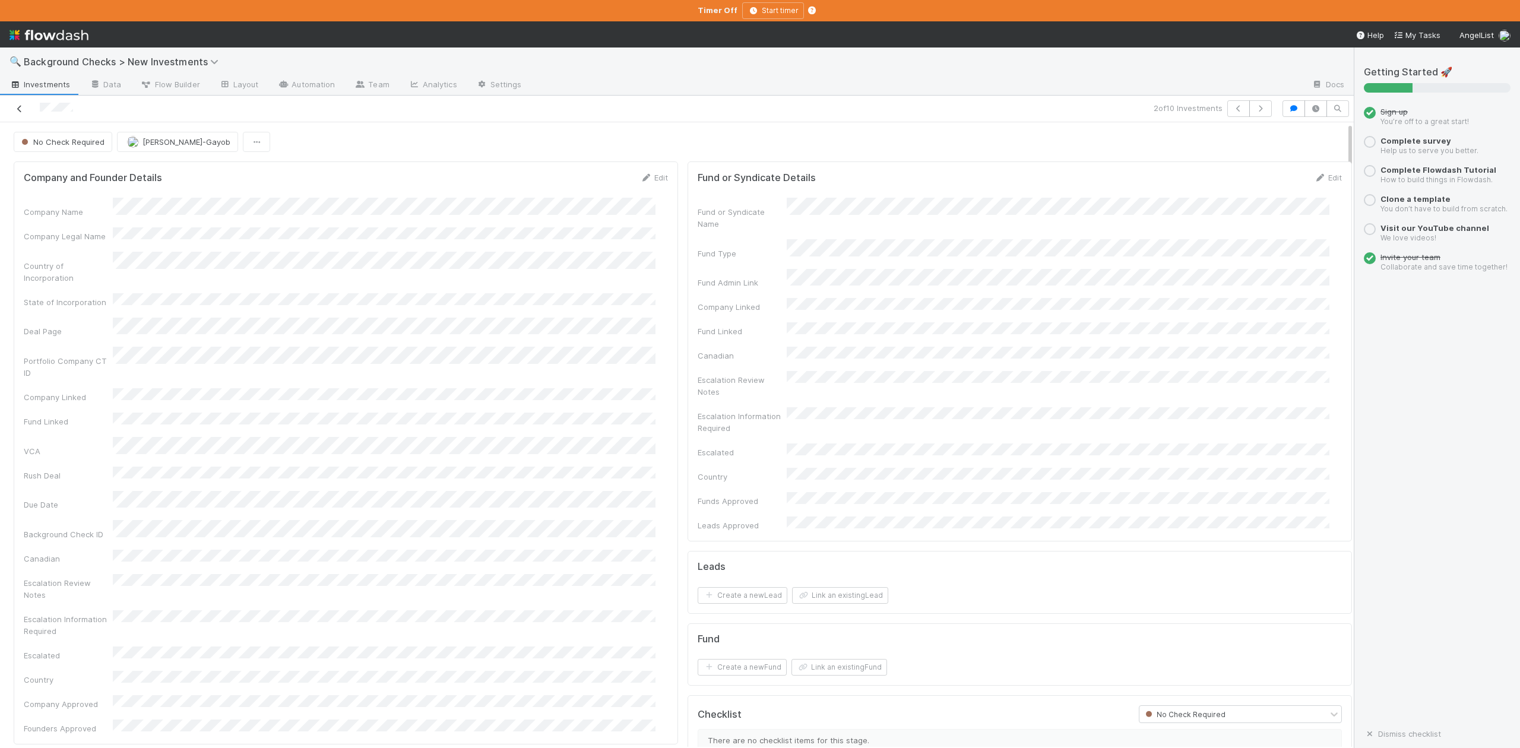
click at [20, 108] on icon at bounding box center [20, 109] width 12 height 8
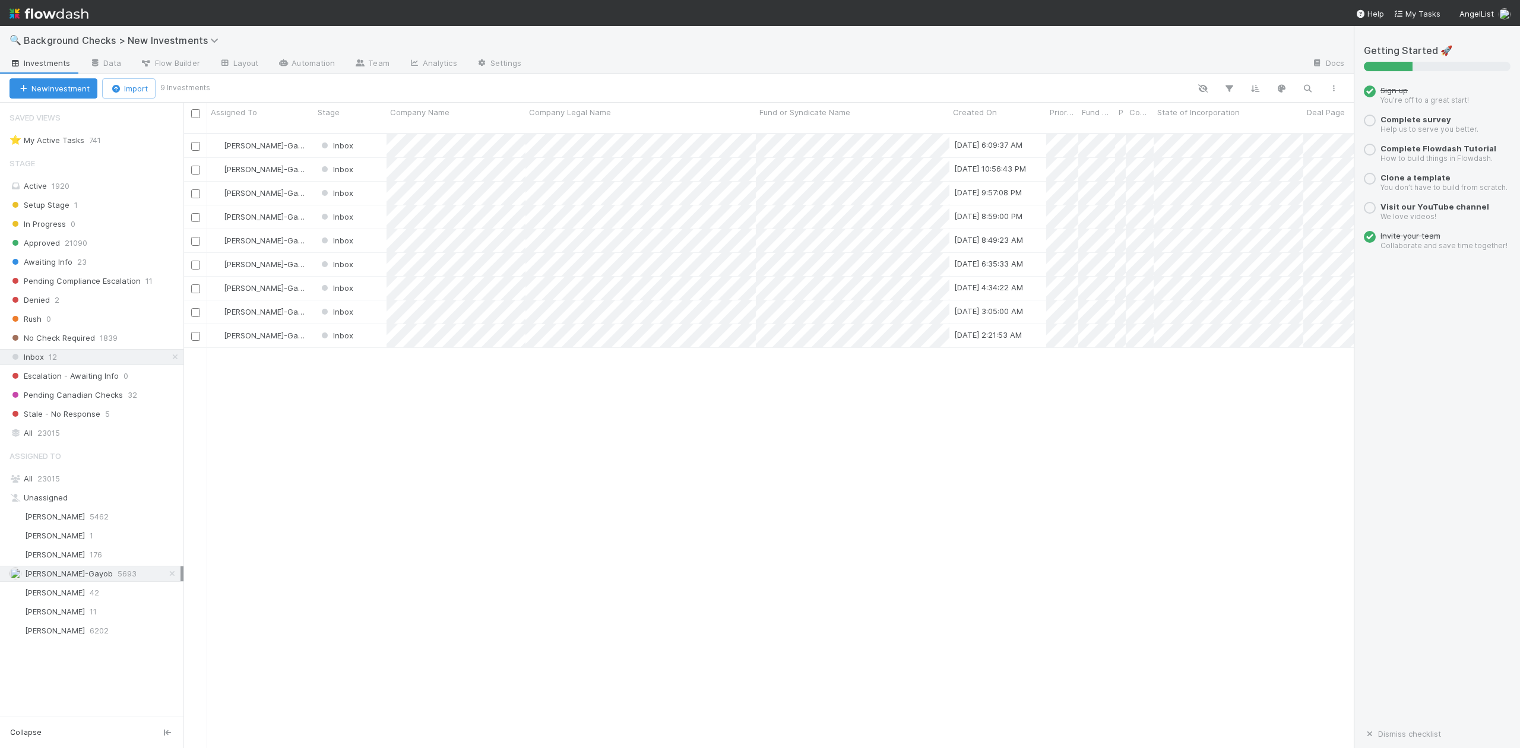
scroll to position [613, 1159]
click at [466, 181] on div at bounding box center [760, 374] width 1520 height 748
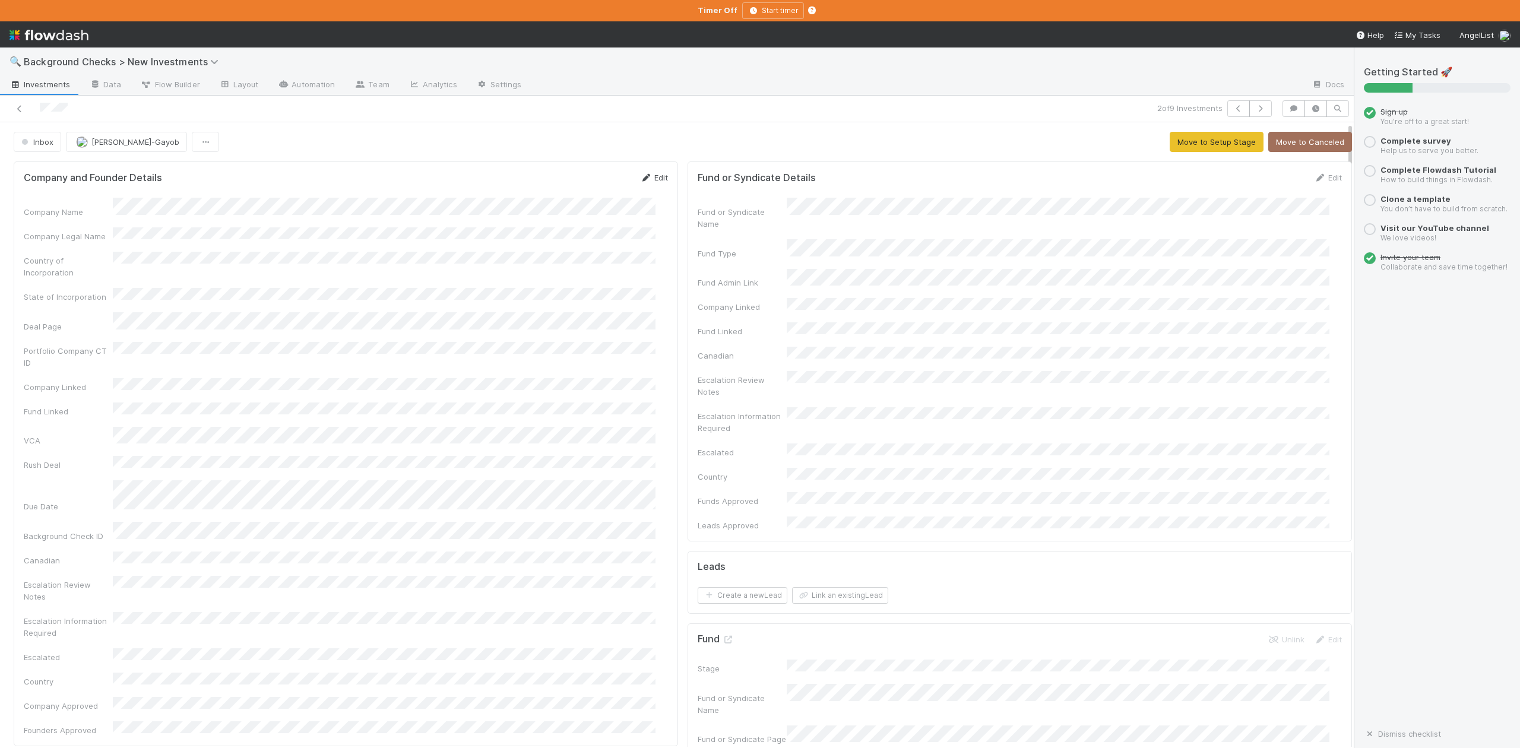
click at [652, 176] on link "Edit" at bounding box center [654, 177] width 28 height 9
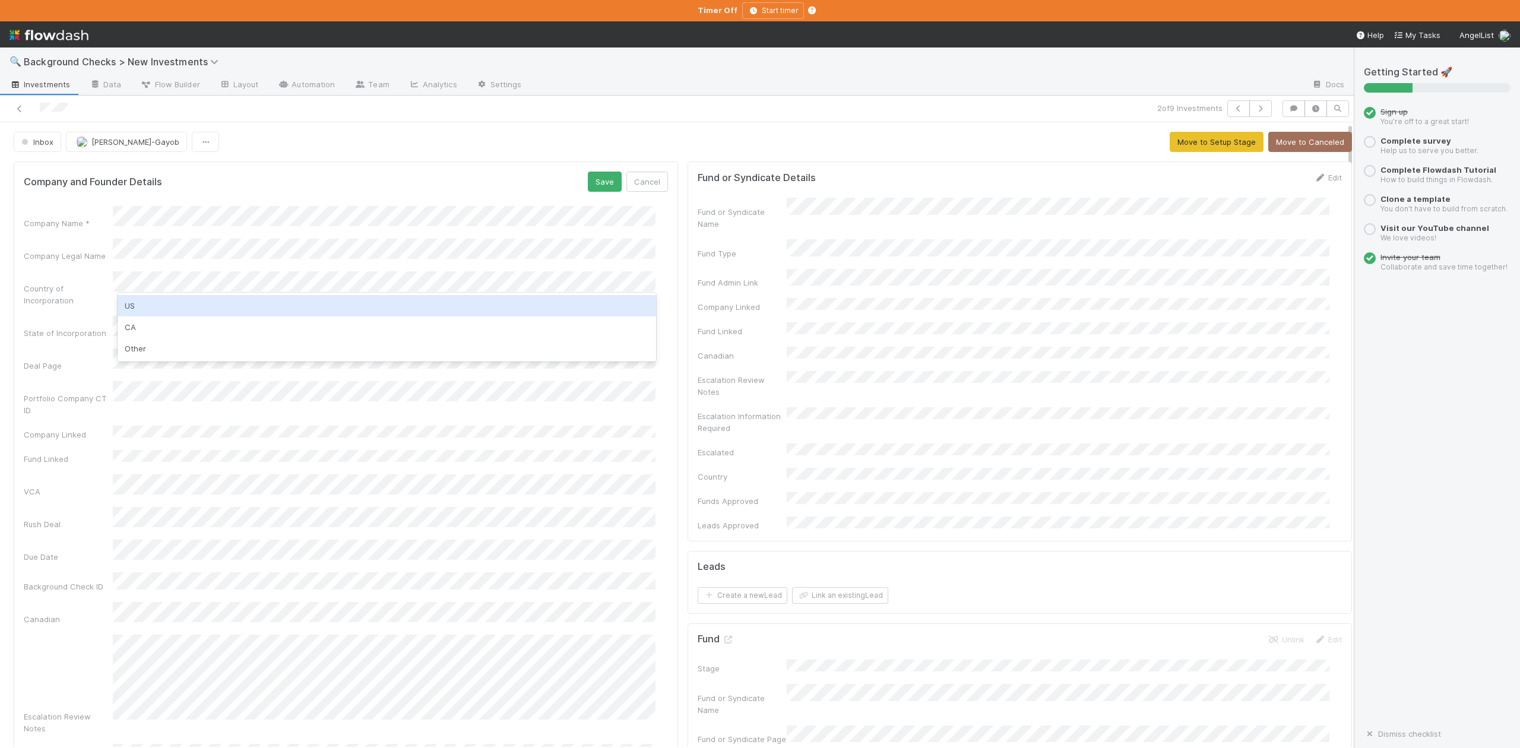
click at [136, 306] on div "US" at bounding box center [387, 305] width 538 height 21
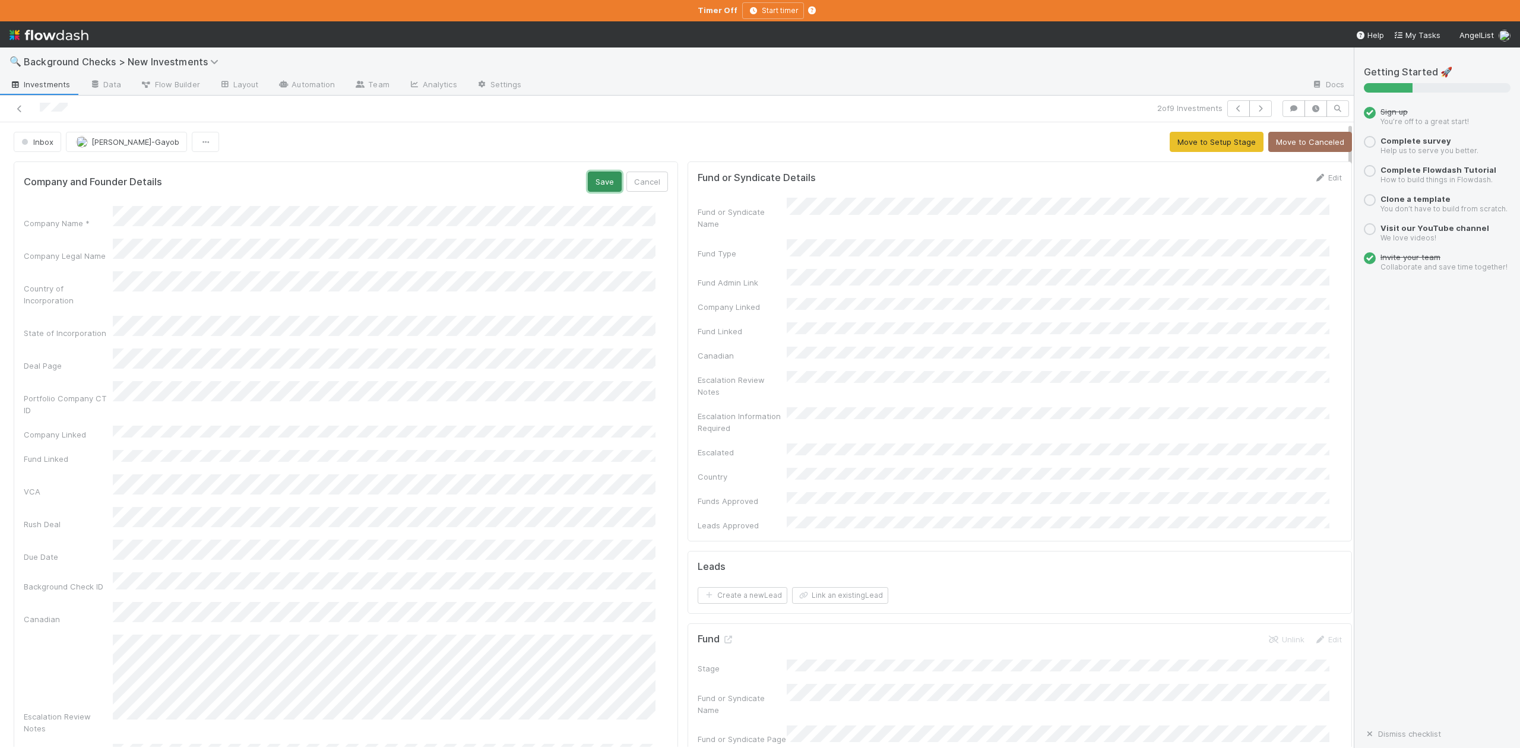
click at [588, 182] on button "Save" at bounding box center [605, 182] width 34 height 20
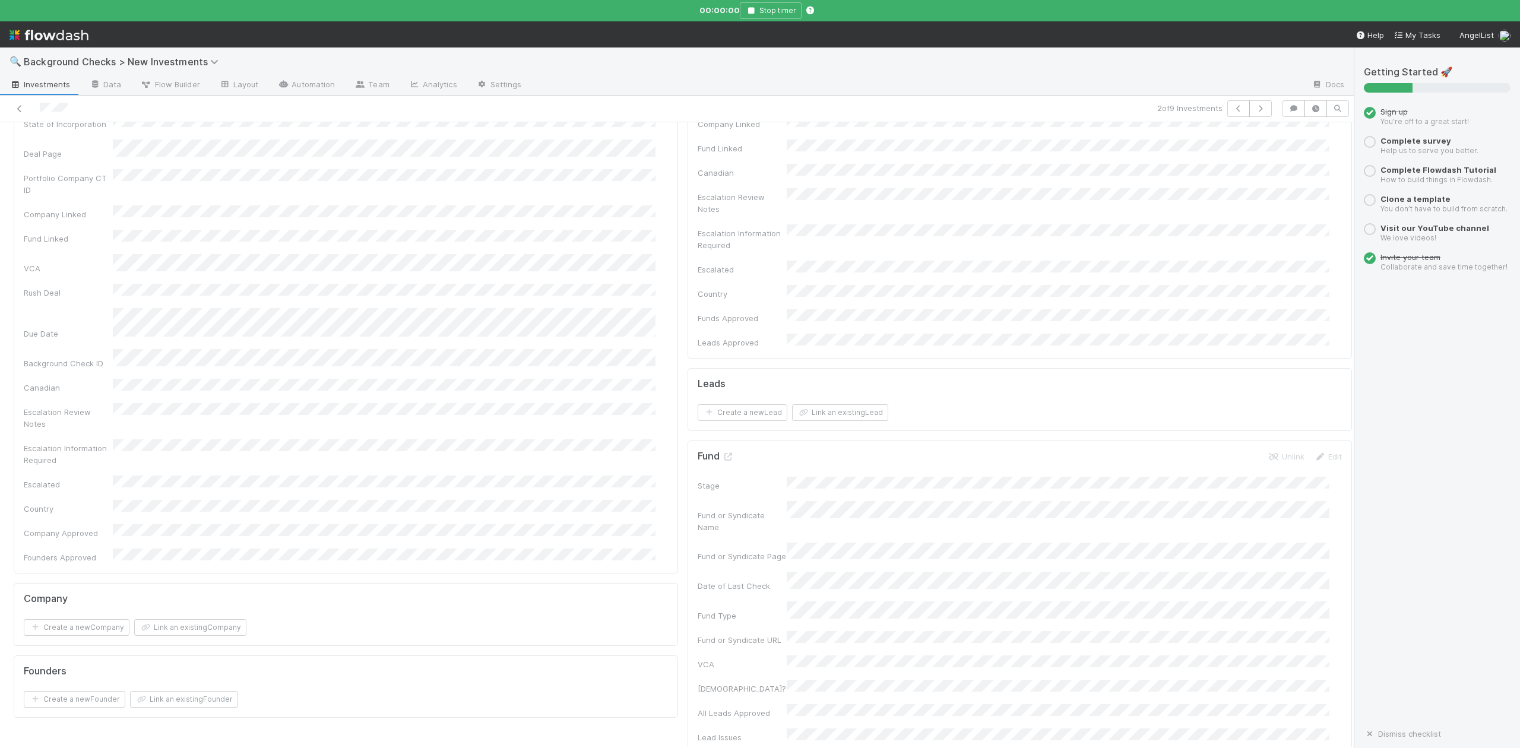
scroll to position [237, 0]
click at [204, 564] on button "Link an existing Company" at bounding box center [190, 572] width 112 height 17
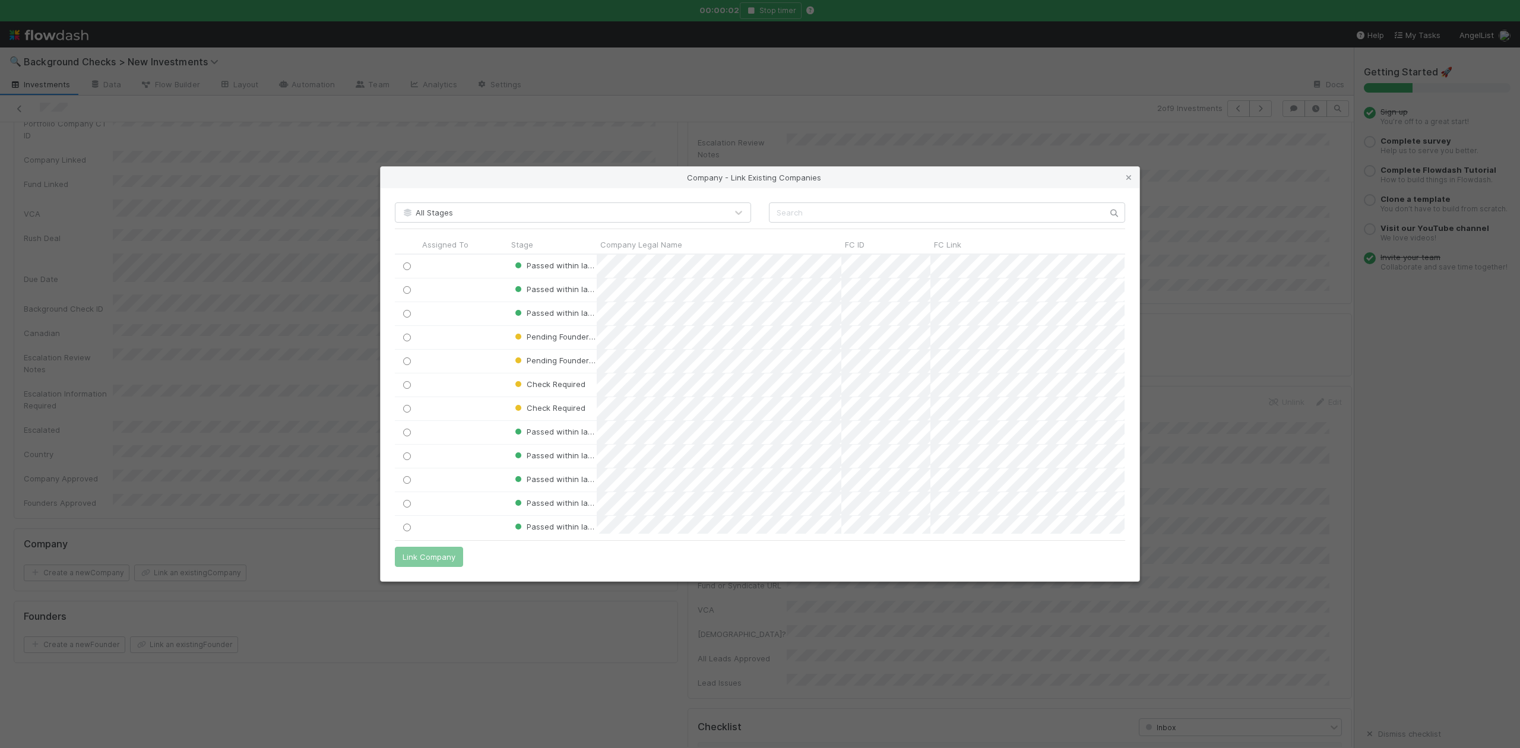
scroll to position [267, 718]
click at [798, 210] on input "text" at bounding box center [947, 212] width 356 height 20
paste input "Far Homes, Inc."
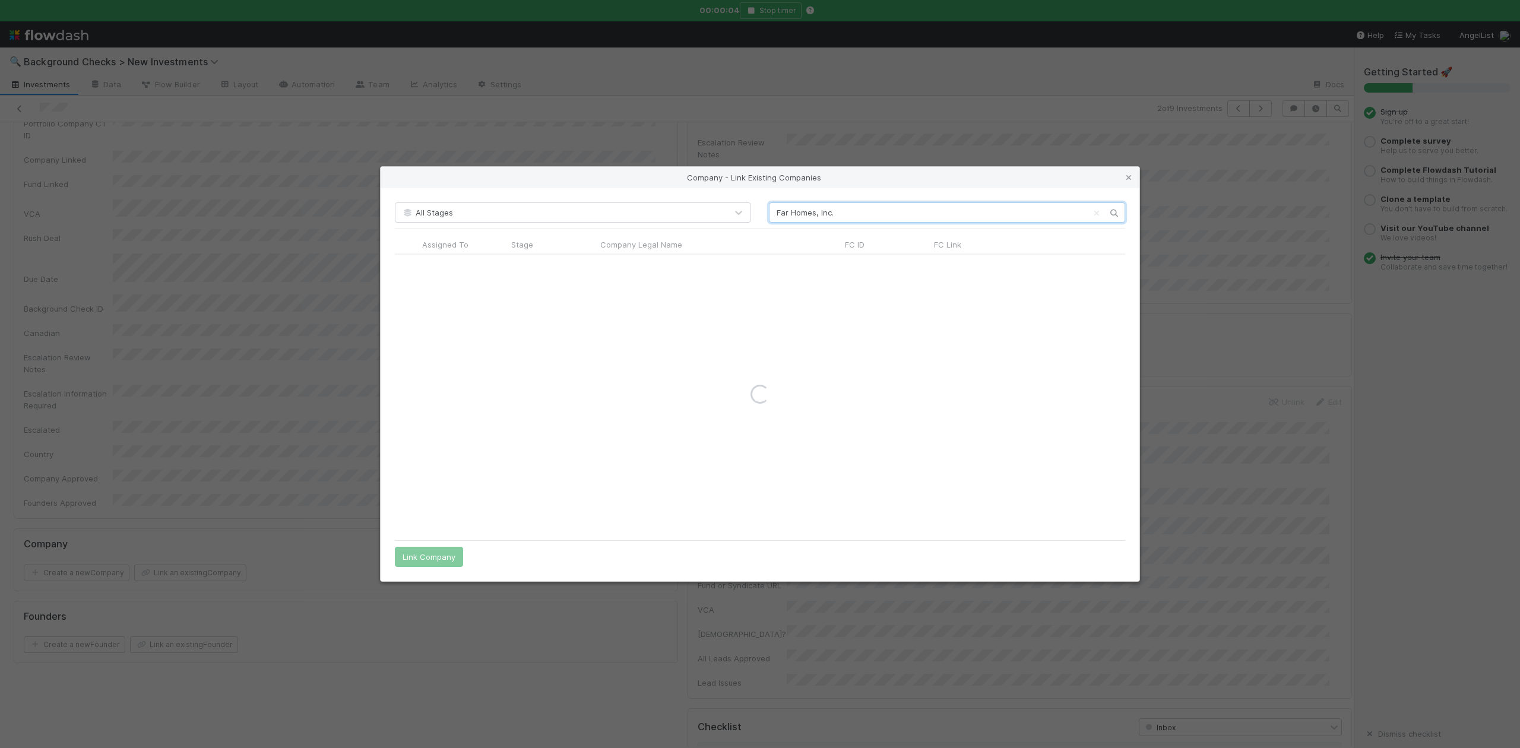
click at [774, 212] on input "Far Homes, Inc." at bounding box center [947, 212] width 356 height 20
click at [843, 217] on input "Far Homes, Inc." at bounding box center [947, 212] width 356 height 20
type input "Far Homes"
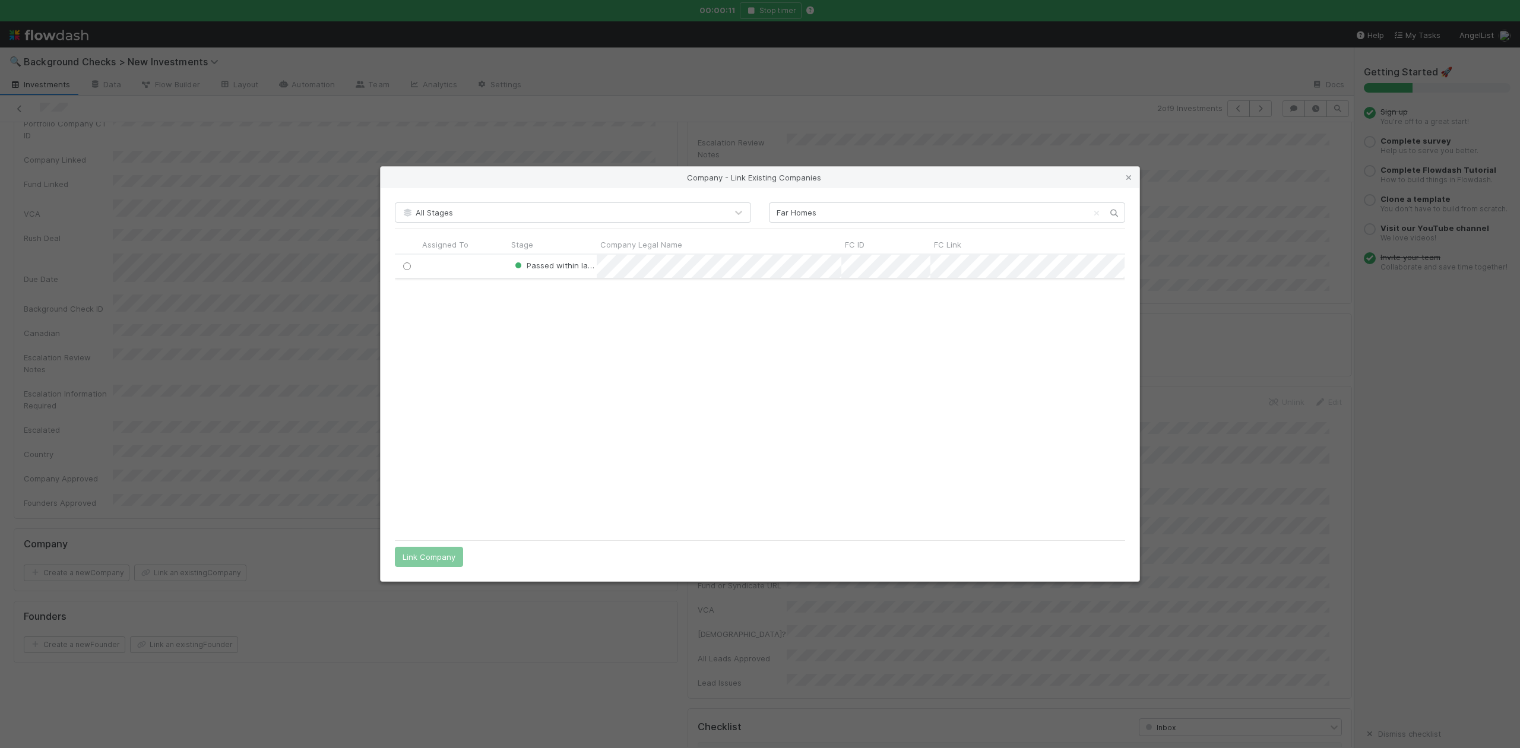
click at [407, 264] on input "radio" at bounding box center [407, 266] width 8 height 8
click at [435, 552] on button "Link Company" at bounding box center [429, 557] width 68 height 20
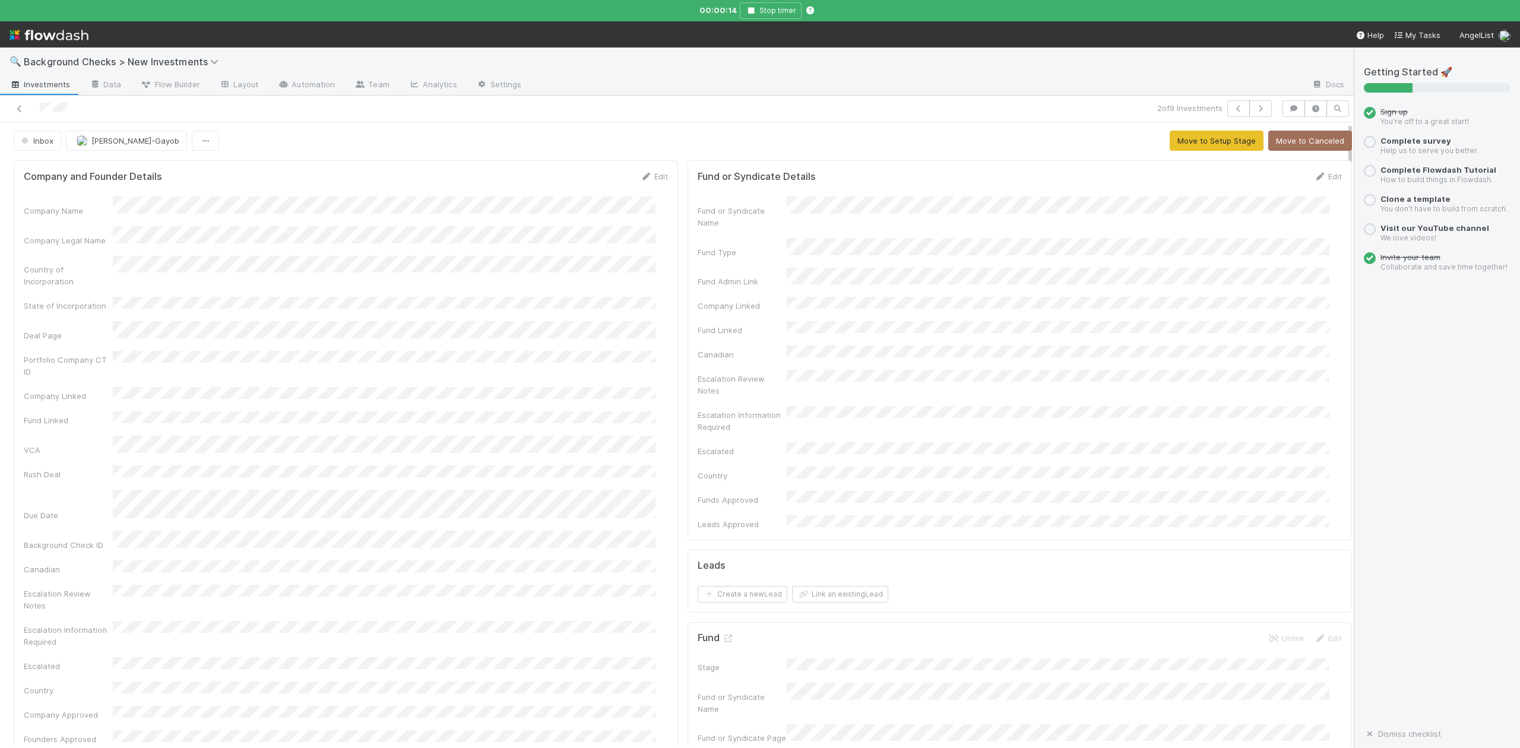
scroll to position [0, 0]
click at [1190, 150] on button "Move to Setup Stage" at bounding box center [1216, 142] width 94 height 20
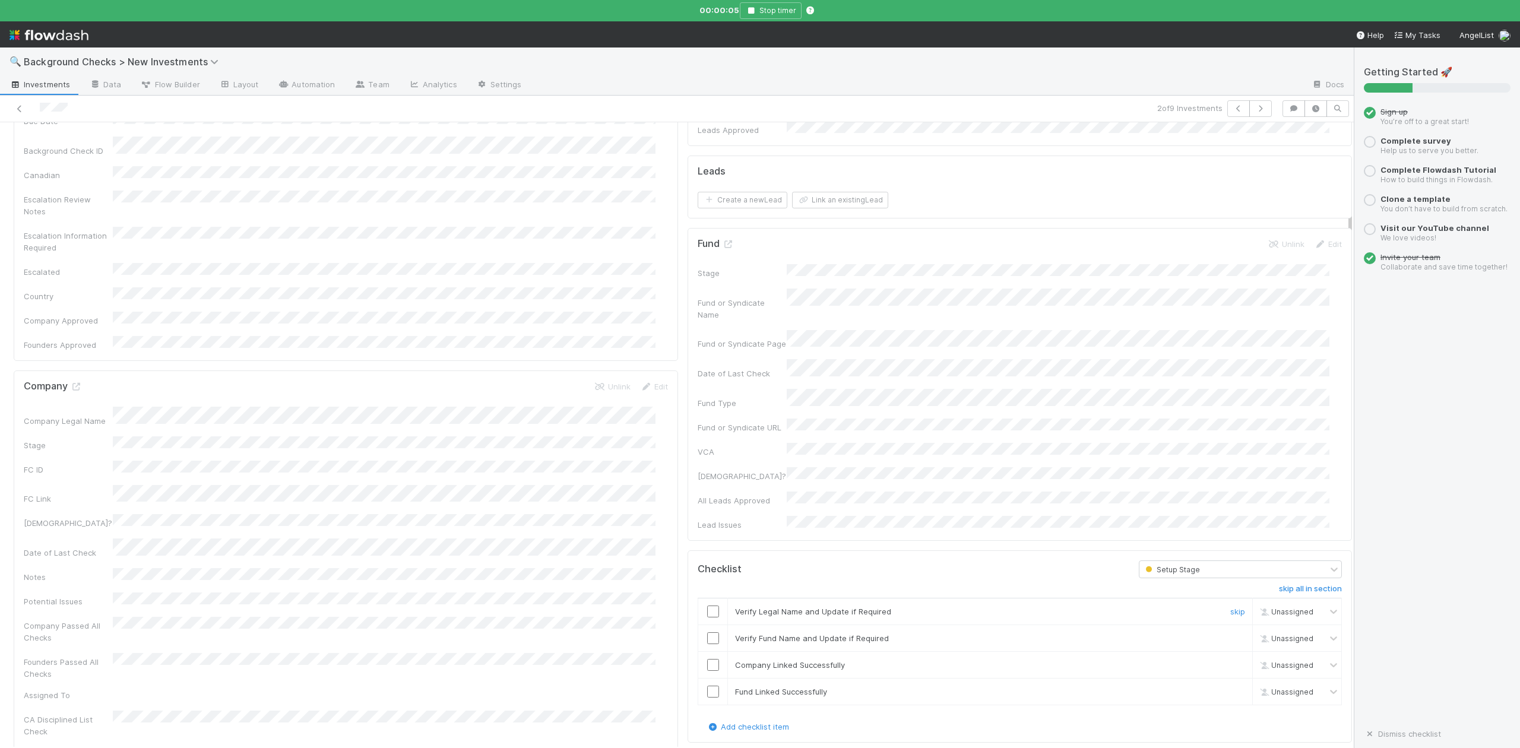
click at [707, 605] on input "checkbox" at bounding box center [713, 611] width 12 height 12
click at [707, 632] on input "checkbox" at bounding box center [713, 638] width 12 height 12
click at [707, 659] on input "checkbox" at bounding box center [713, 665] width 12 height 12
click at [707, 686] on input "checkbox" at bounding box center [713, 692] width 12 height 12
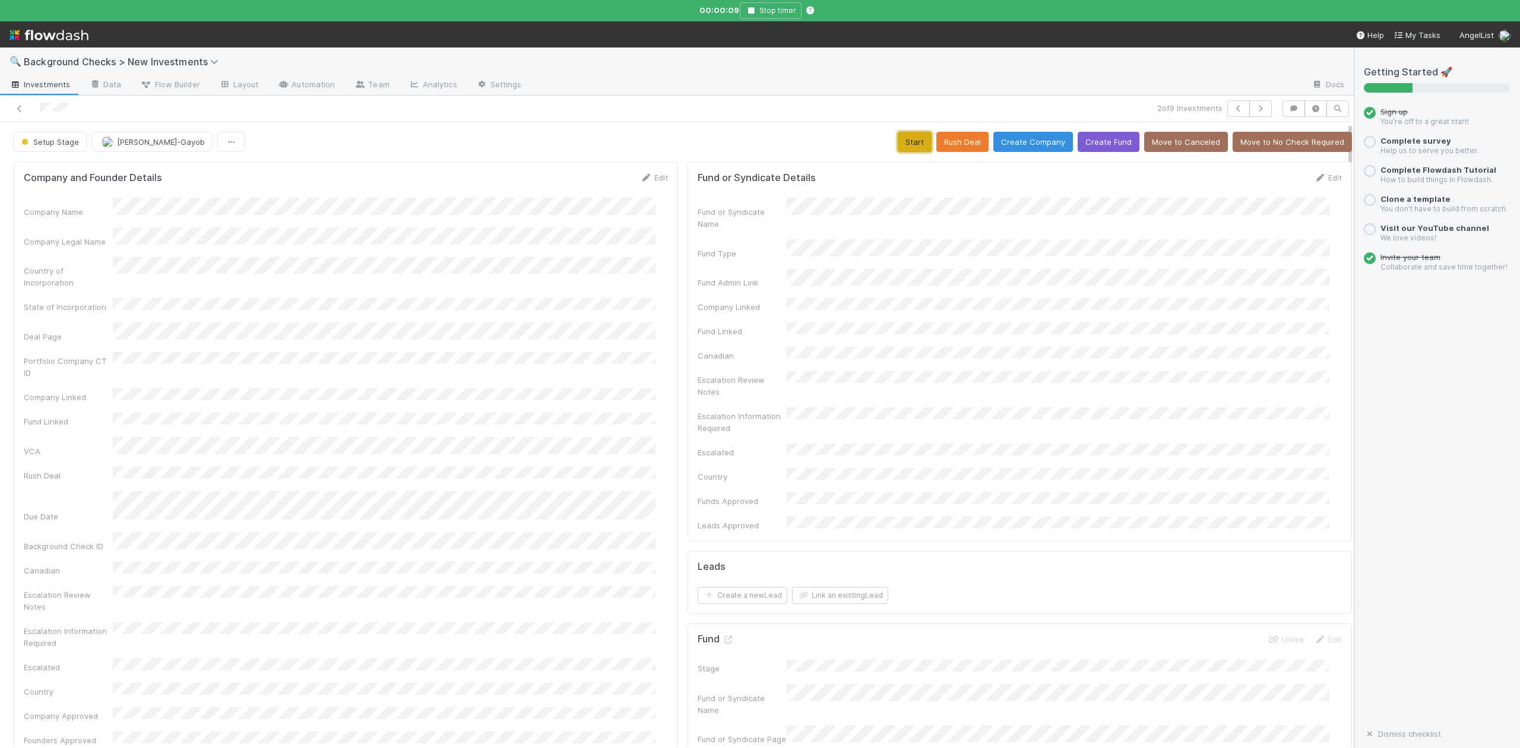
click at [897, 136] on button "Start" at bounding box center [914, 142] width 34 height 20
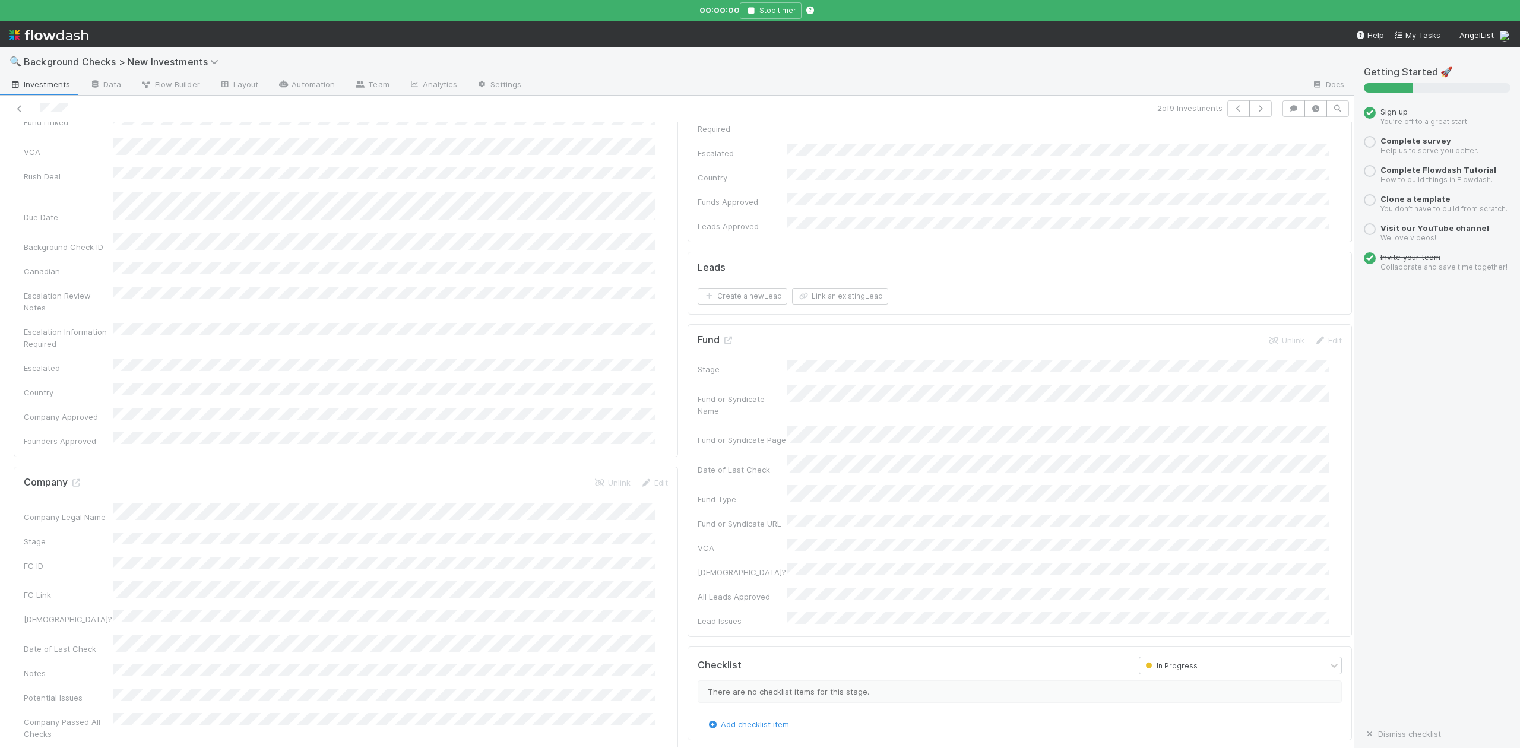
scroll to position [316, 0]
click at [77, 462] on icon at bounding box center [76, 466] width 12 height 8
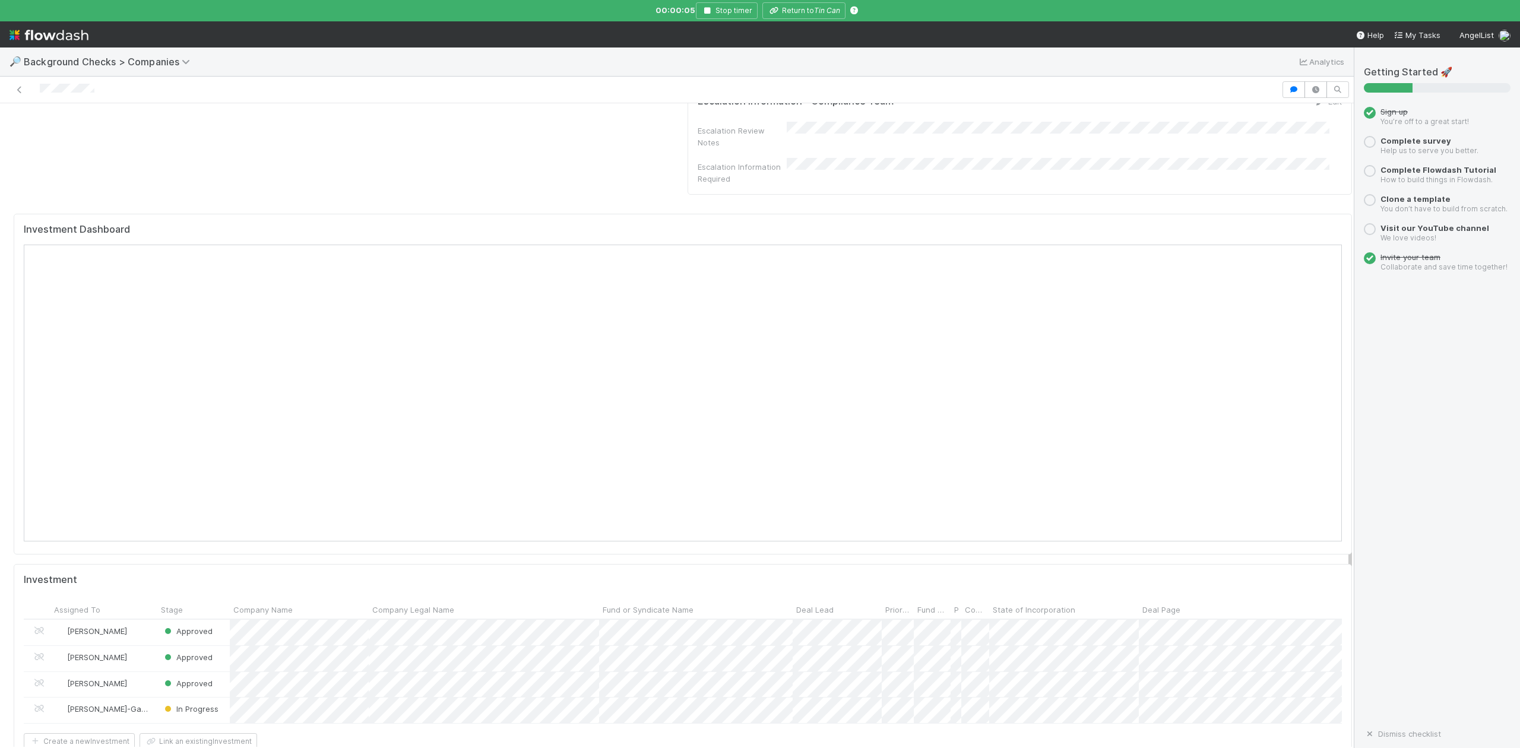
scroll to position [1345, 0]
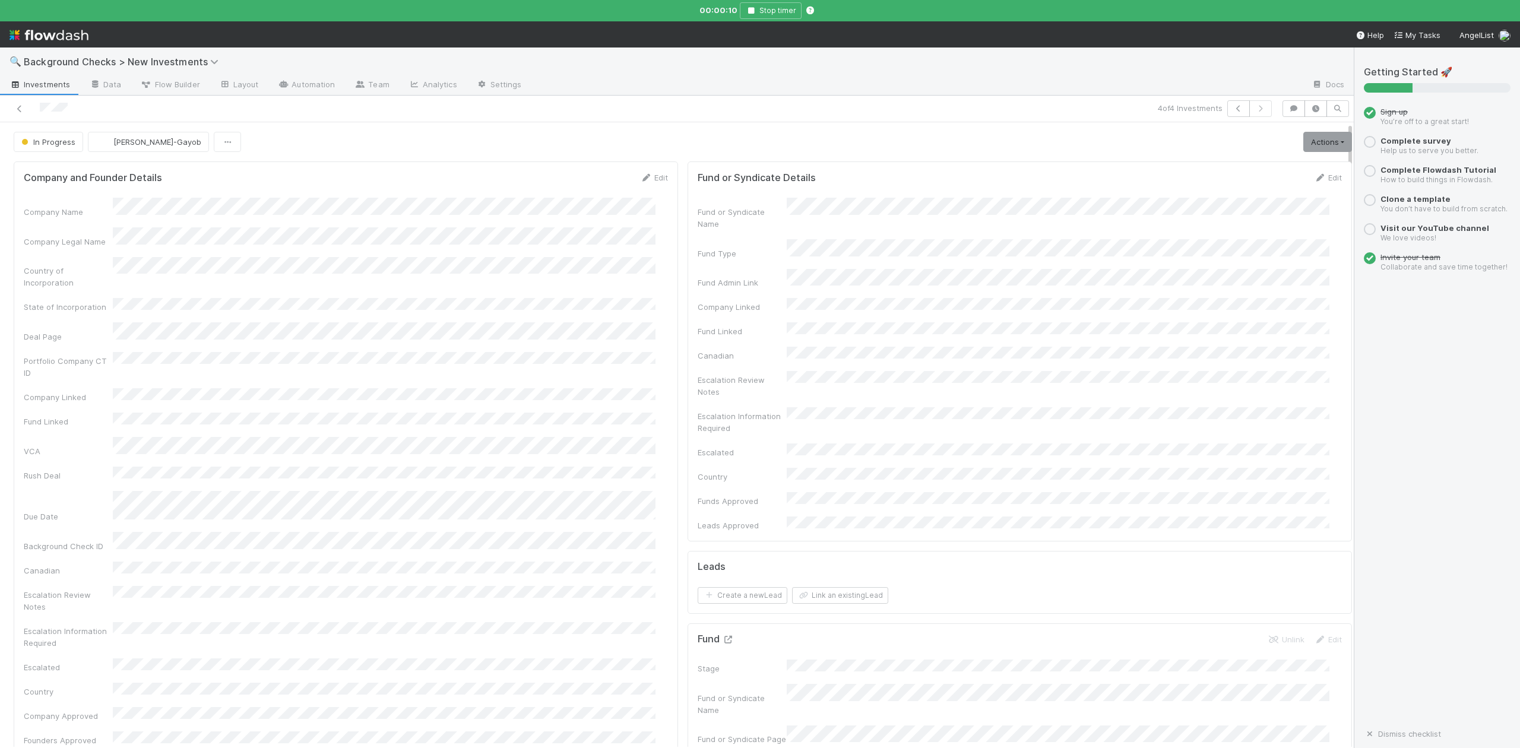
click at [722, 636] on icon at bounding box center [728, 640] width 12 height 8
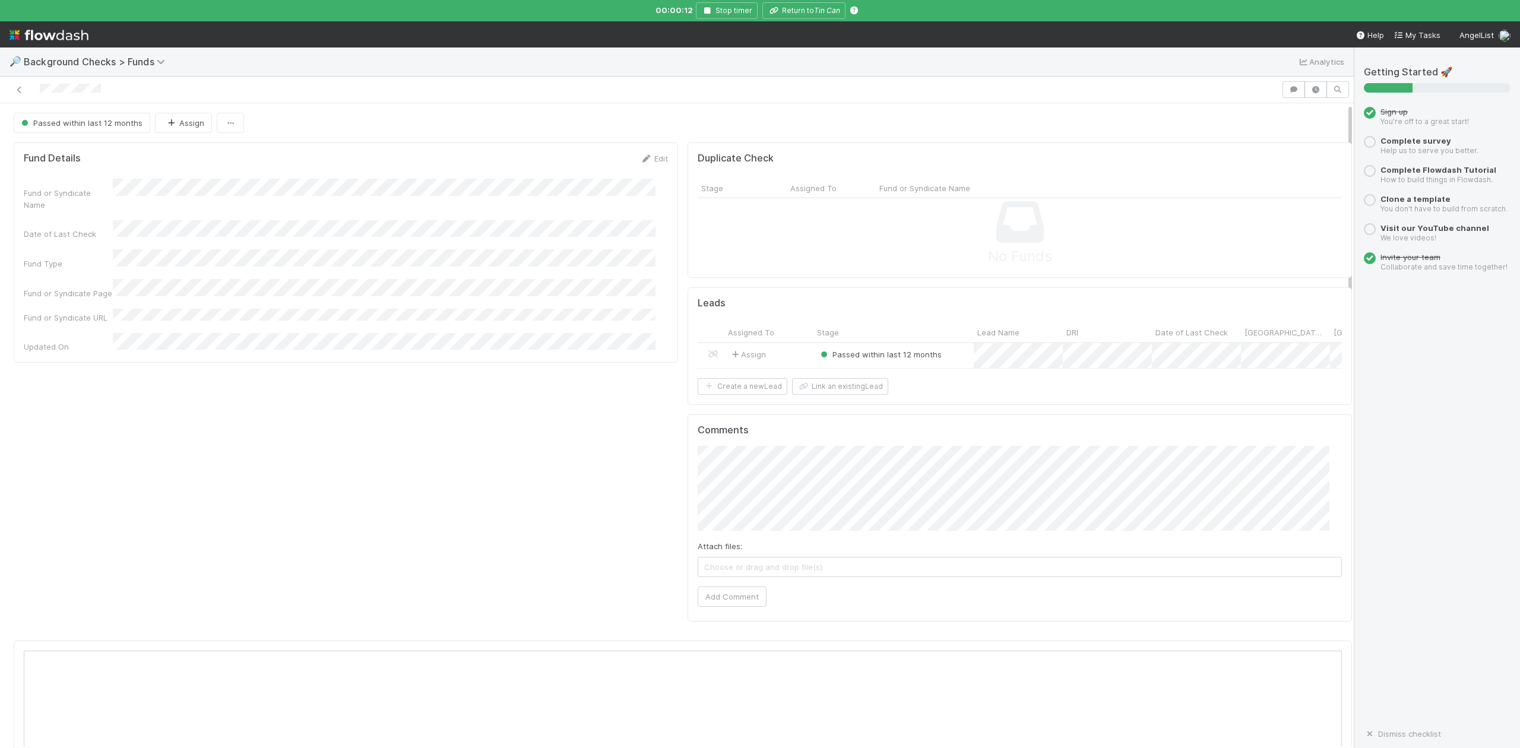
scroll to position [229, 1281]
click at [812, 12] on div at bounding box center [760, 374] width 1520 height 748
click at [812, 12] on button "Return to Tin Can" at bounding box center [803, 10] width 83 height 17
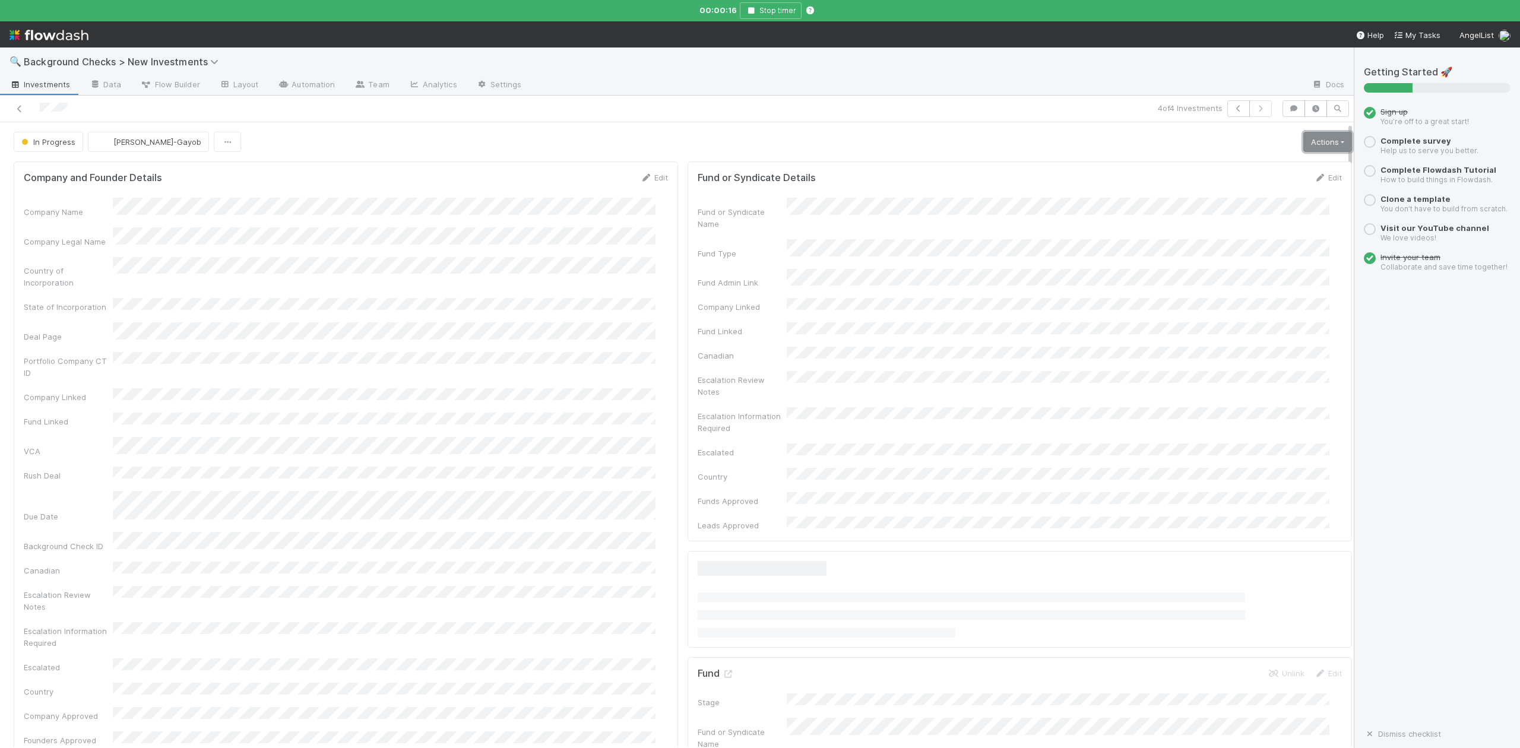
click at [1303, 137] on link "Actions" at bounding box center [1327, 142] width 49 height 20
click at [1222, 165] on button "Finish" at bounding box center [1286, 166] width 132 height 17
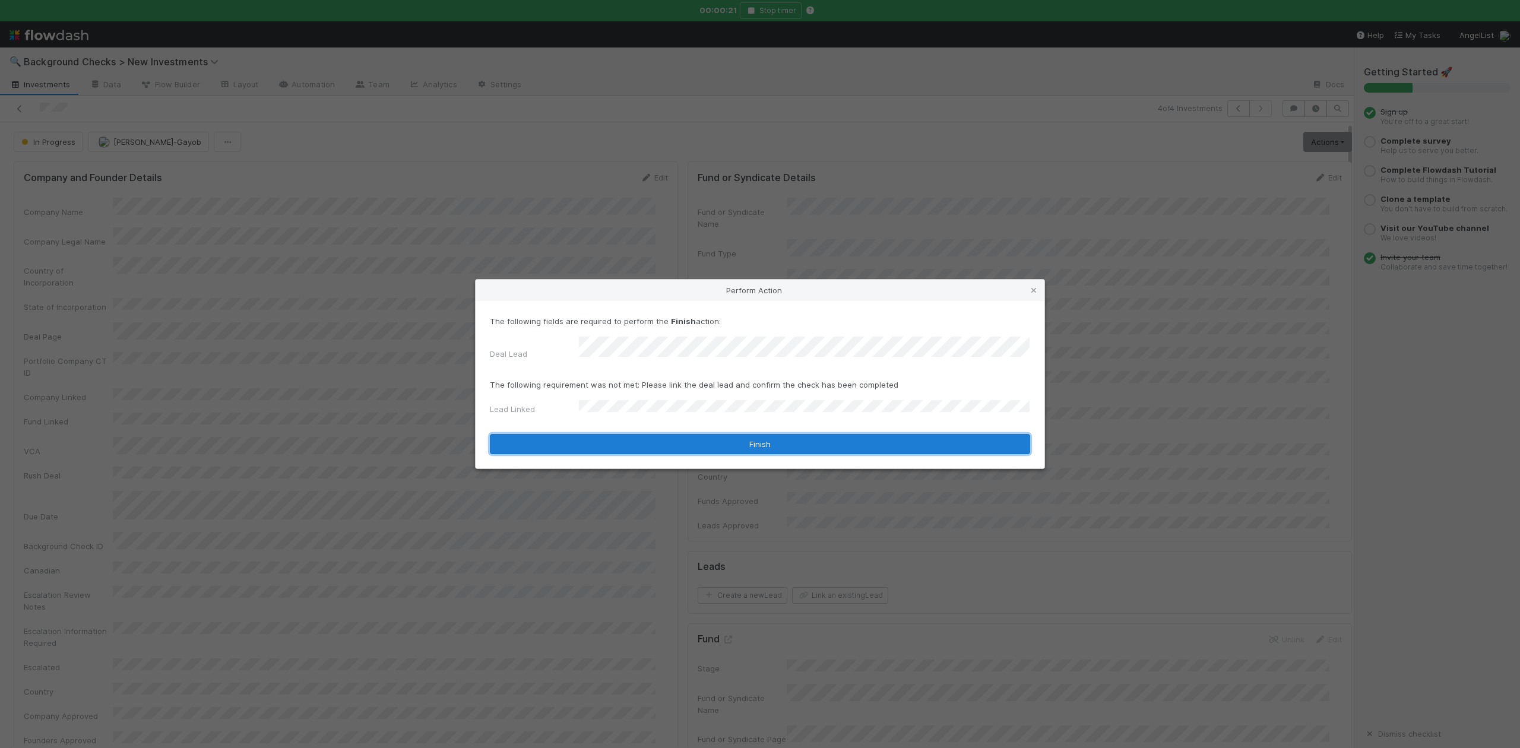
click at [613, 434] on button "Finish" at bounding box center [760, 444] width 540 height 20
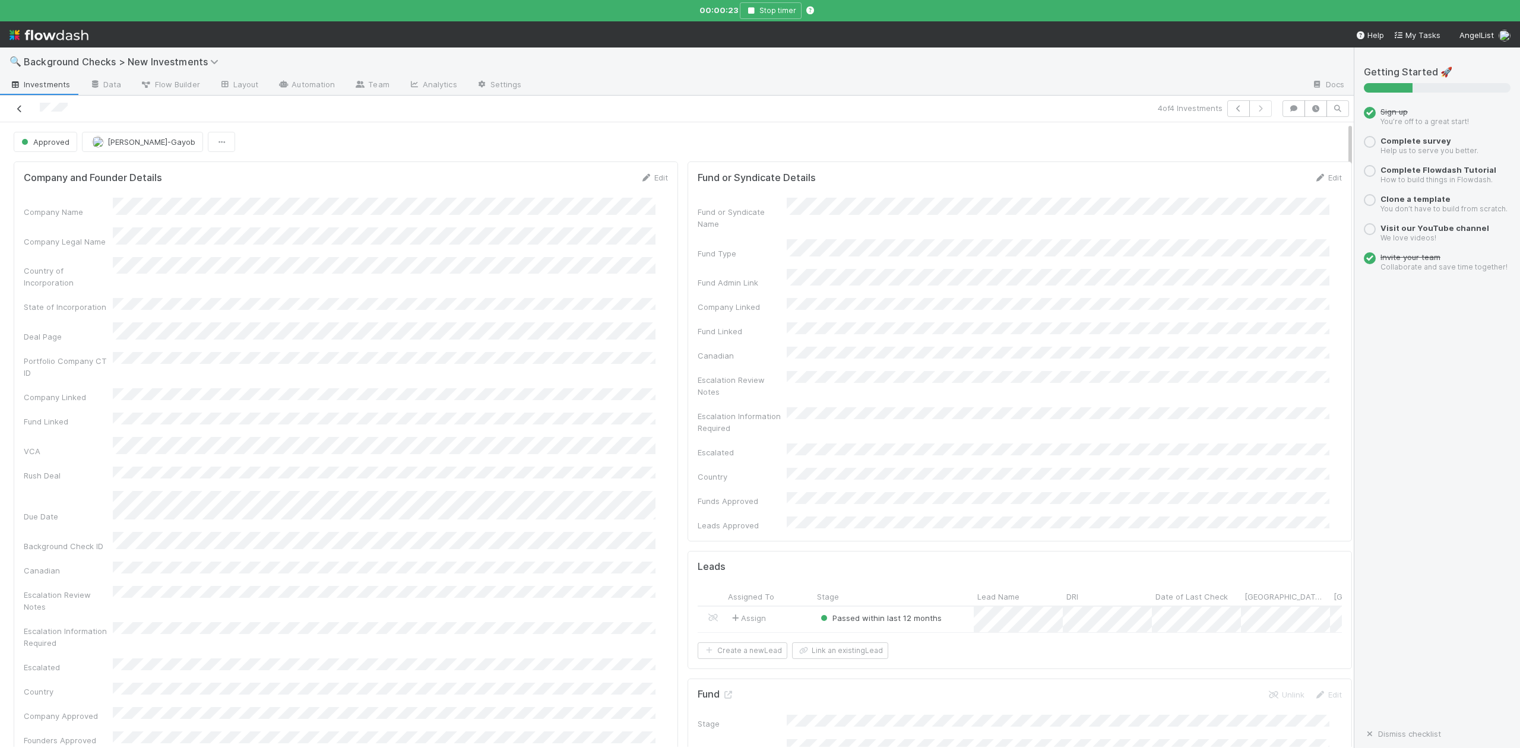
click at [20, 107] on icon at bounding box center [20, 109] width 12 height 8
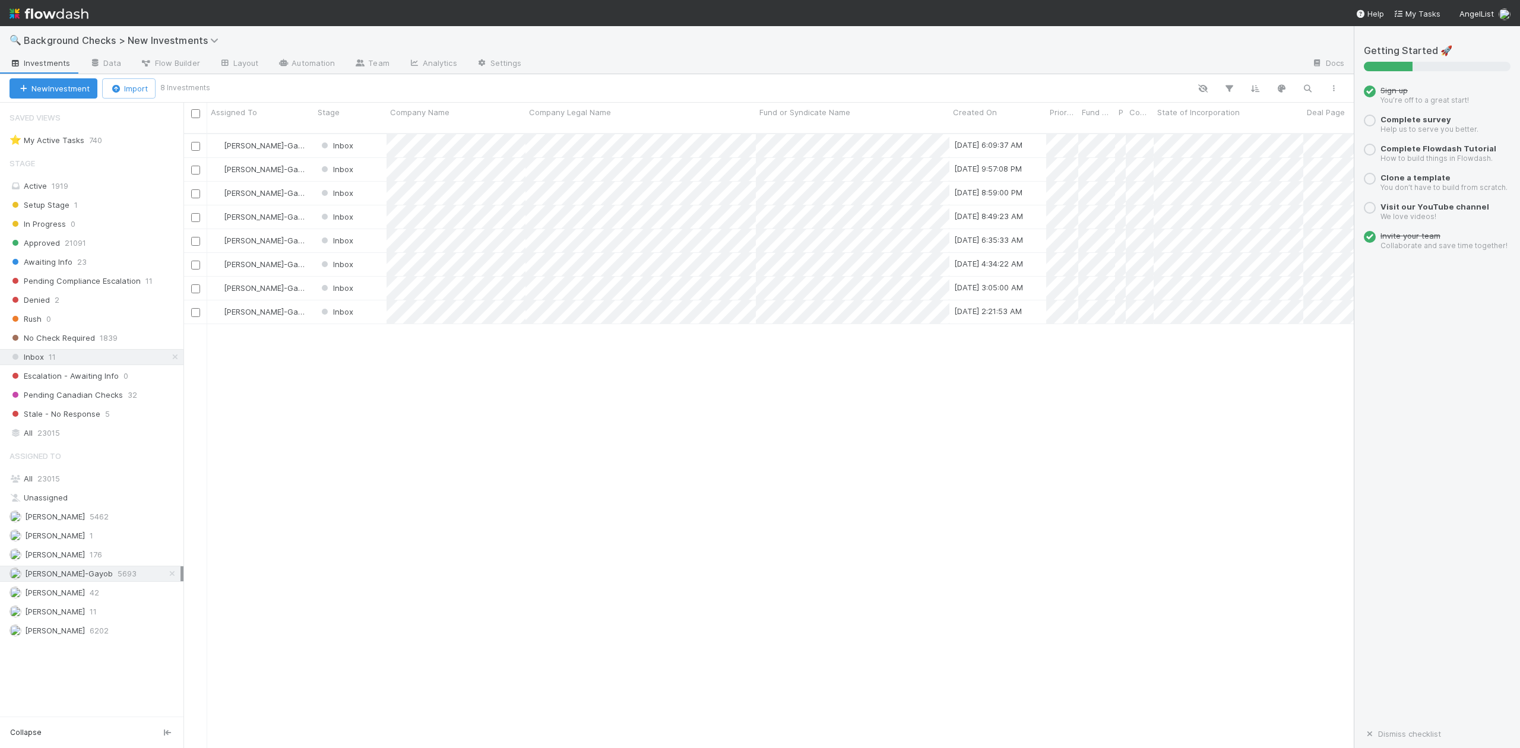
scroll to position [613, 1159]
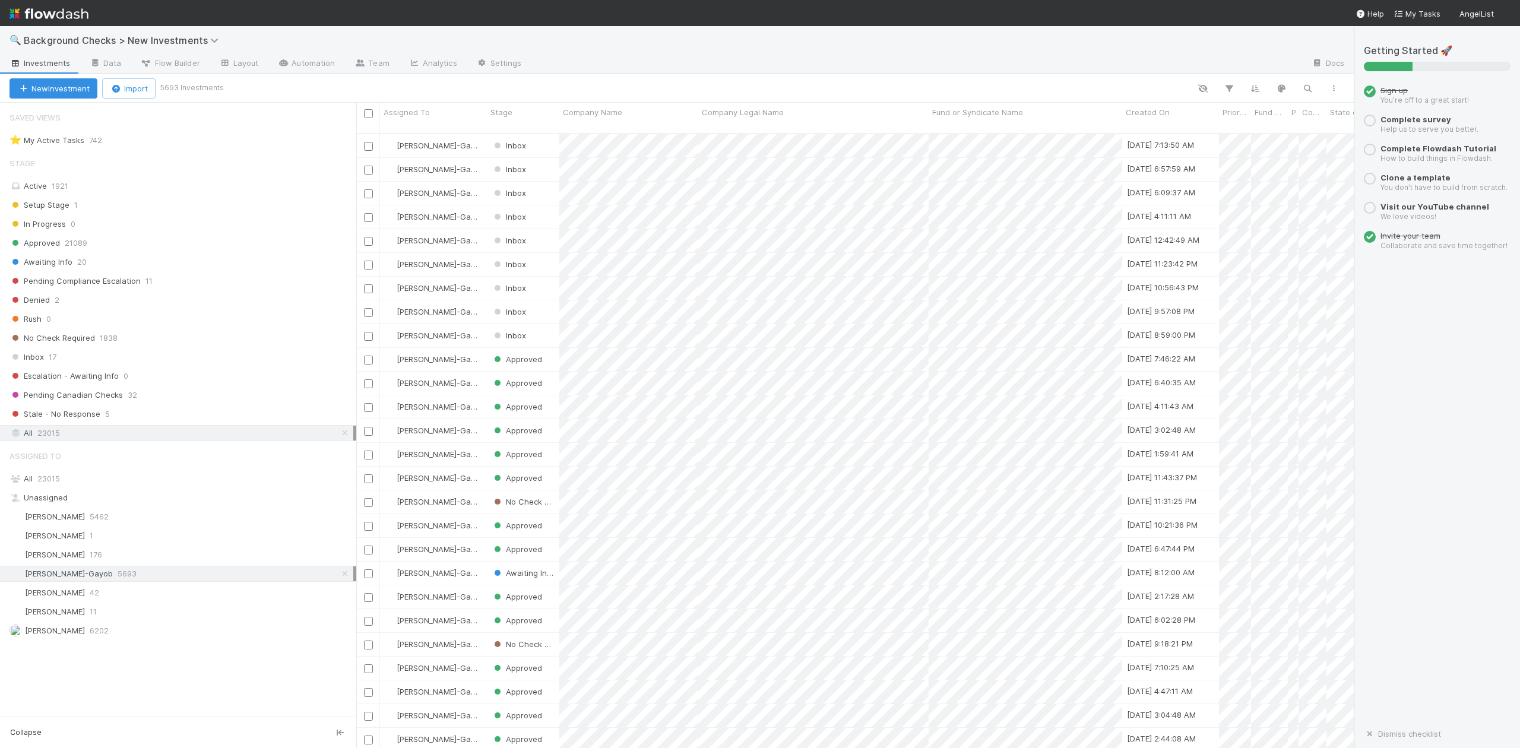
scroll to position [613, 985]
click at [58, 483] on span "23015" at bounding box center [48, 478] width 23 height 9
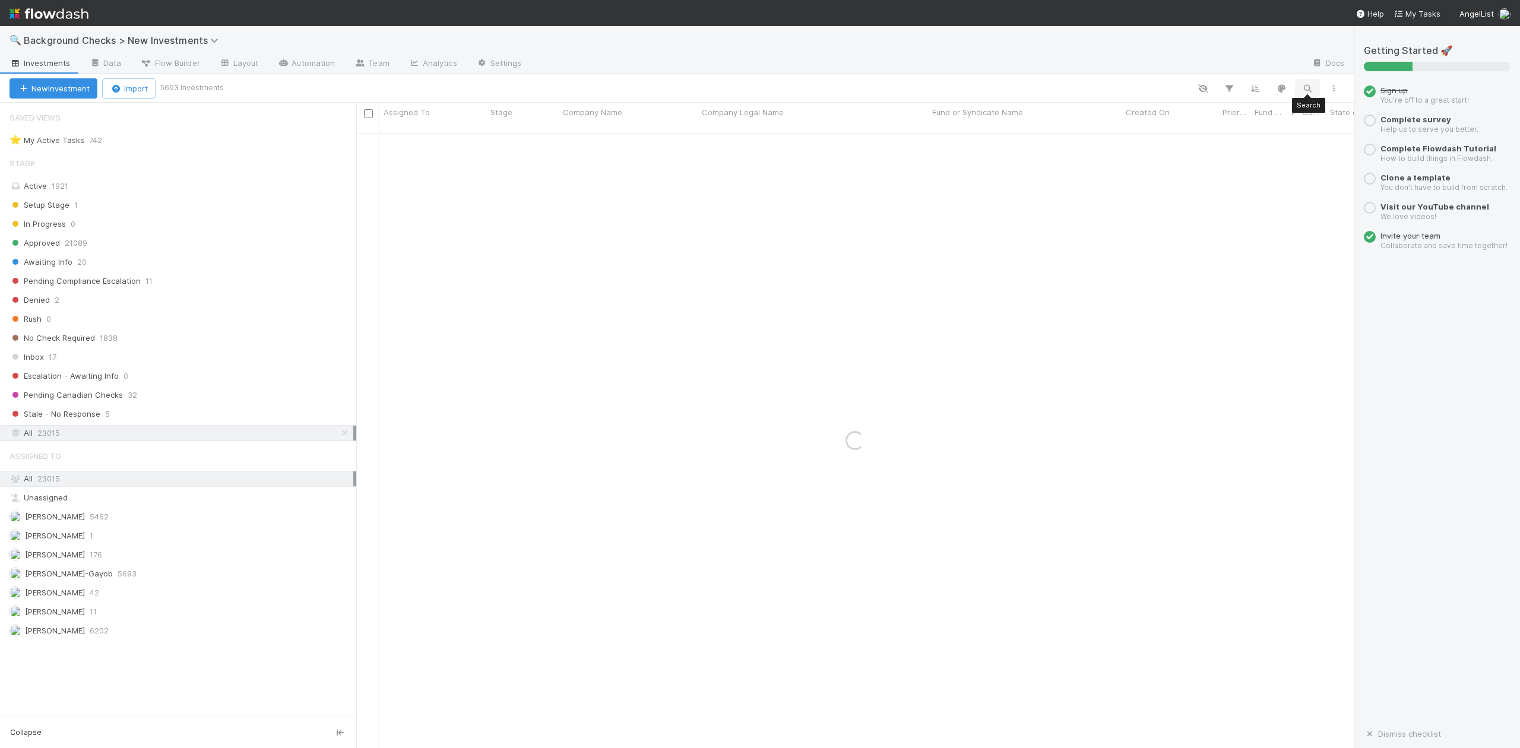
click at [1307, 89] on icon "button" at bounding box center [1307, 88] width 12 height 11
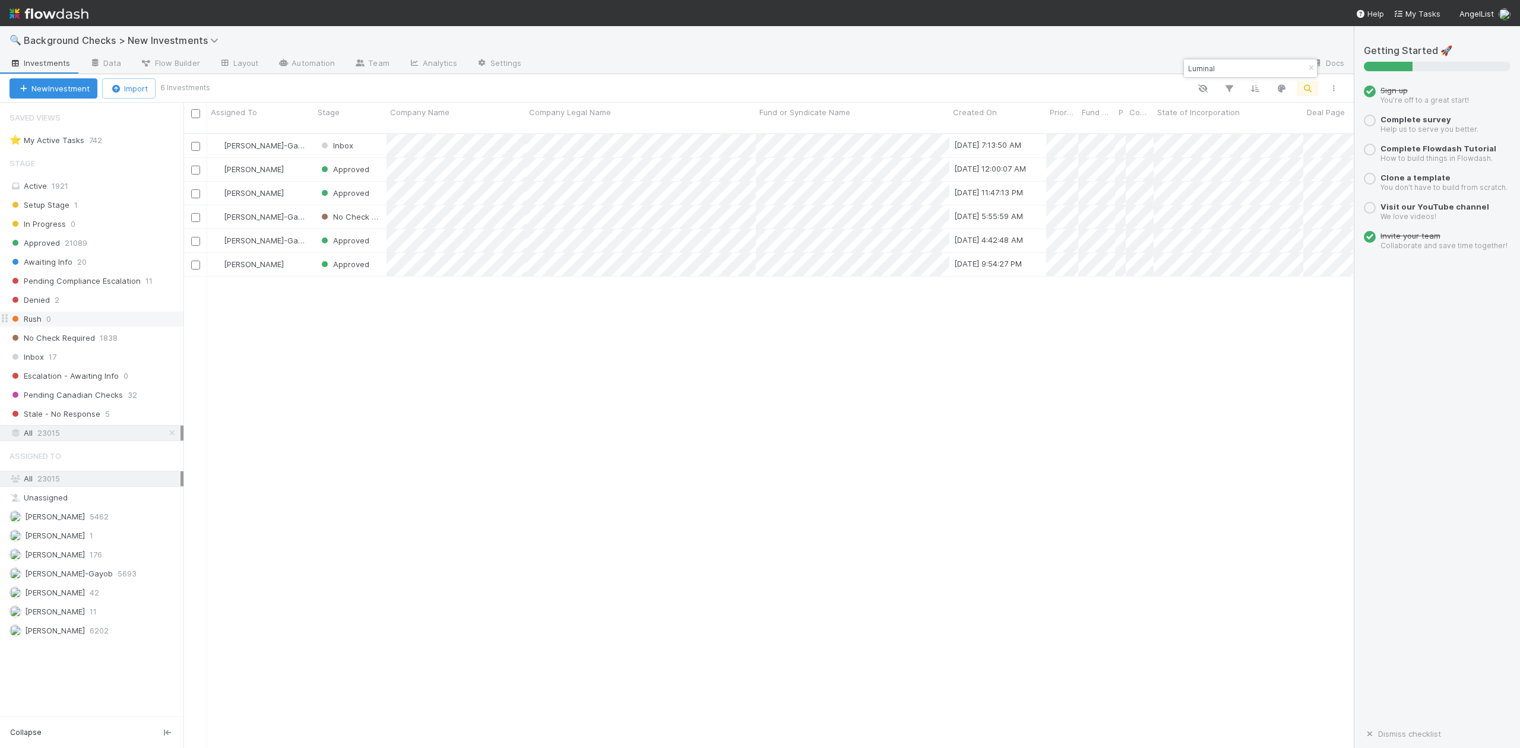
scroll to position [613, 1157]
drag, startPoint x: 357, startPoint y: 359, endPoint x: 183, endPoint y: 330, distance: 176.2
click at [183, 330] on div "Saved Views ⭐ My Active Tasks 742 Stage Active 1921 Setup Stage 1 In Progress 0…" at bounding box center [91, 425] width 183 height 645
click at [1221, 65] on div at bounding box center [760, 374] width 1520 height 748
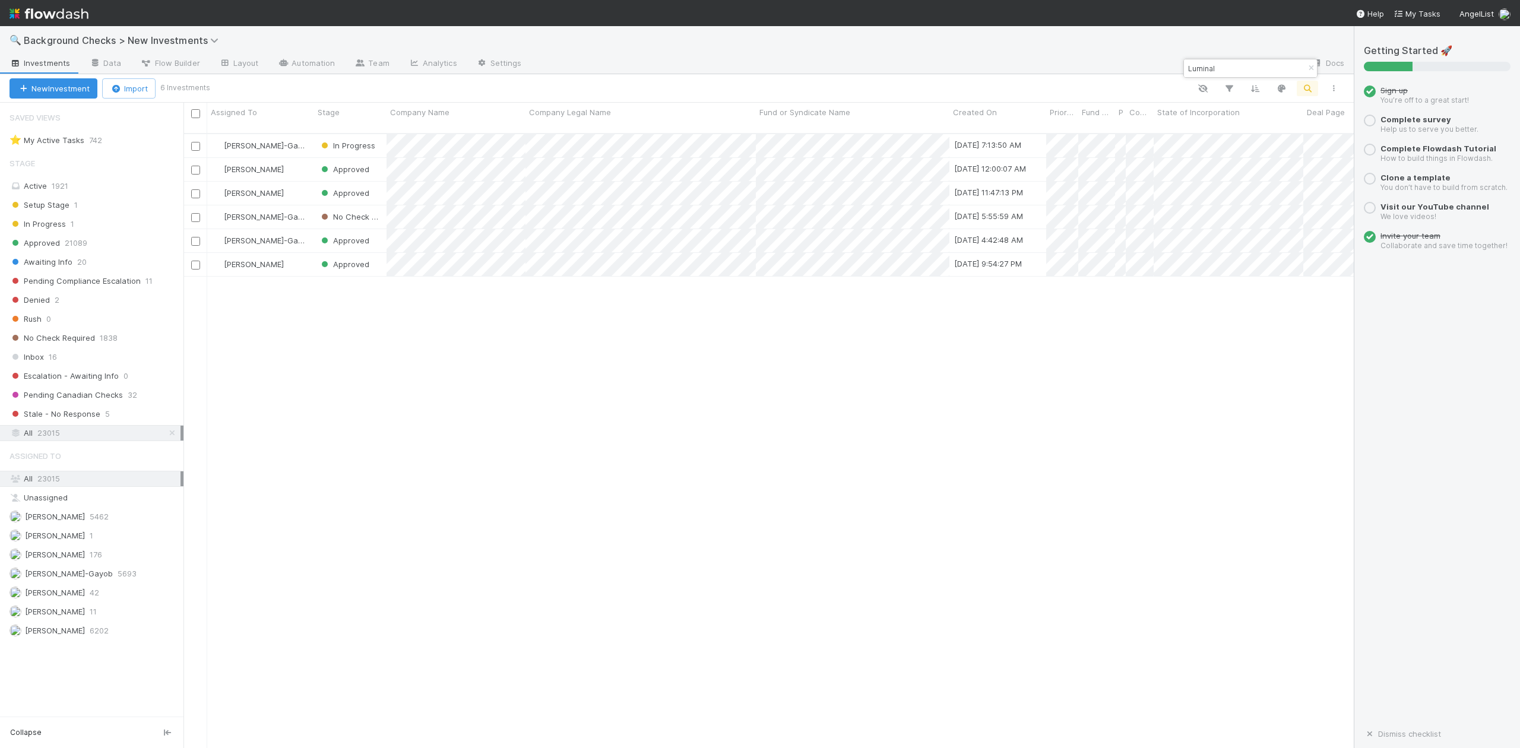
click at [1230, 66] on input "Luminal" at bounding box center [1244, 68] width 119 height 14
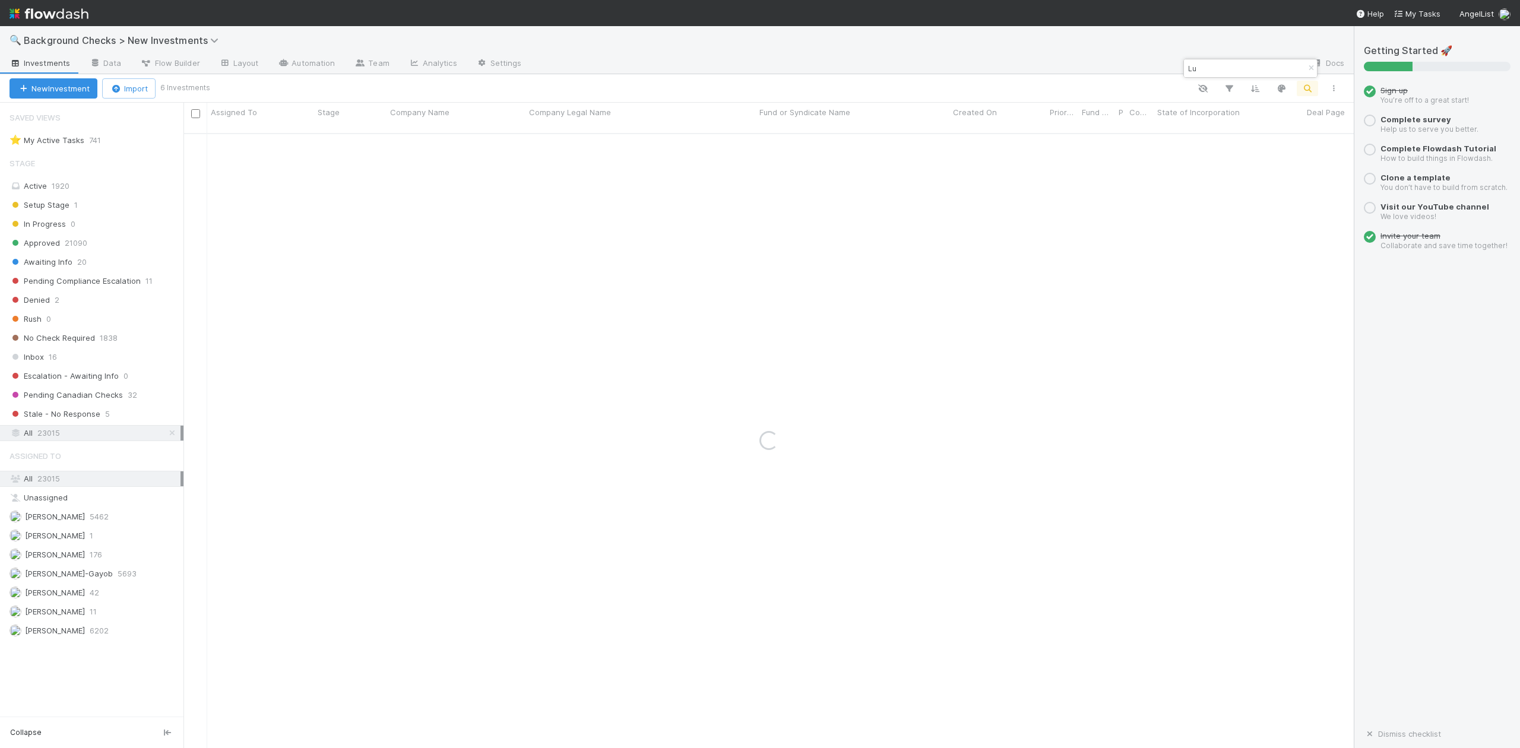
type input "L"
paste input "Autosana"
click at [1245, 69] on input "Autosana" at bounding box center [1244, 68] width 119 height 14
type input "A"
paste input "Array Labs"
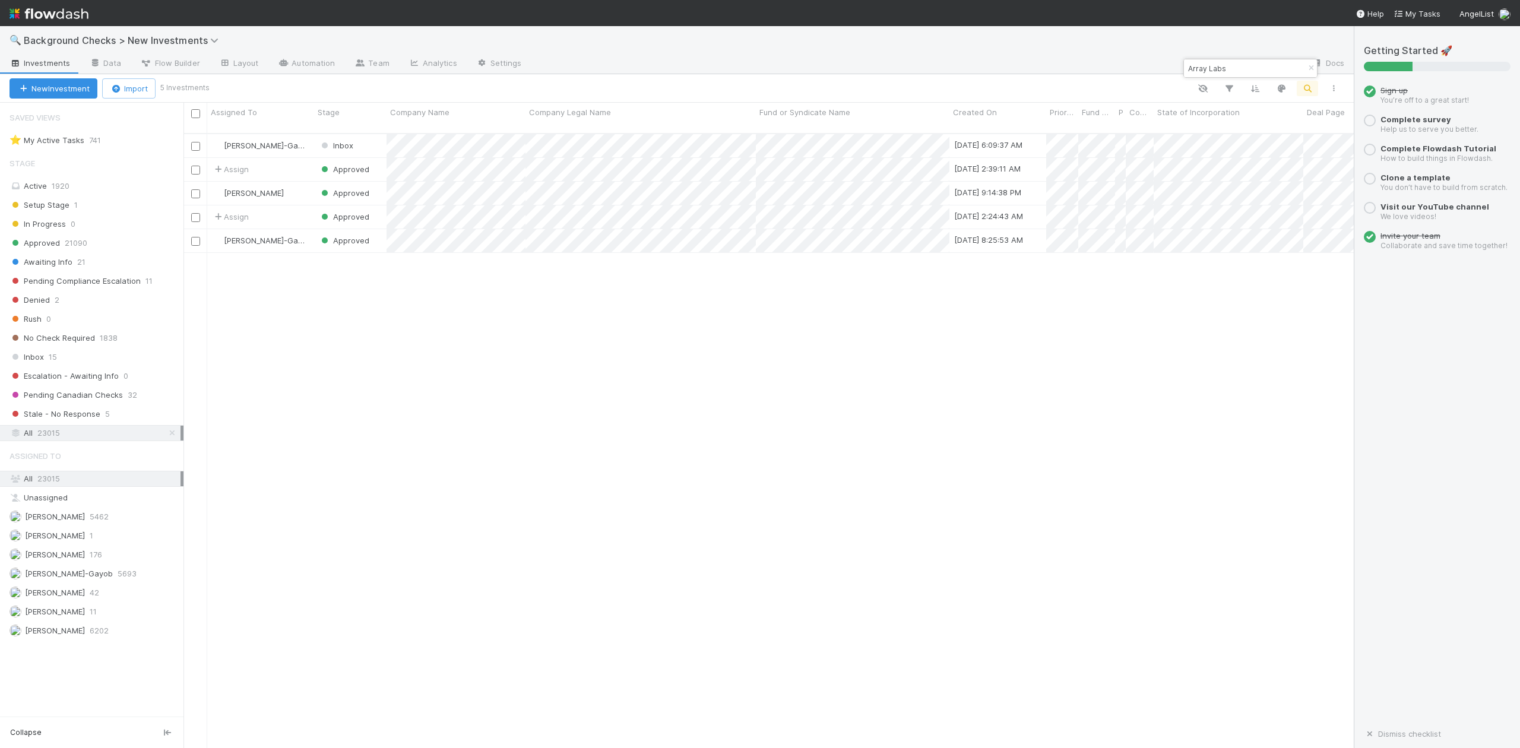
click at [1262, 69] on input "Array Labs" at bounding box center [1244, 68] width 119 height 14
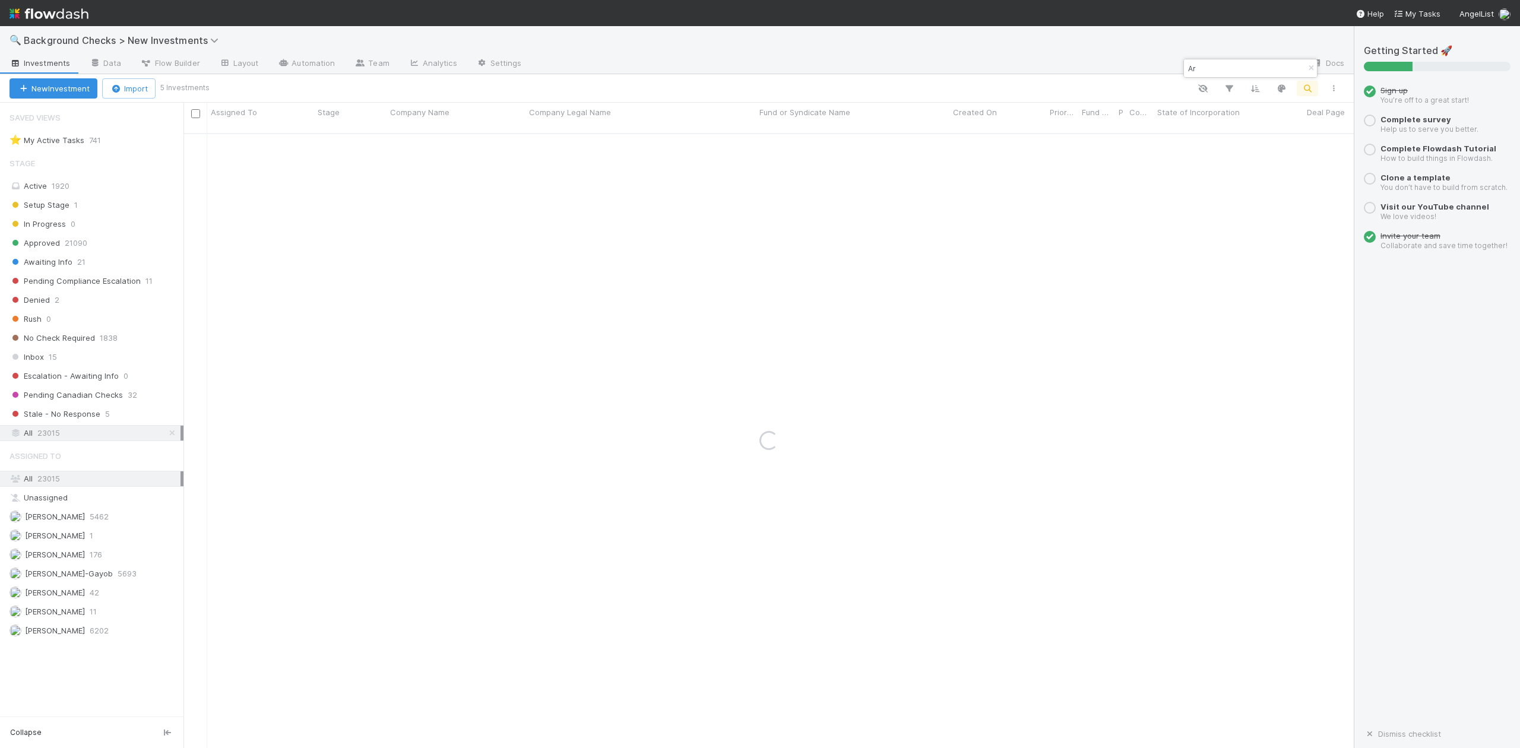
type input "A"
paste input "1001"
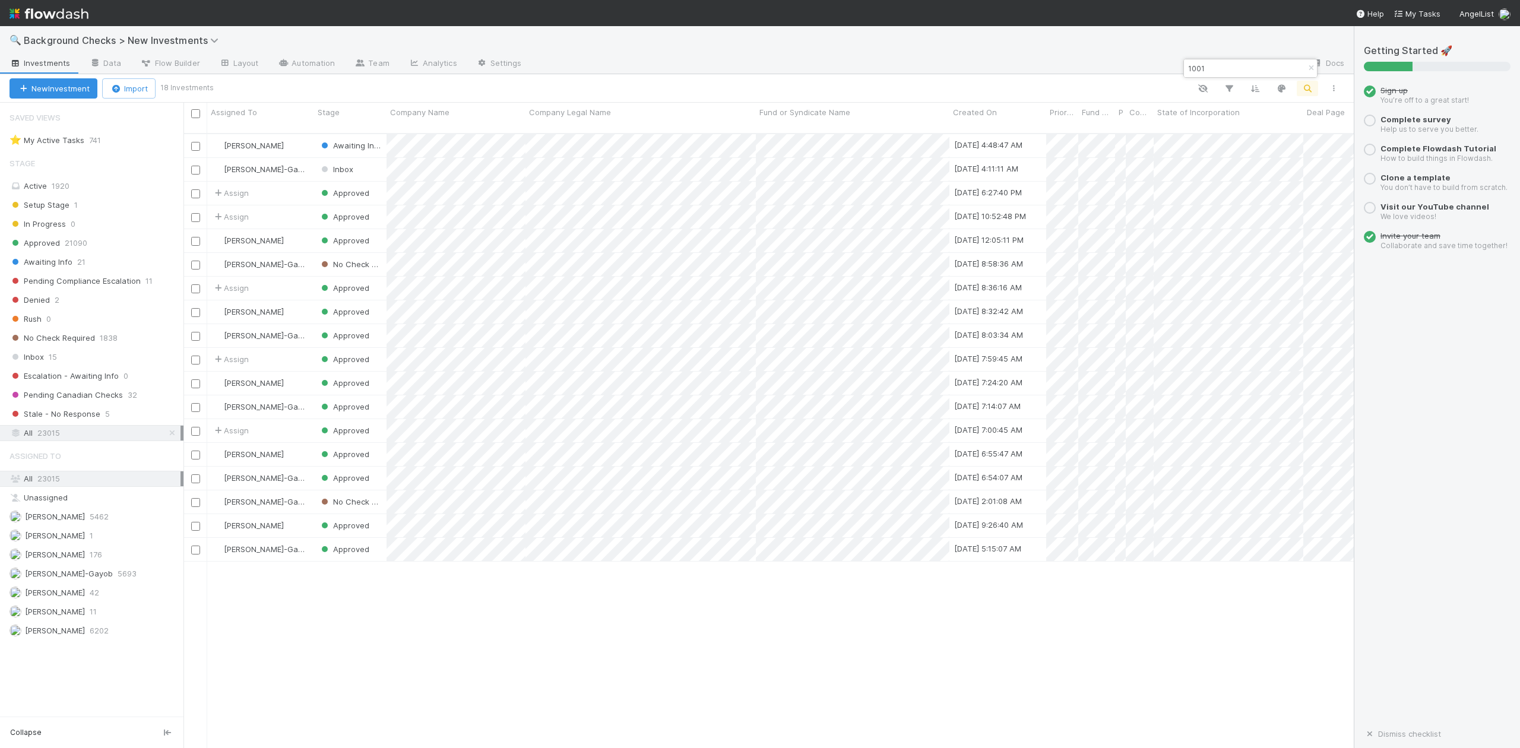
click at [1213, 62] on input "1001" at bounding box center [1244, 68] width 119 height 14
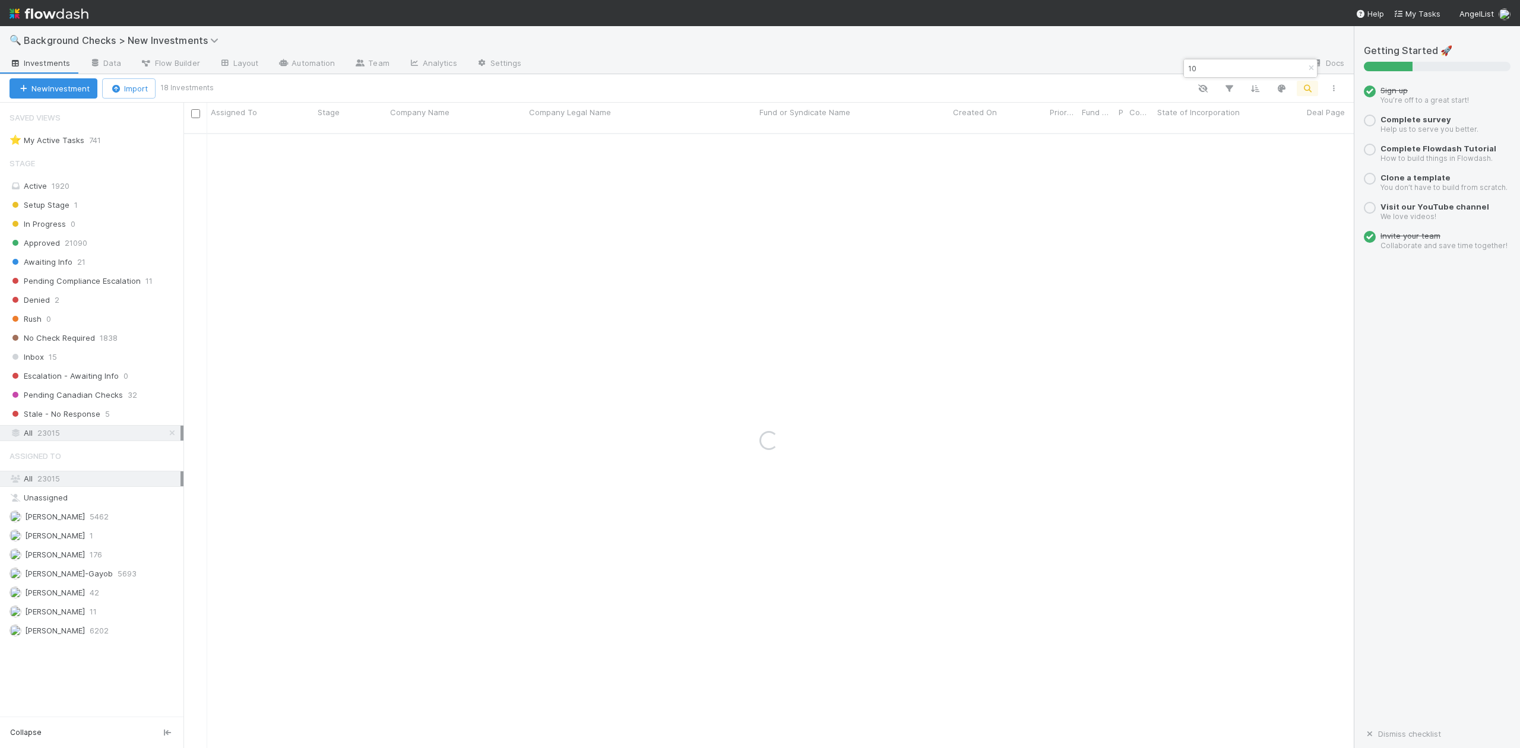
type input "1"
paste input "The Linghos"
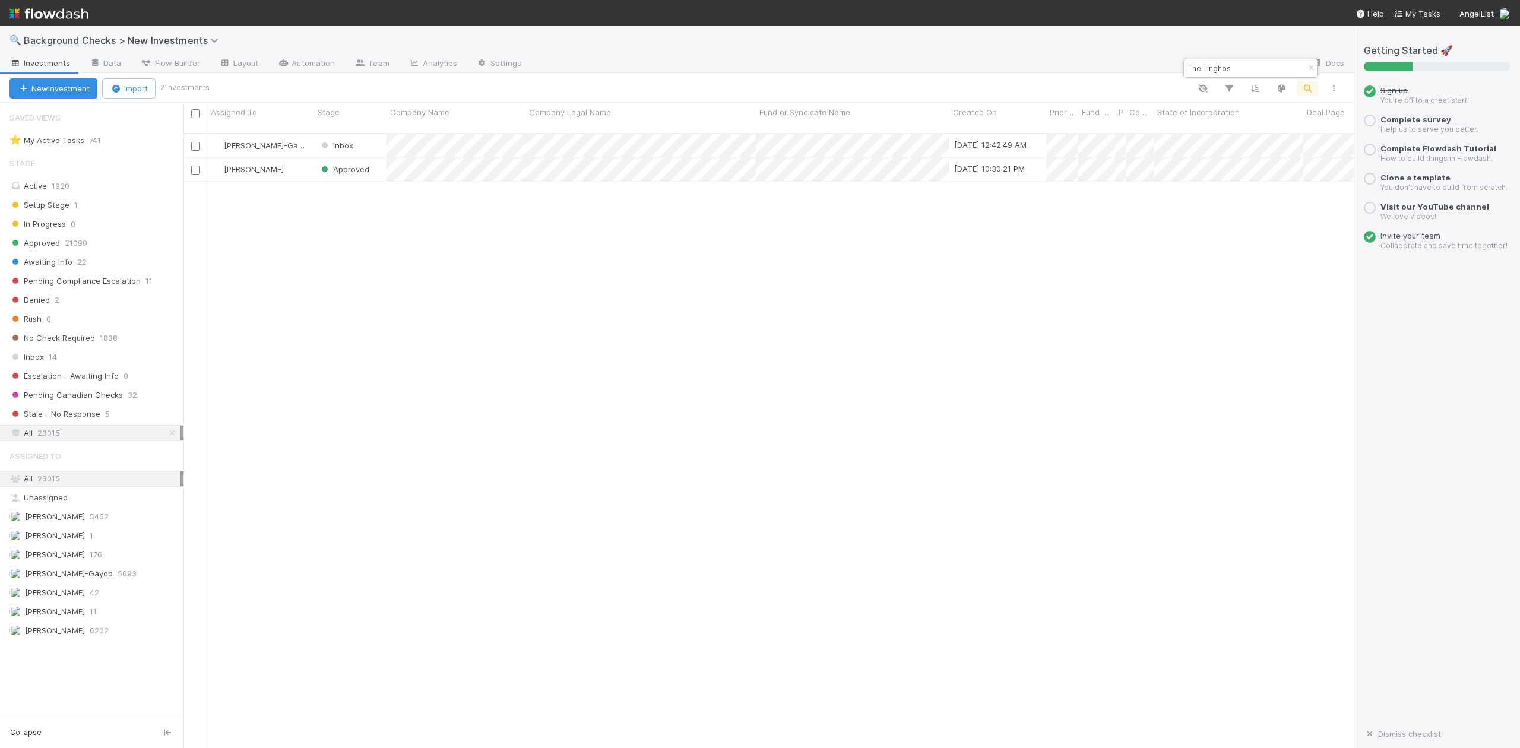
click at [1245, 65] on input "The Linghos" at bounding box center [1244, 68] width 119 height 14
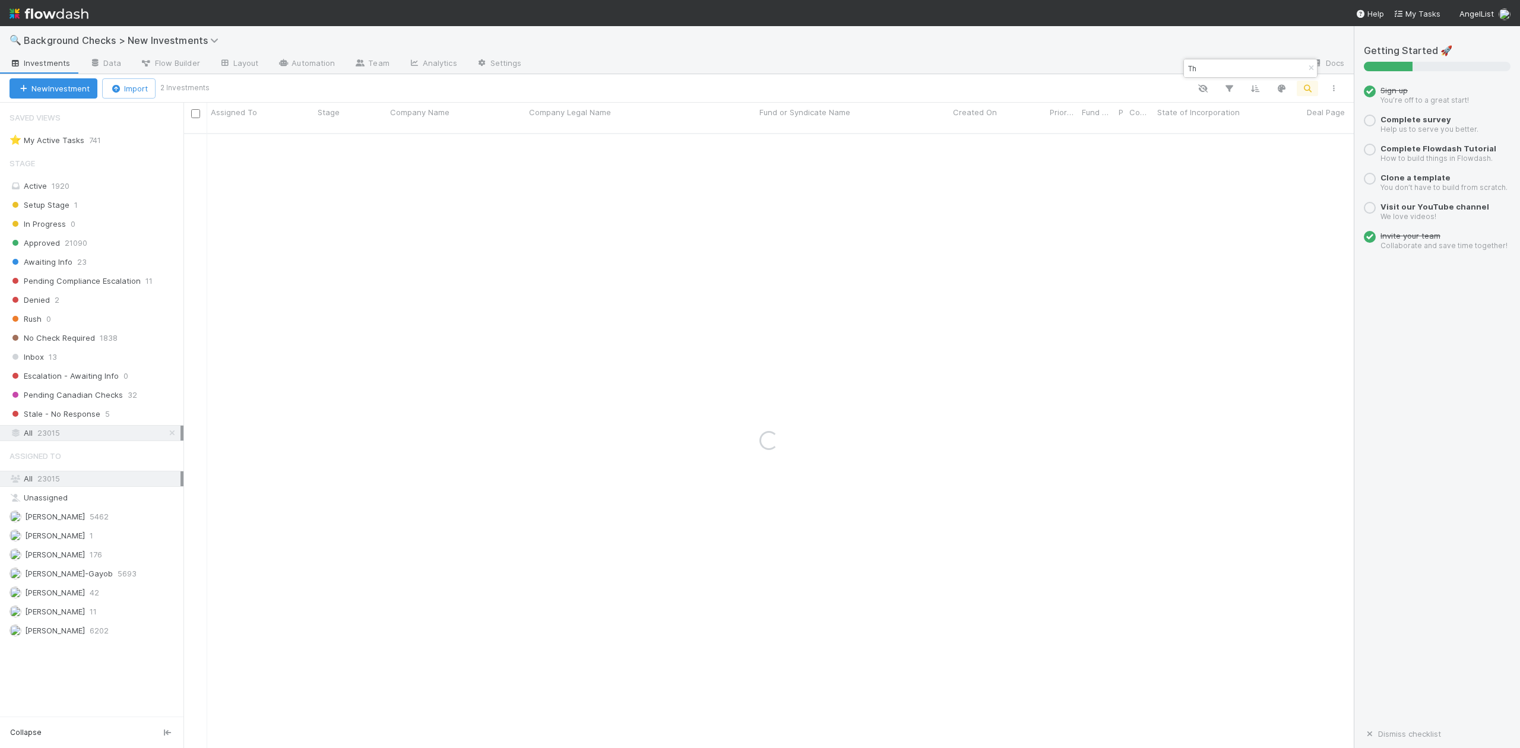
type input "T"
paste input "Overtime"
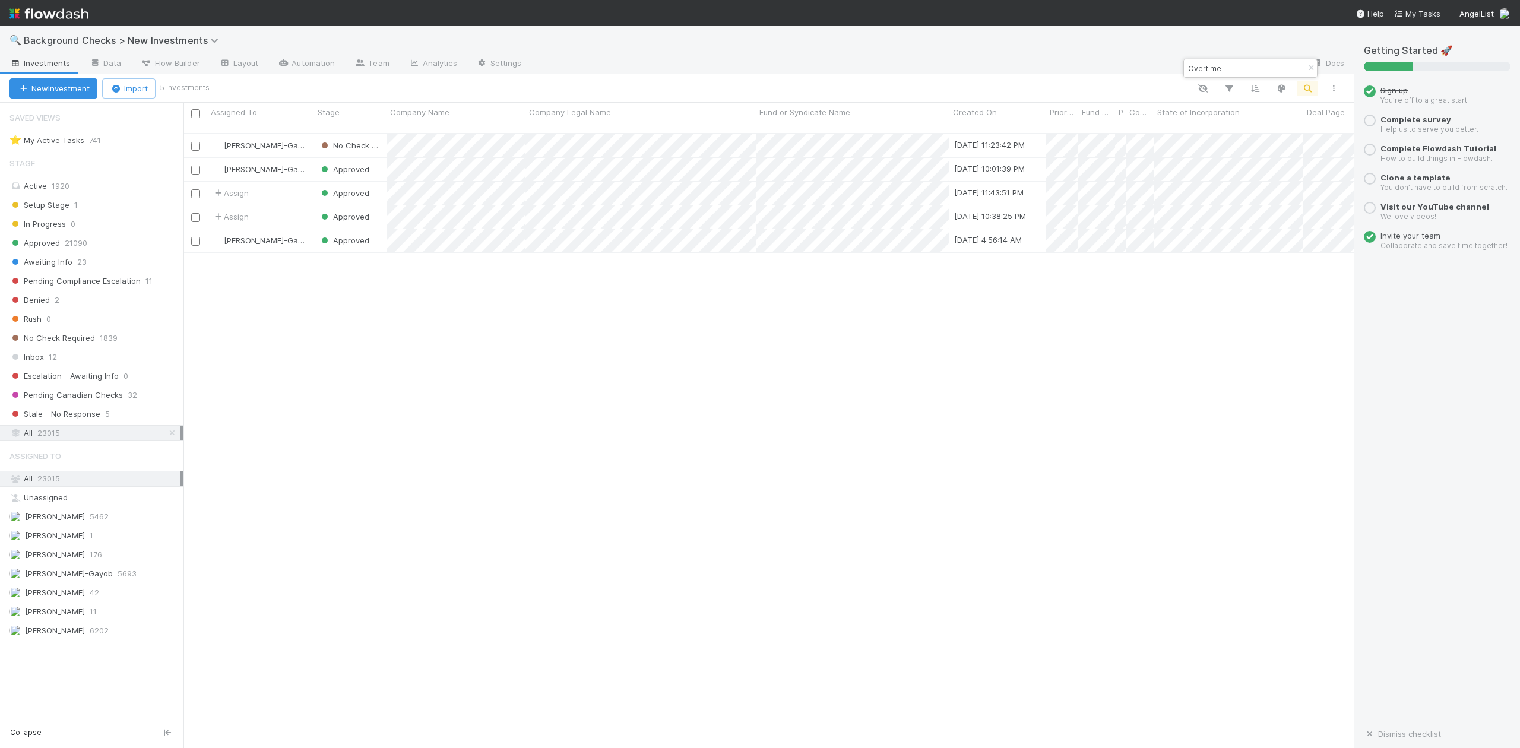
click at [1229, 65] on input "Overtime" at bounding box center [1244, 68] width 119 height 14
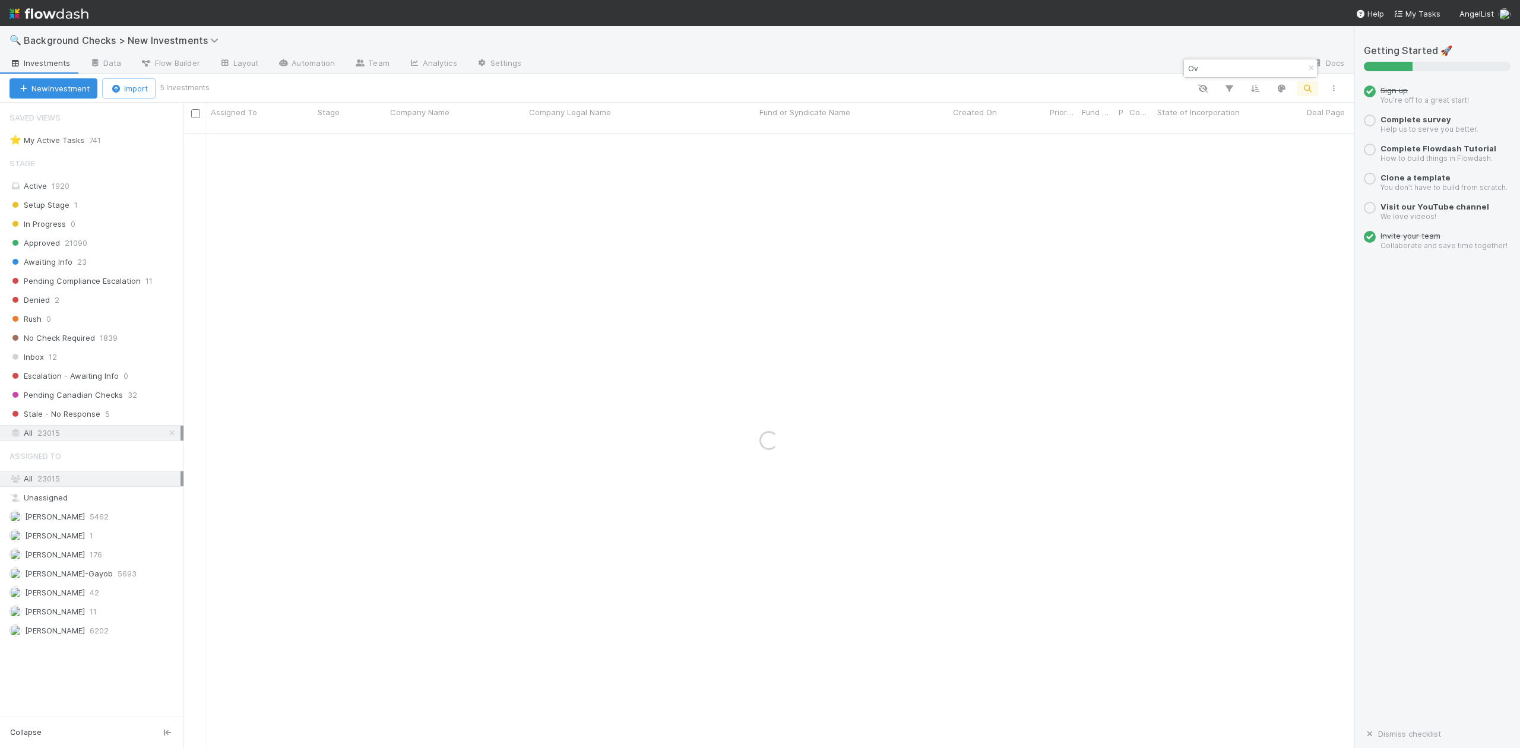
type input "O"
paste input "Tin Can"
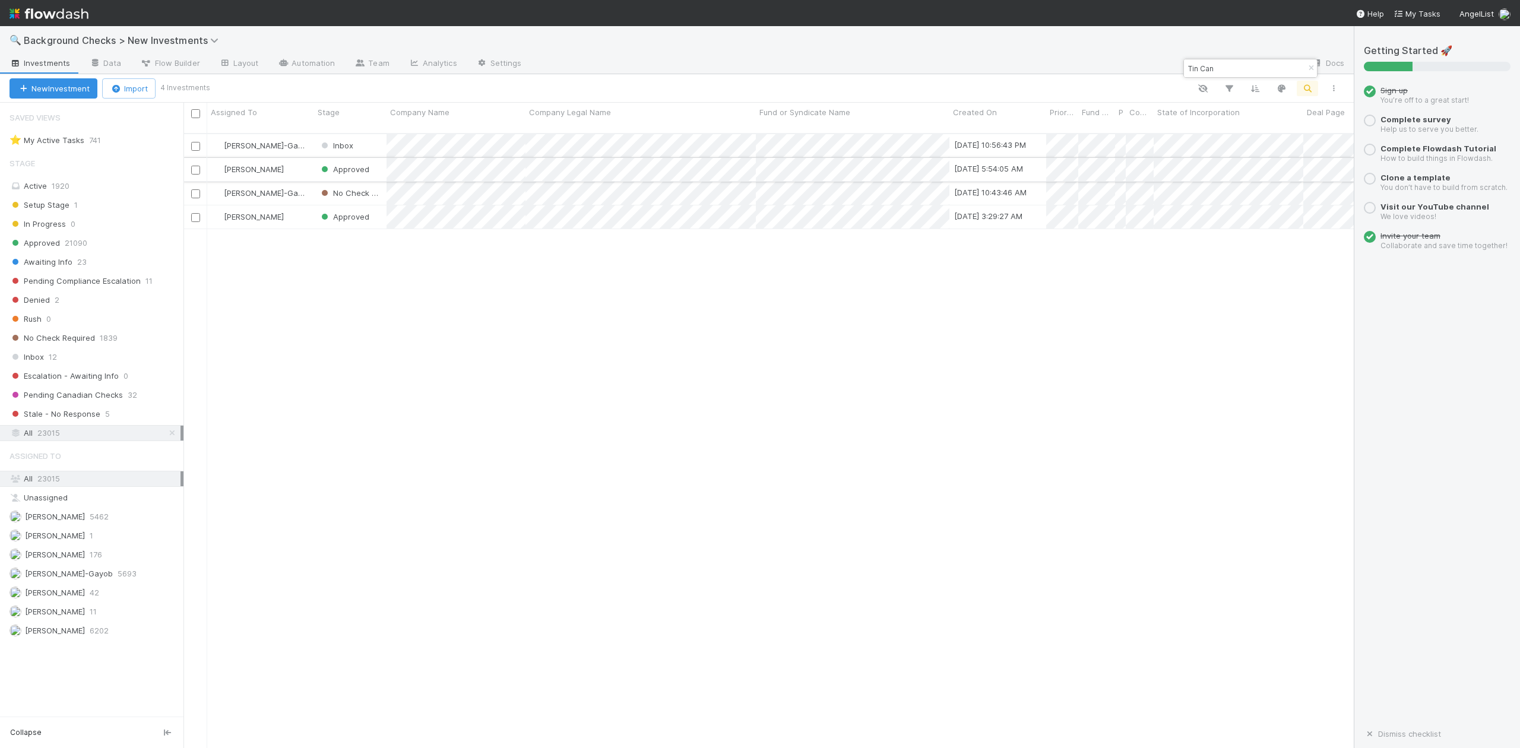
type input "Tin Can"
click at [624, 271] on div at bounding box center [760, 374] width 1520 height 748
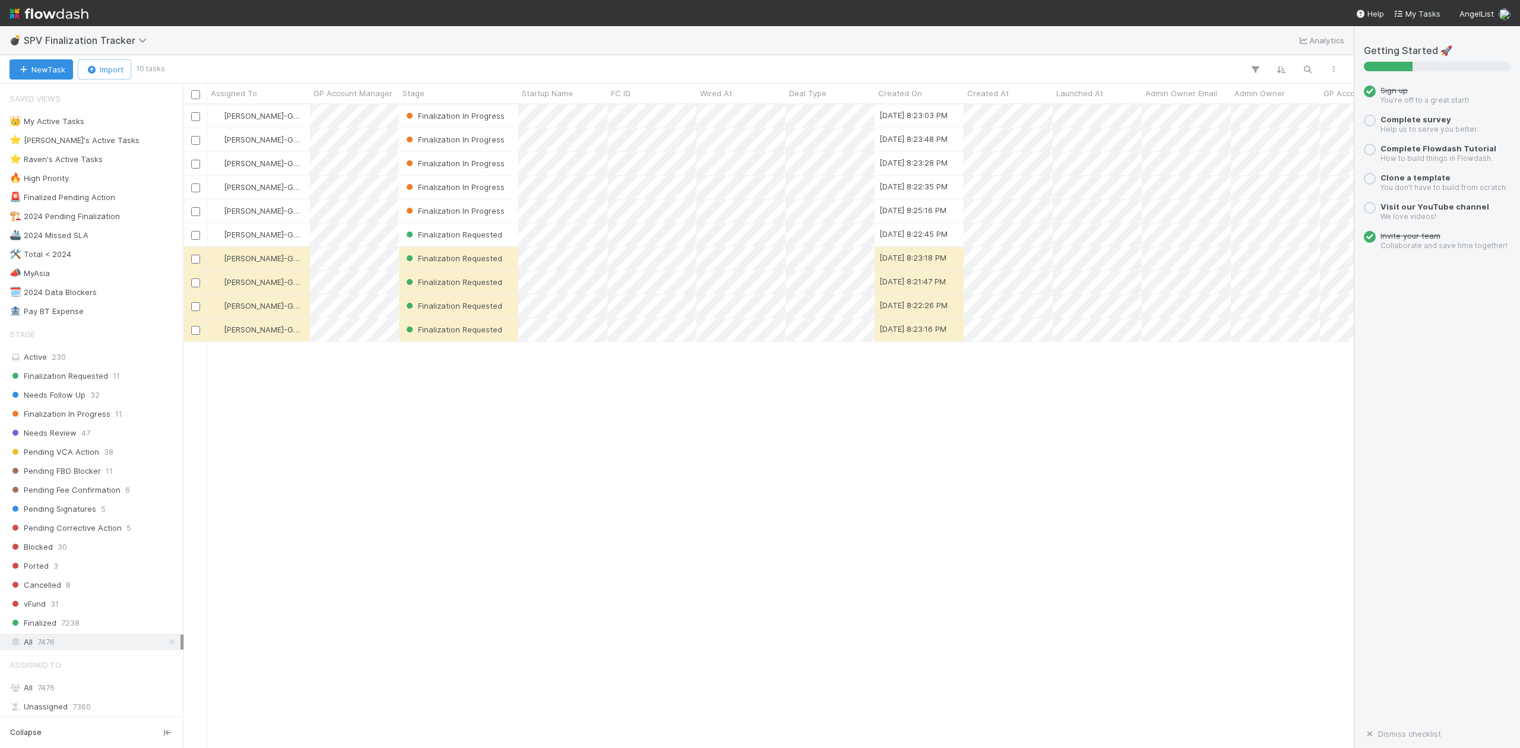
scroll to position [632, 1159]
click at [91, 139] on div "⭐ Loraine's Active Tasks" at bounding box center [74, 140] width 130 height 15
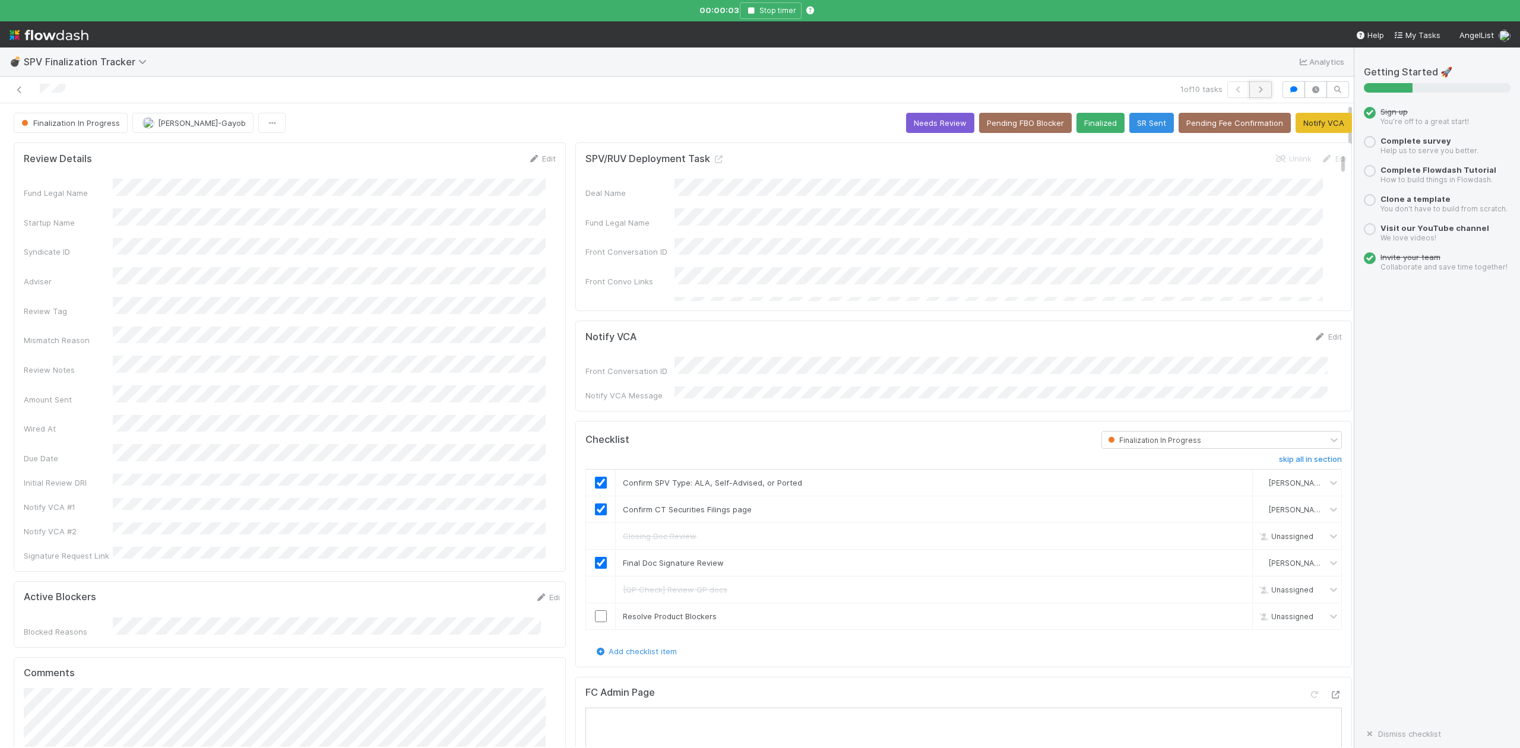
click at [1254, 93] on icon "button" at bounding box center [1260, 89] width 12 height 7
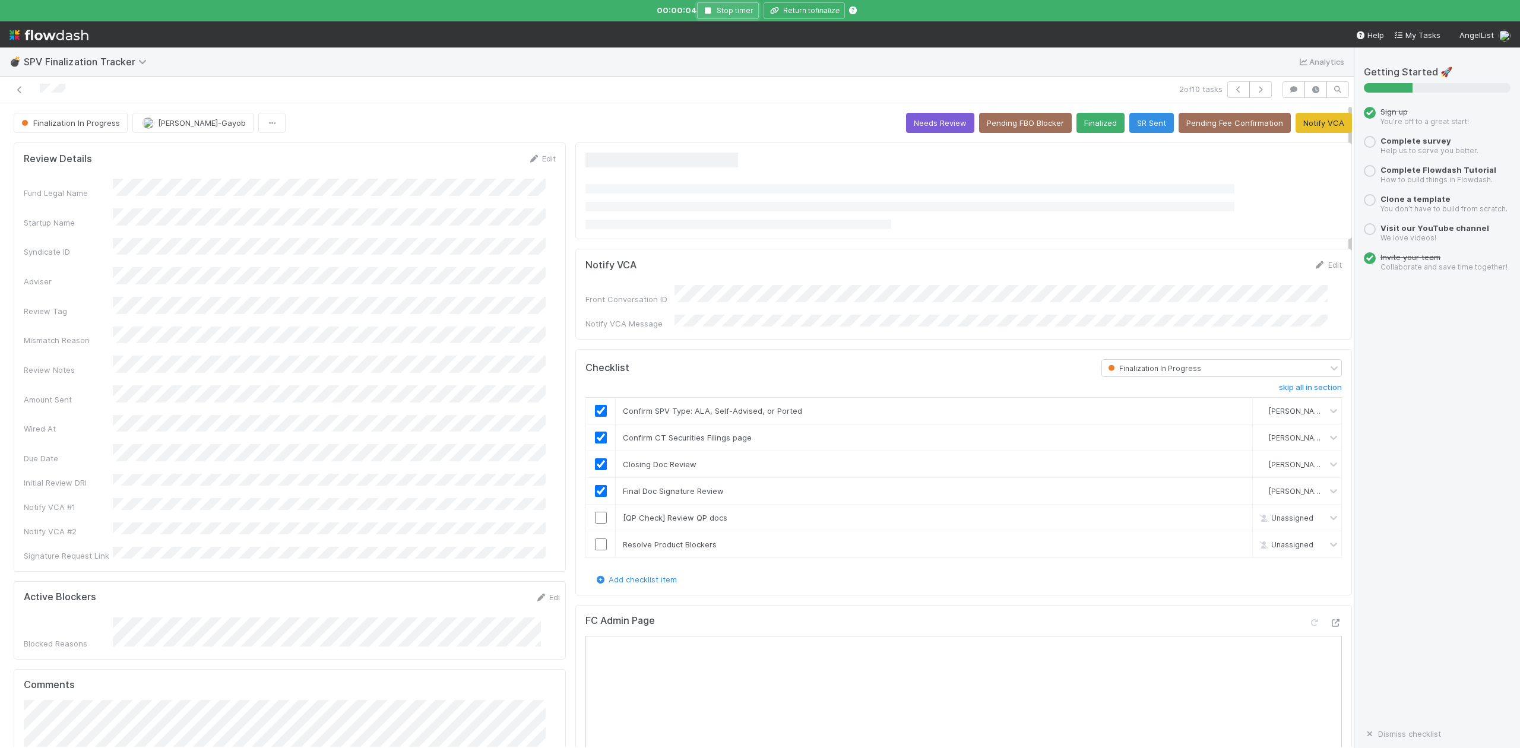
click at [708, 10] on icon "button" at bounding box center [708, 10] width 12 height 7
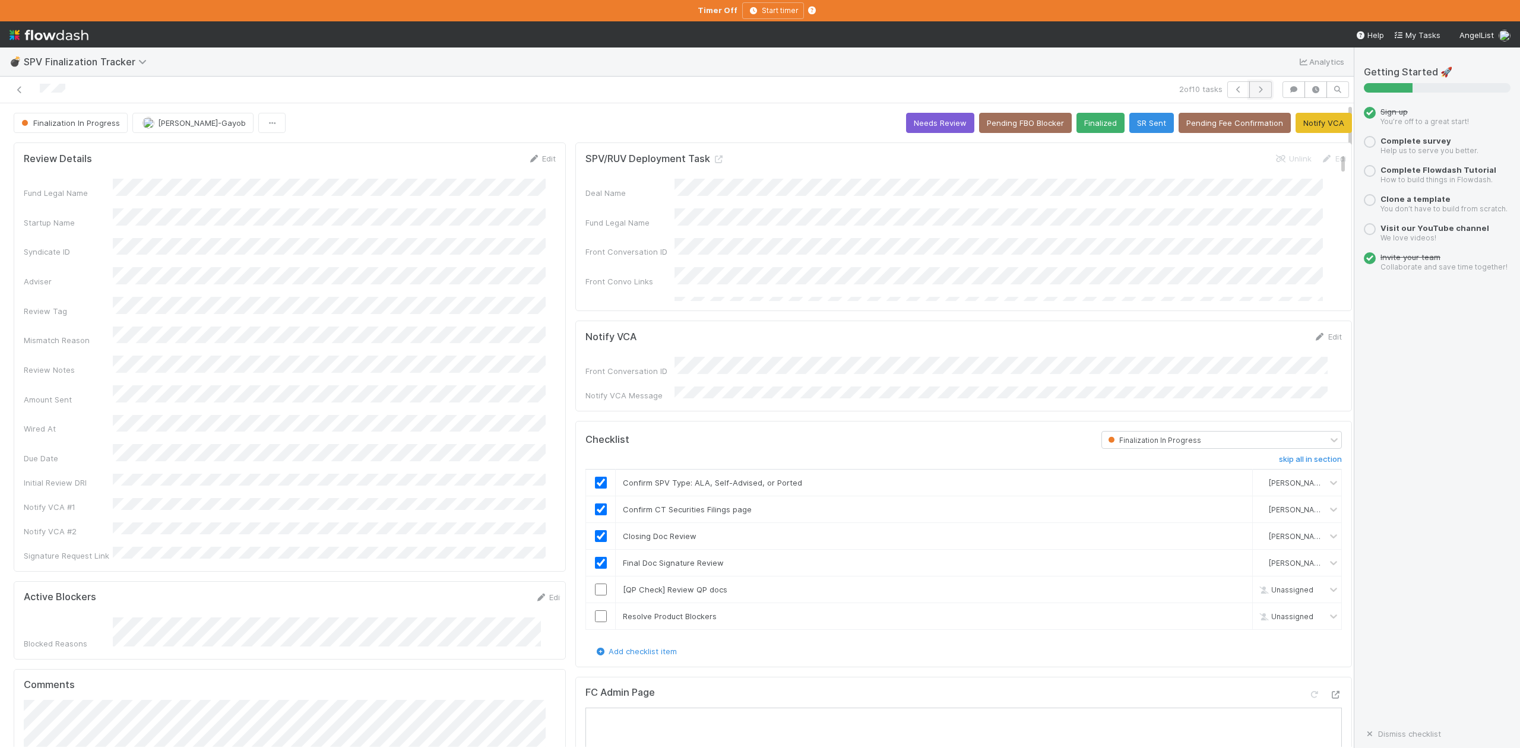
click at [1254, 90] on icon "button" at bounding box center [1260, 89] width 12 height 7
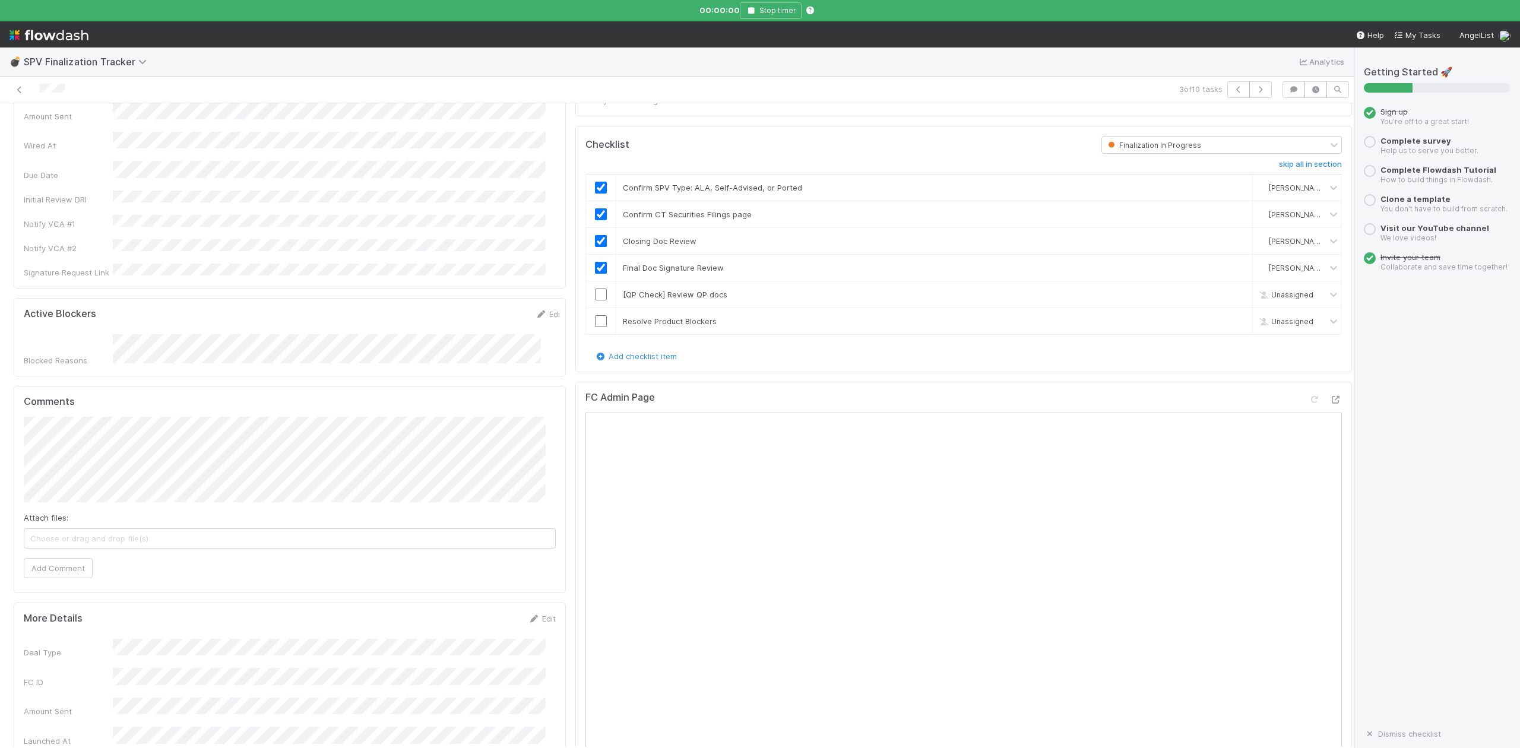
scroll to position [316, 0]
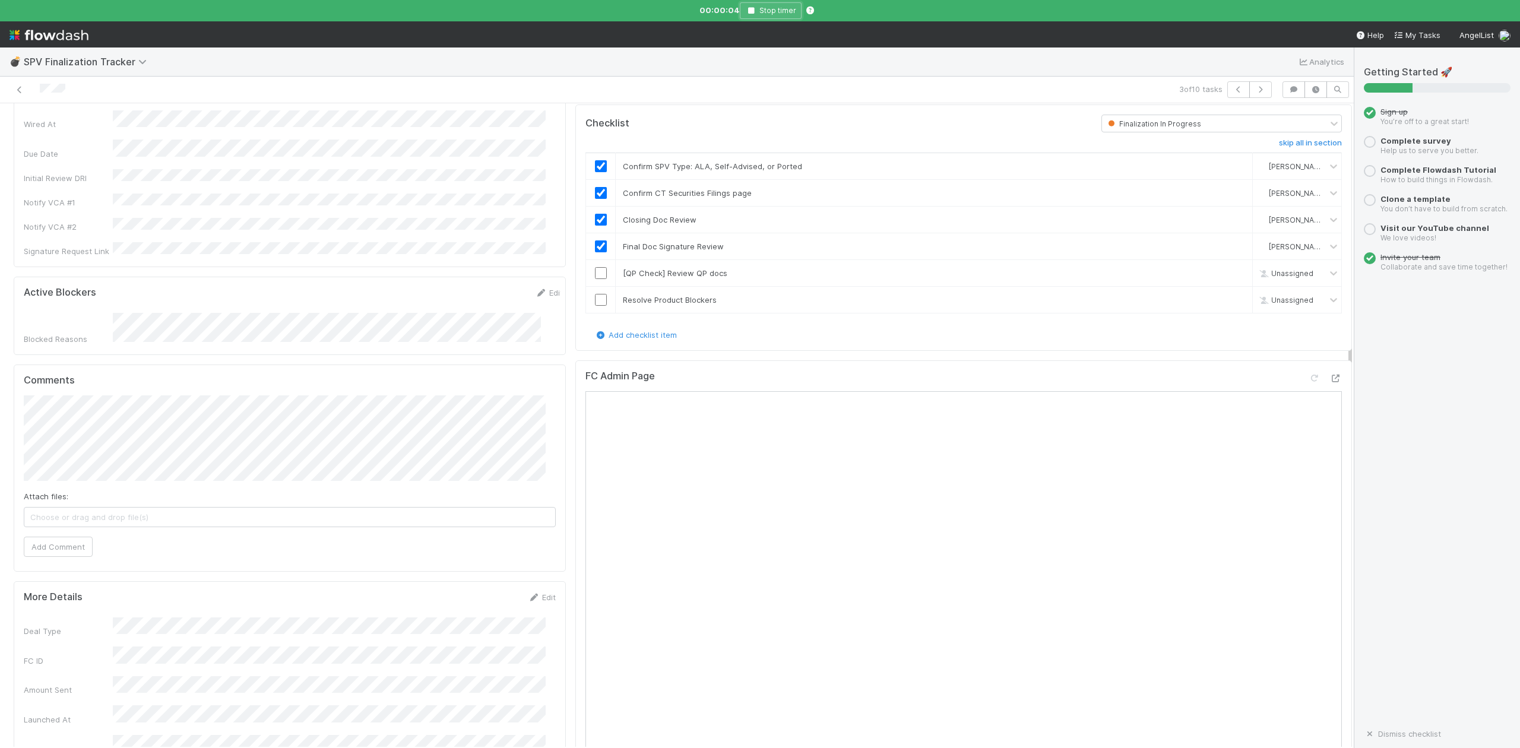
click at [753, 11] on icon "button" at bounding box center [751, 10] width 12 height 7
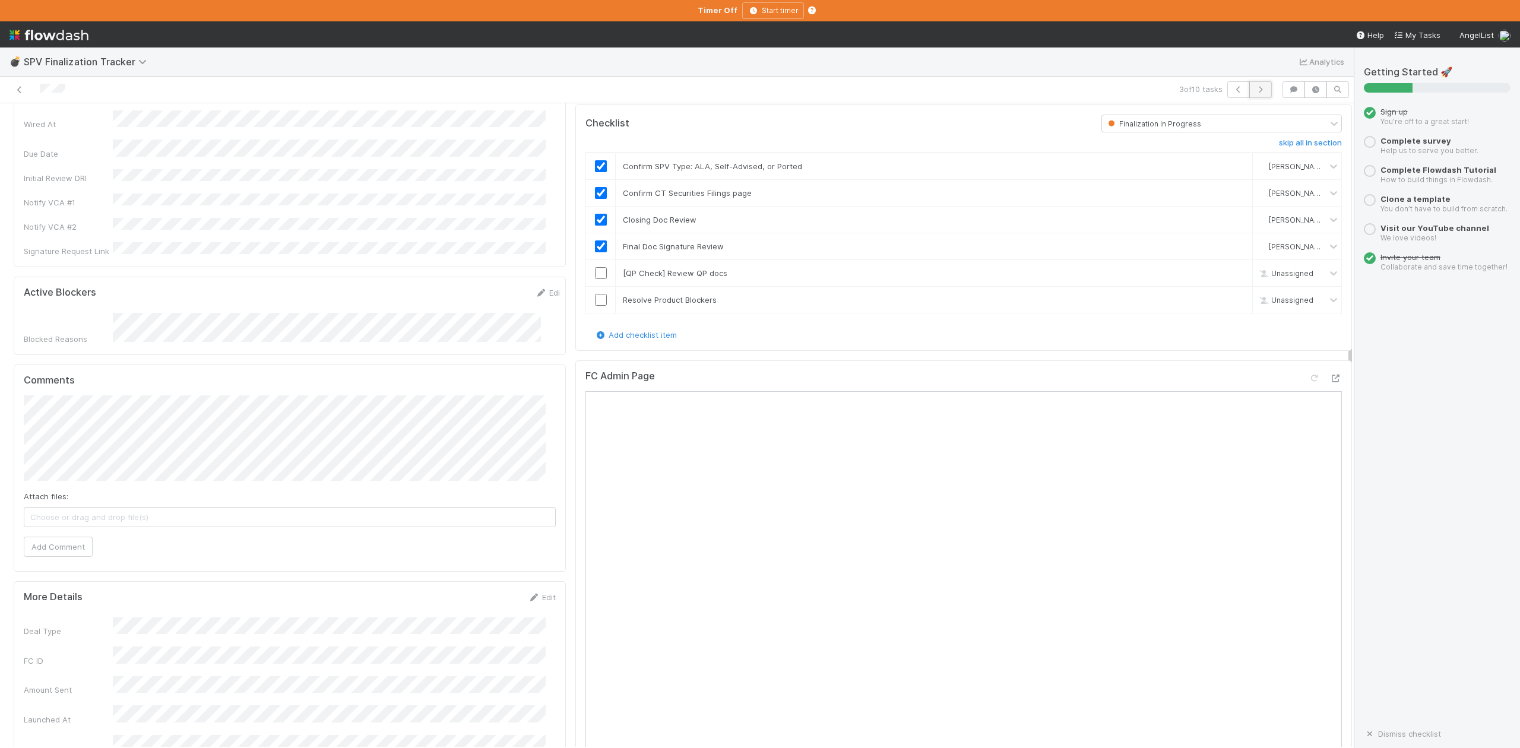
click at [1254, 91] on icon "button" at bounding box center [1260, 89] width 12 height 7
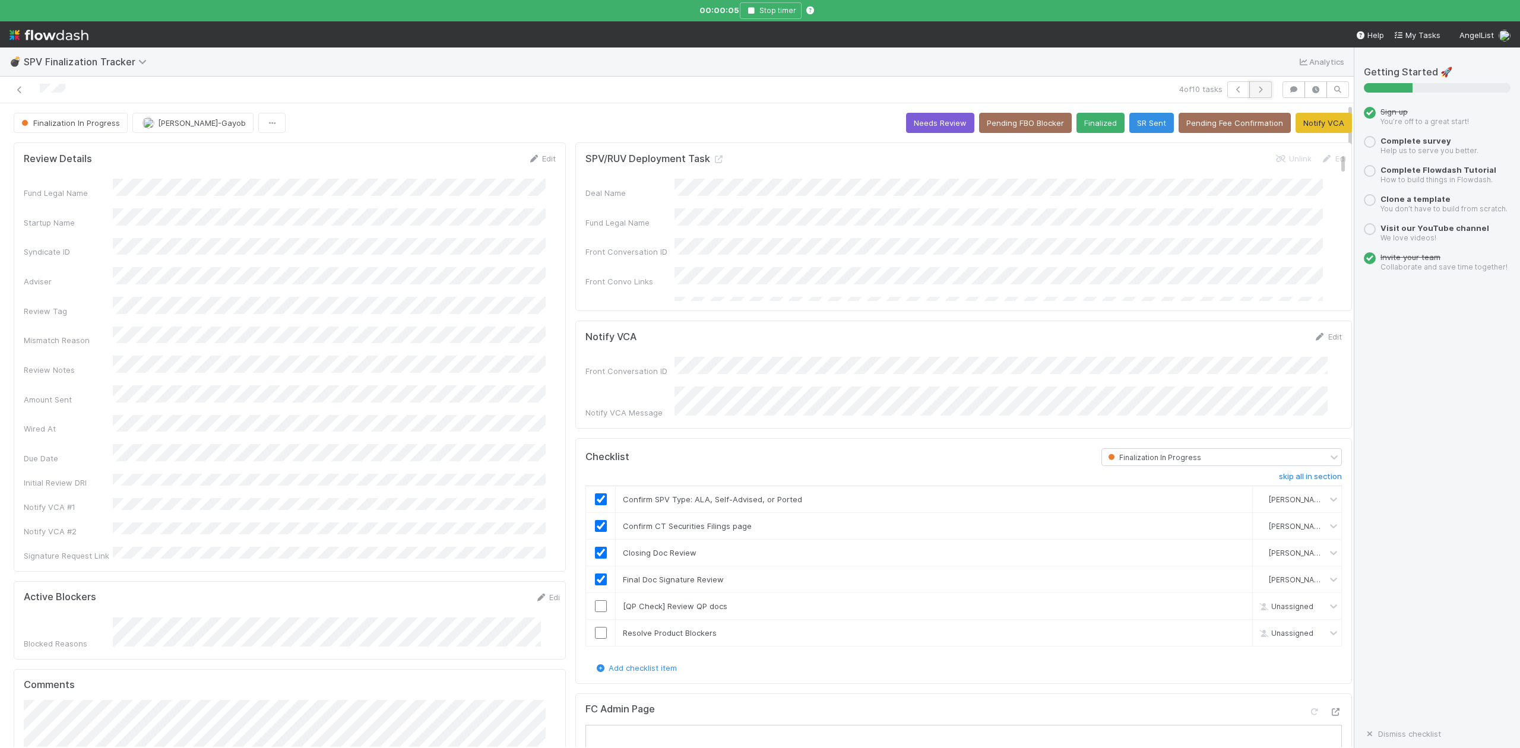
click at [1254, 89] on icon "button" at bounding box center [1260, 89] width 12 height 7
click at [1254, 90] on icon "button" at bounding box center [1260, 89] width 12 height 7
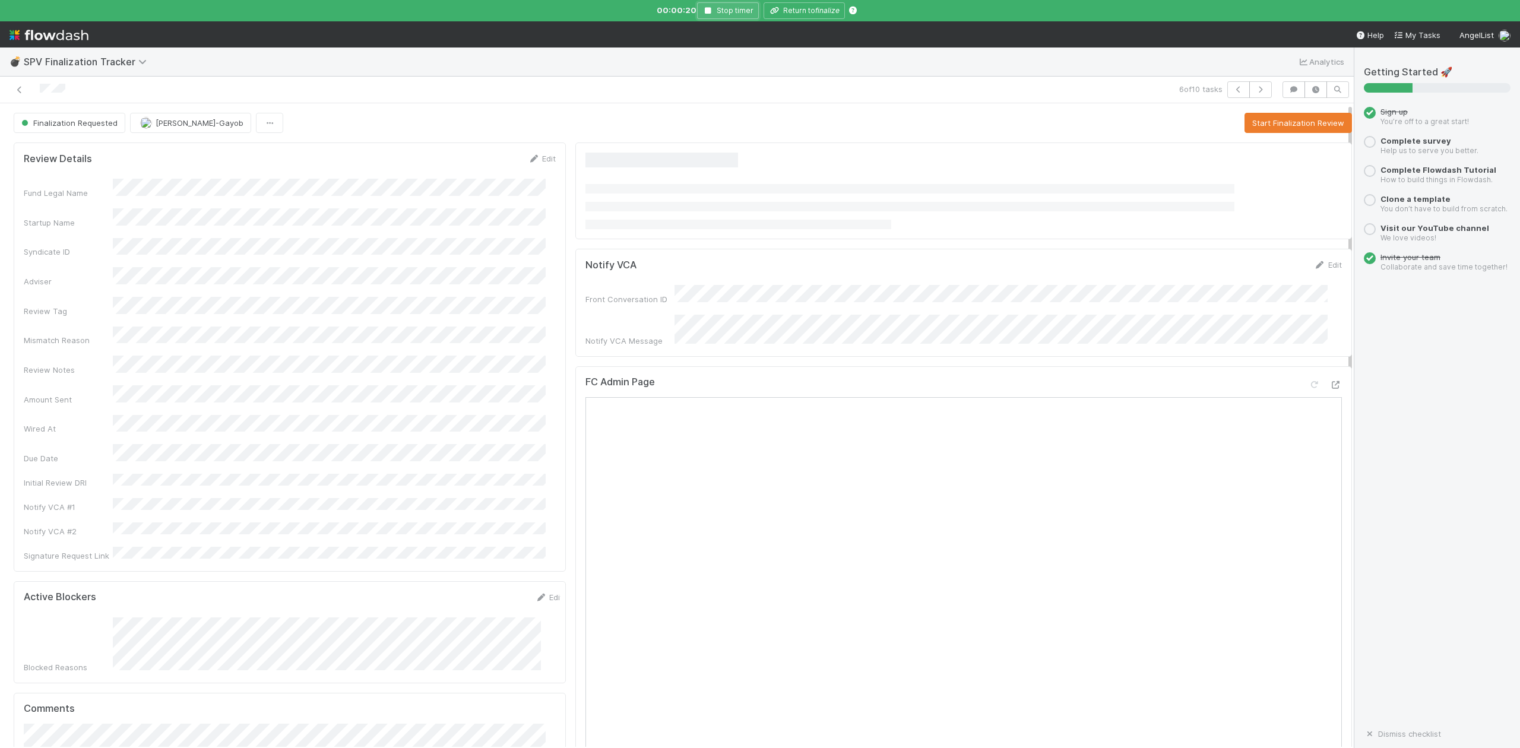
click at [706, 9] on icon "button" at bounding box center [708, 10] width 12 height 7
